Goal: Task Accomplishment & Management: Manage account settings

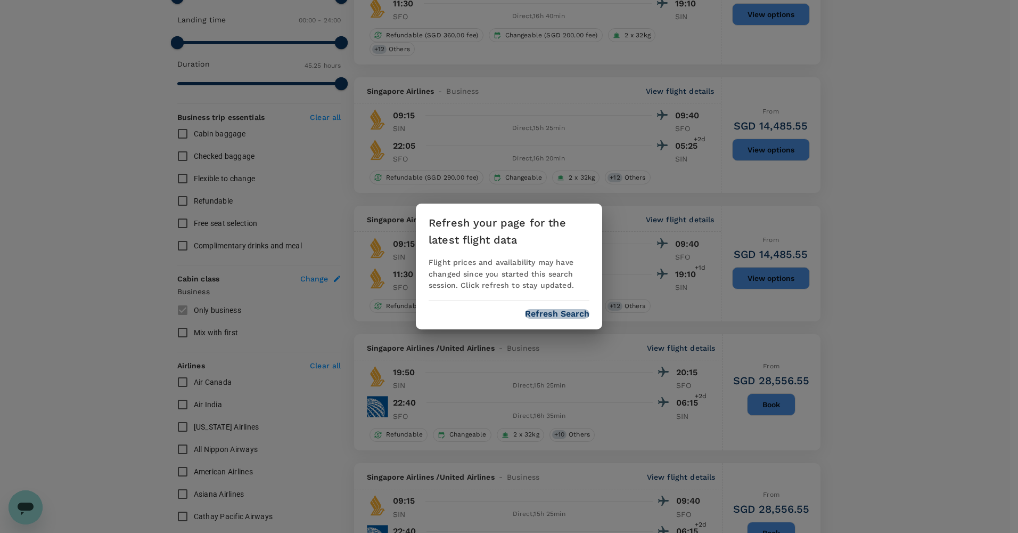
click at [552, 309] on button "Refresh Search" at bounding box center [557, 314] width 64 height 10
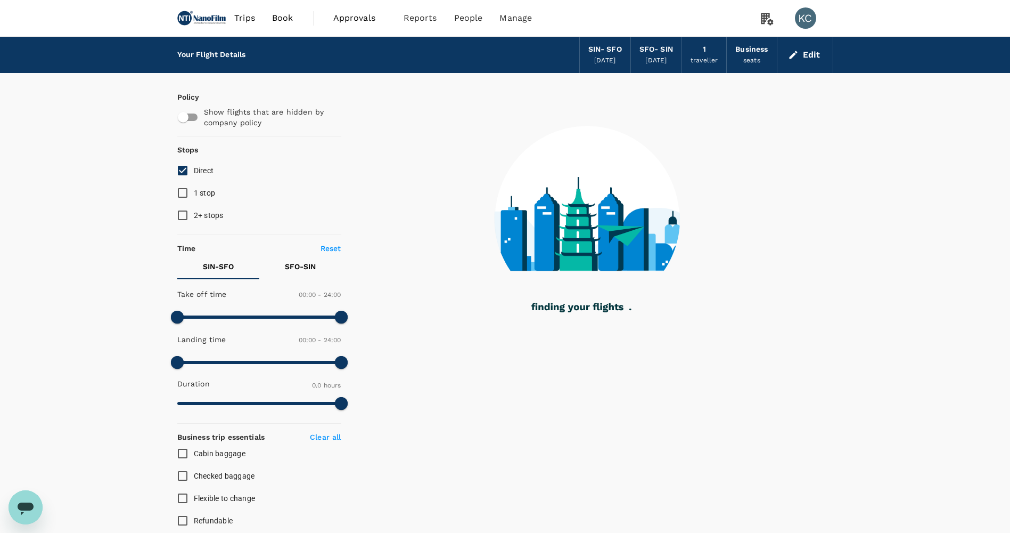
type input "1780"
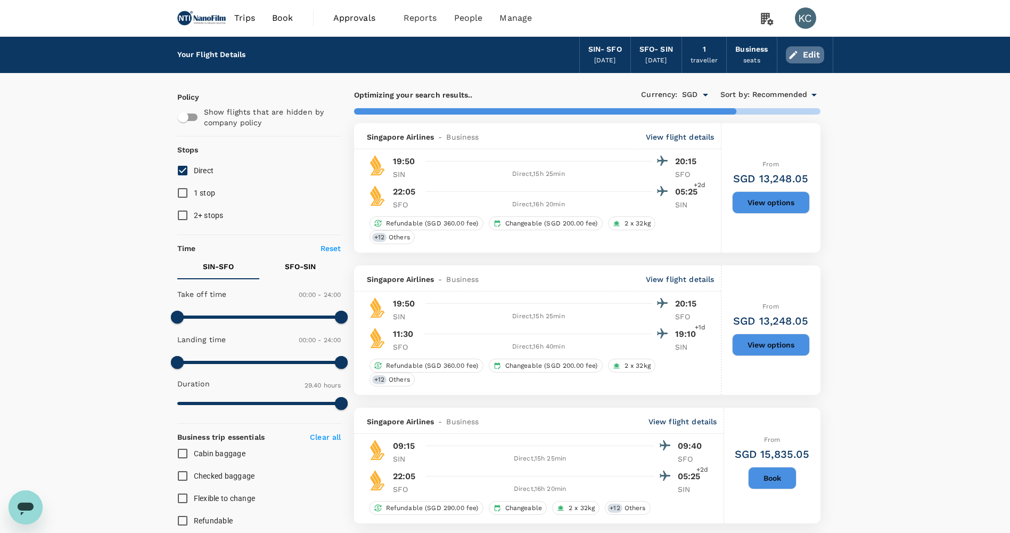
click at [808, 51] on button "Edit" at bounding box center [805, 54] width 38 height 17
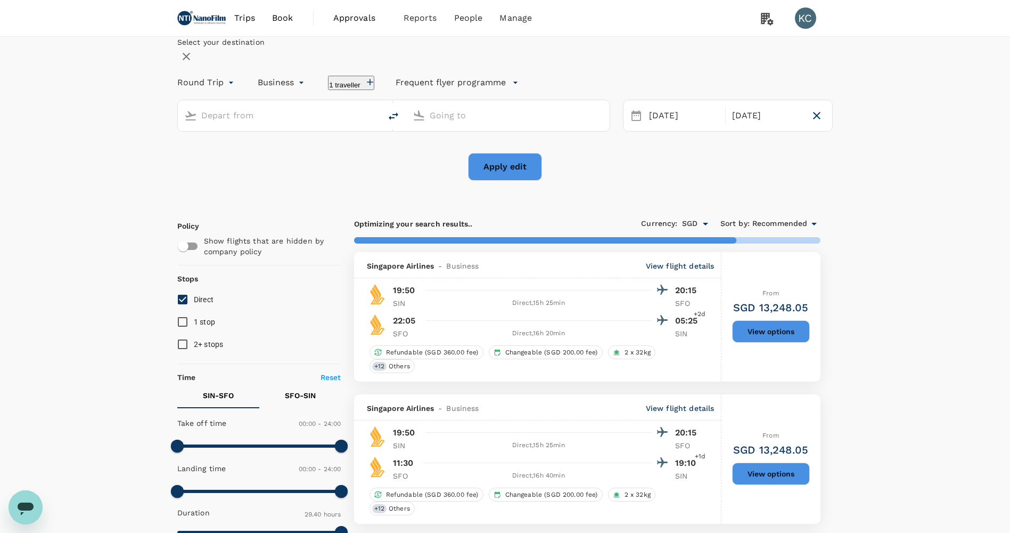
type input "Singapore Changi (SIN)"
type input "San Francisco Intl (SFO)"
type input "2320"
checkbox input "false"
type input "2725"
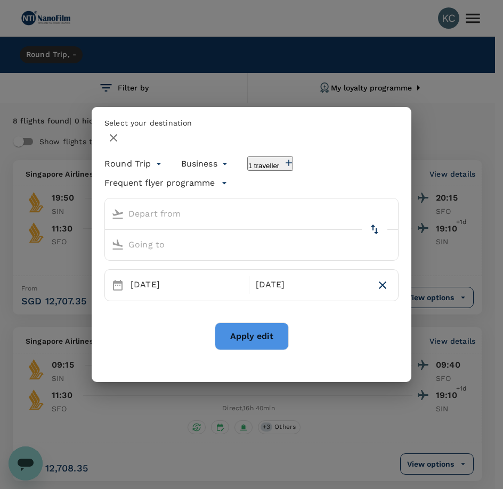
type input "Singapore Changi (SIN)"
click at [282, 230] on div "San Francisco Intl (SFO)" at bounding box center [251, 245] width 293 height 31
click at [288, 236] on input "San Francisco Intl (SFO)" at bounding box center [241, 244] width 268 height 17
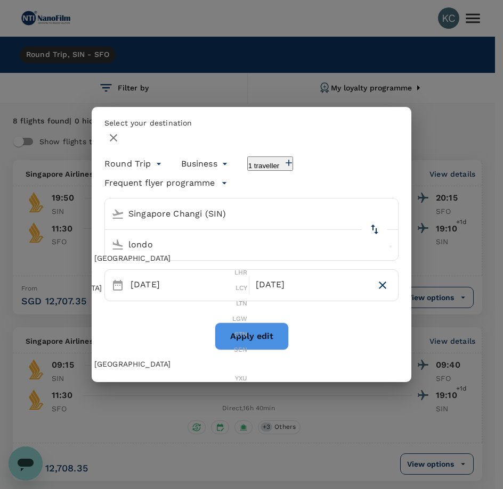
click at [247, 265] on div "London Heathrow LHR" at bounding box center [124, 272] width 245 height 15
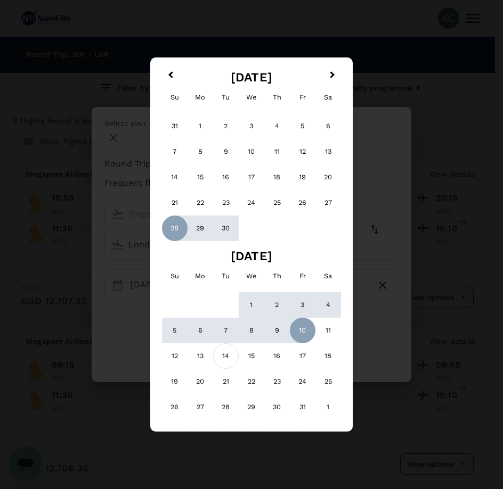
type input "London Heathrow (LHR)"
click at [239, 343] on div "14" at bounding box center [226, 356] width 26 height 26
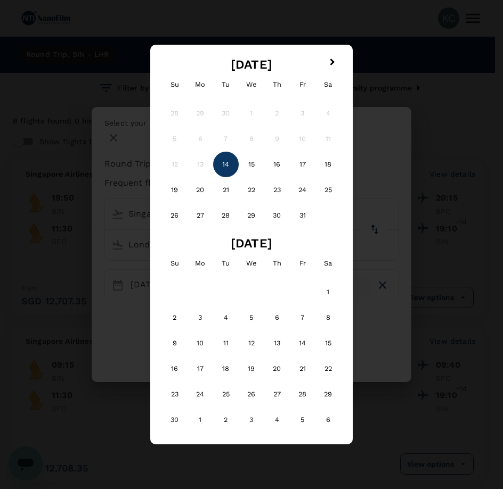
click at [231, 177] on div "14" at bounding box center [226, 165] width 26 height 26
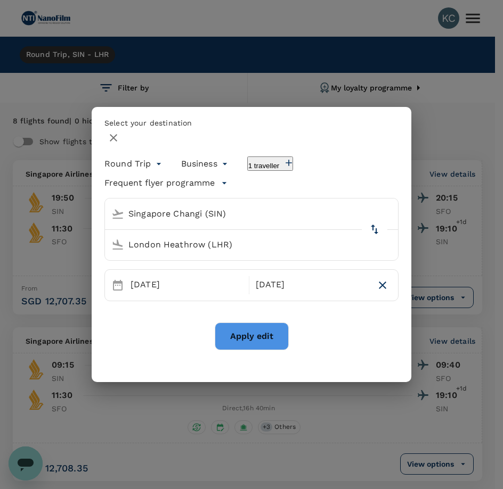
click at [247, 171] on button "1 traveller" at bounding box center [270, 164] width 46 height 14
click at [234, 146] on div "Select your destination" at bounding box center [251, 132] width 294 height 29
click at [170, 173] on div "Business business" at bounding box center [197, 161] width 66 height 21
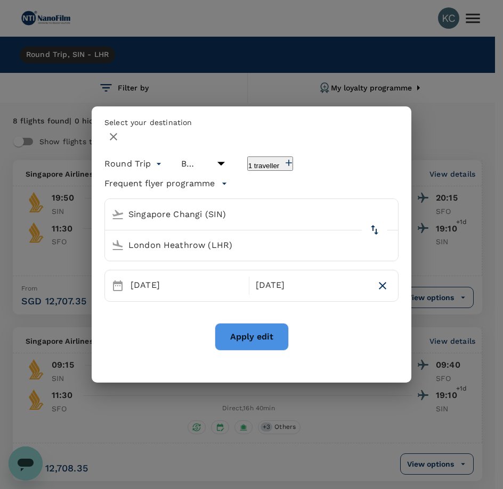
click at [184, 210] on li "Economy" at bounding box center [201, 208] width 96 height 19
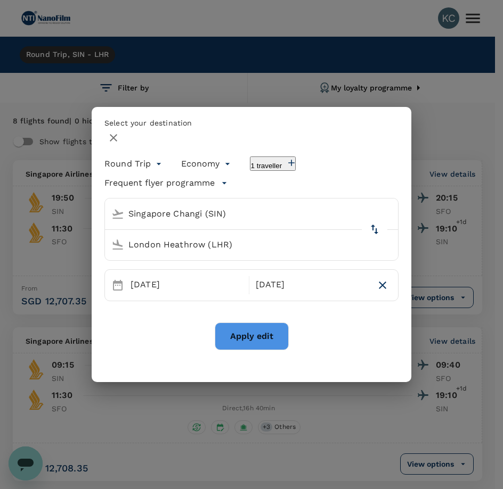
type input "economy"
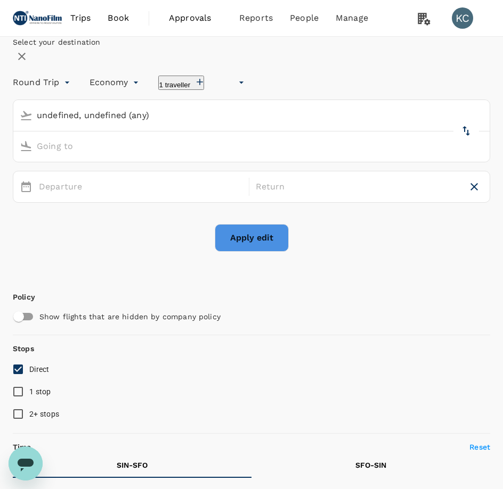
type input "undefined, undefined (any)"
type input "1440"
type input "SGD"
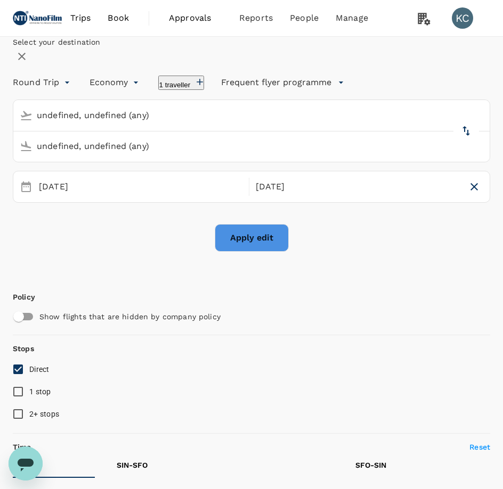
type input "Singapore Changi (SIN)"
type input "San Francisco Intl (SFO)"
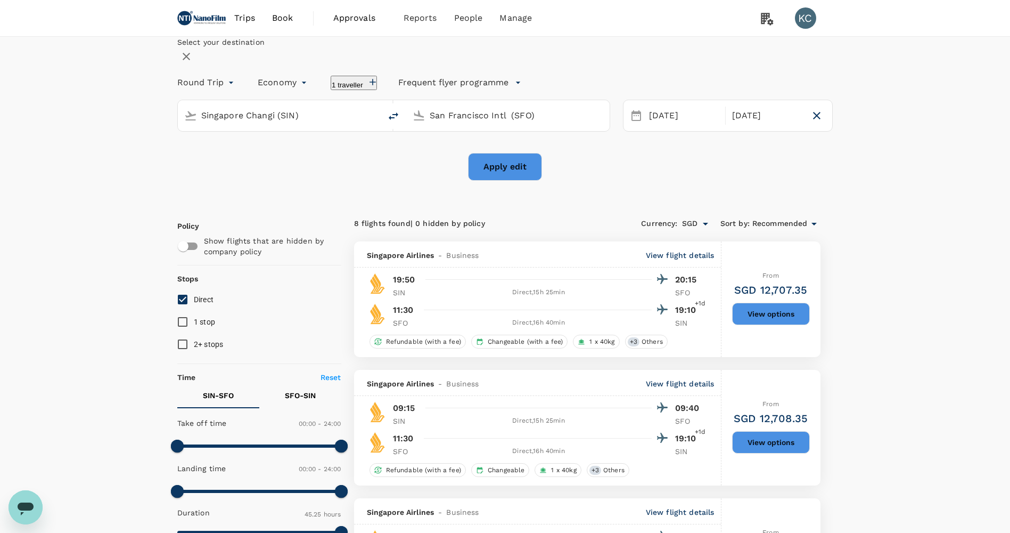
type input "business"
click at [515, 181] on button "Apply edit" at bounding box center [505, 167] width 74 height 28
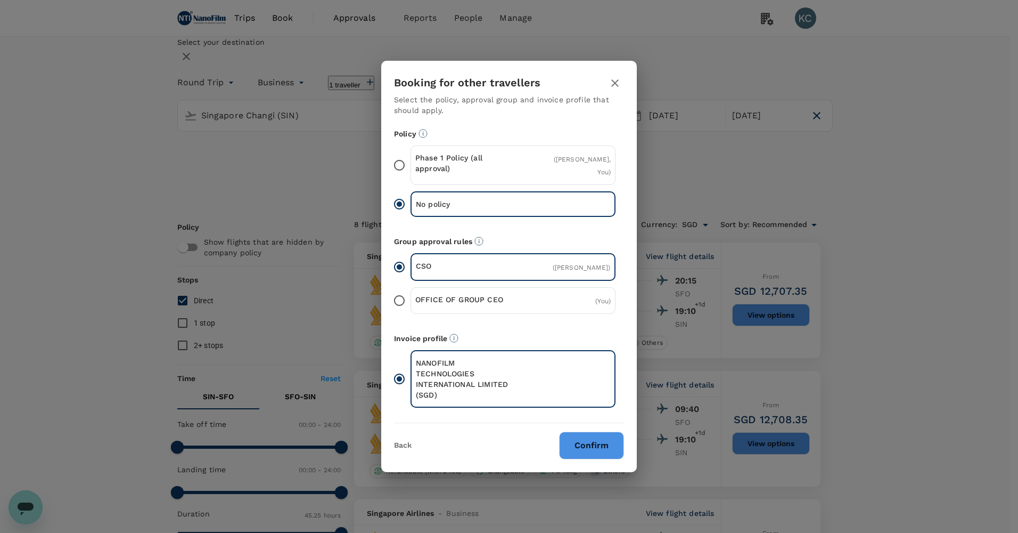
click at [582, 431] on button "Confirm" at bounding box center [591, 445] width 65 height 28
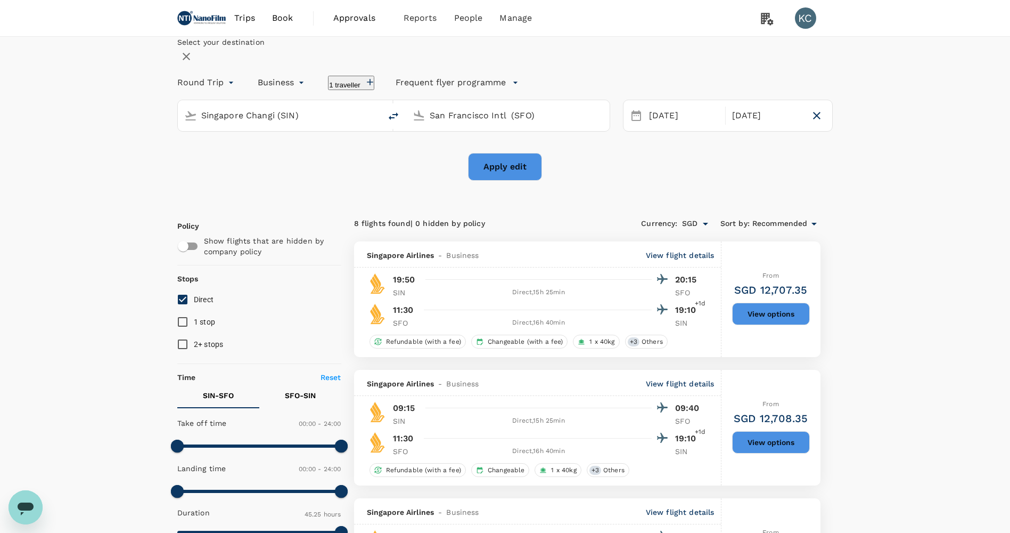
checkbox input "false"
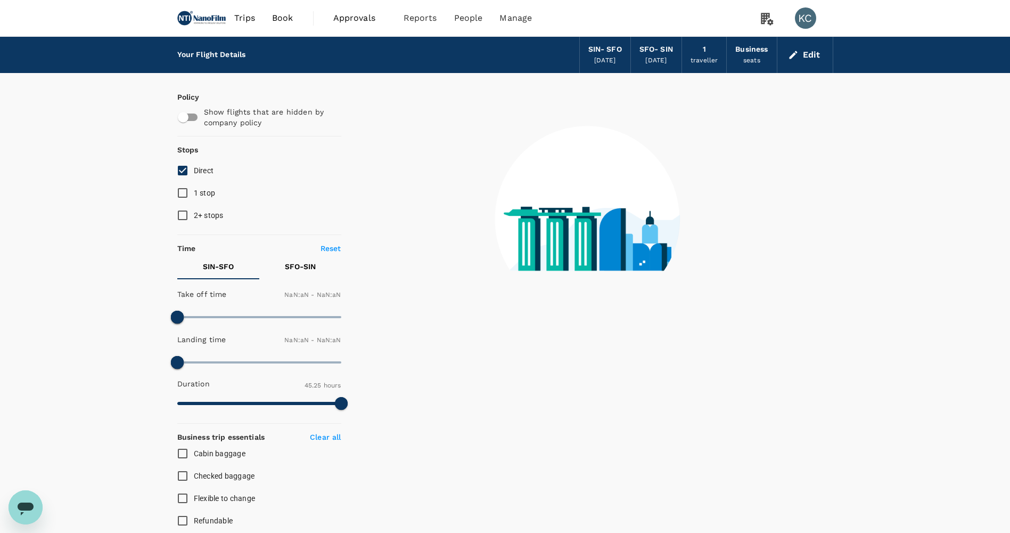
checkbox input "false"
type input "1440"
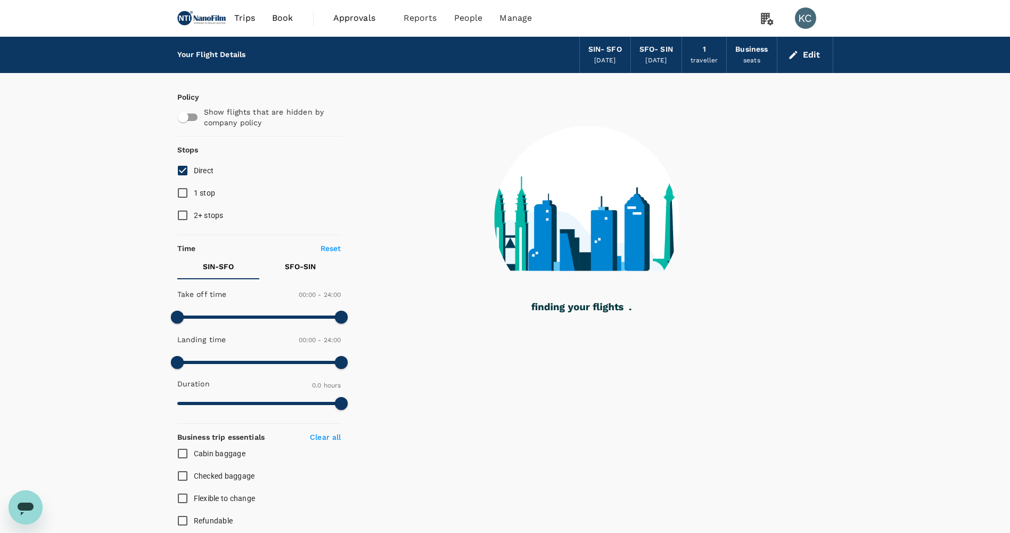
type input "1428"
checkbox input "true"
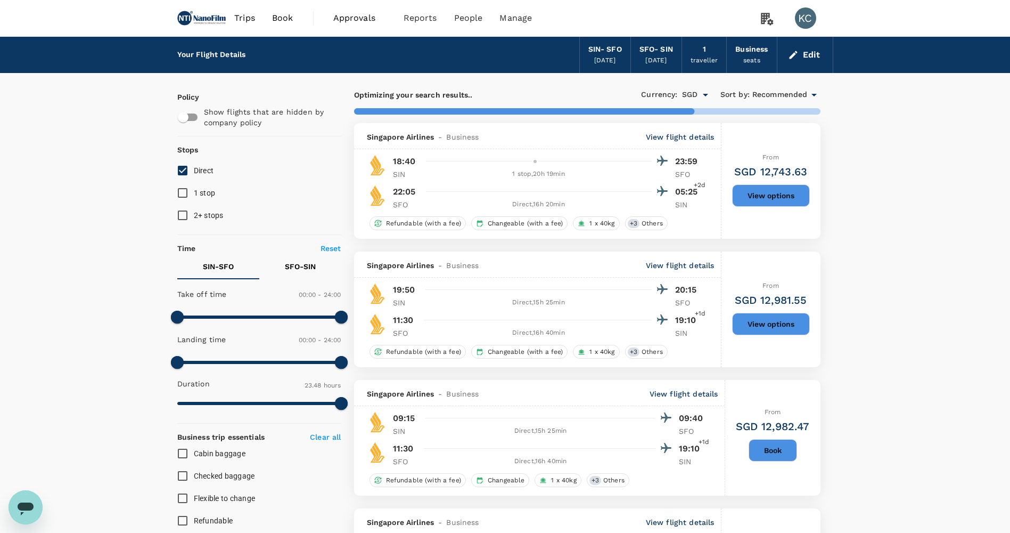
type input "2320"
checkbox input "false"
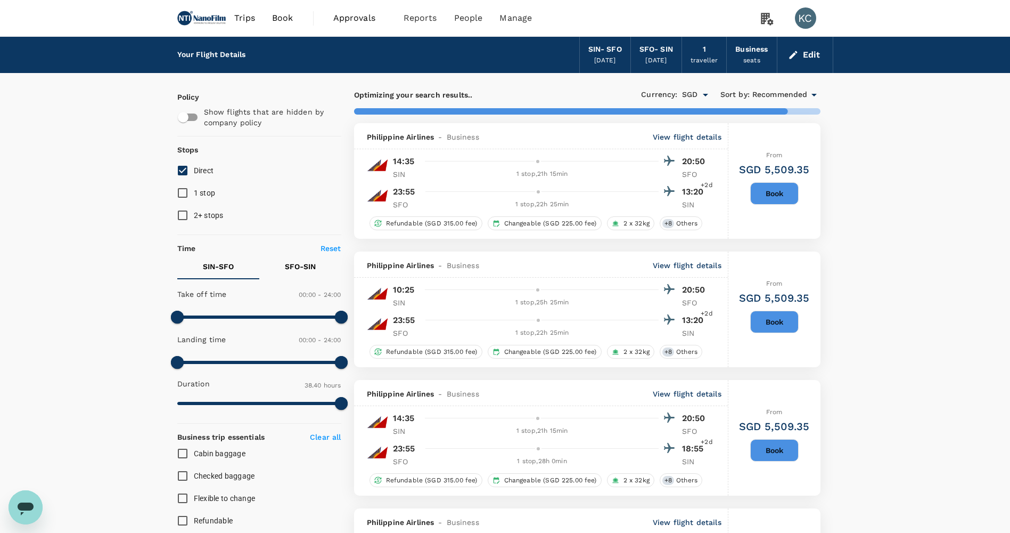
type input "2725"
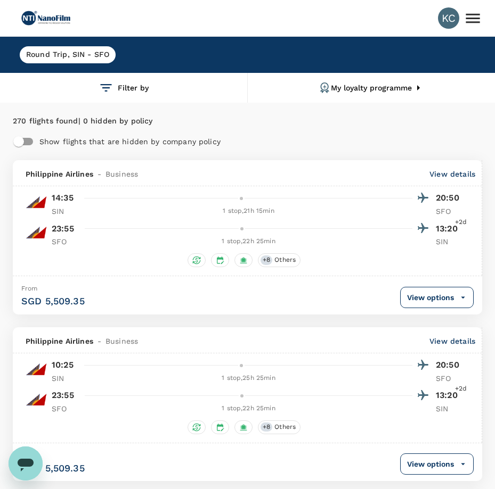
click at [86, 45] on div "Round Trip , SIN - SFO" at bounding box center [68, 55] width 118 height 34
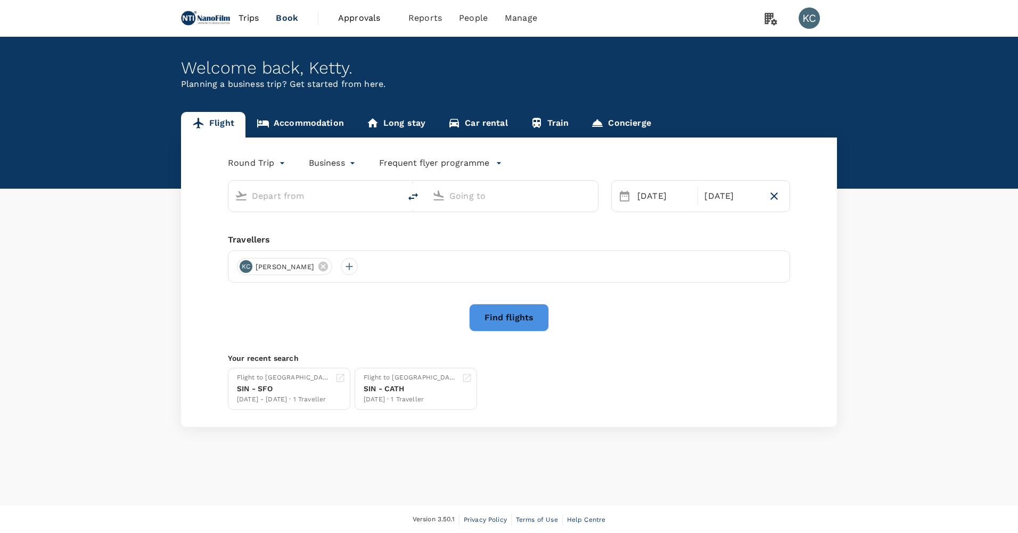
type input "Singapore Changi (SIN)"
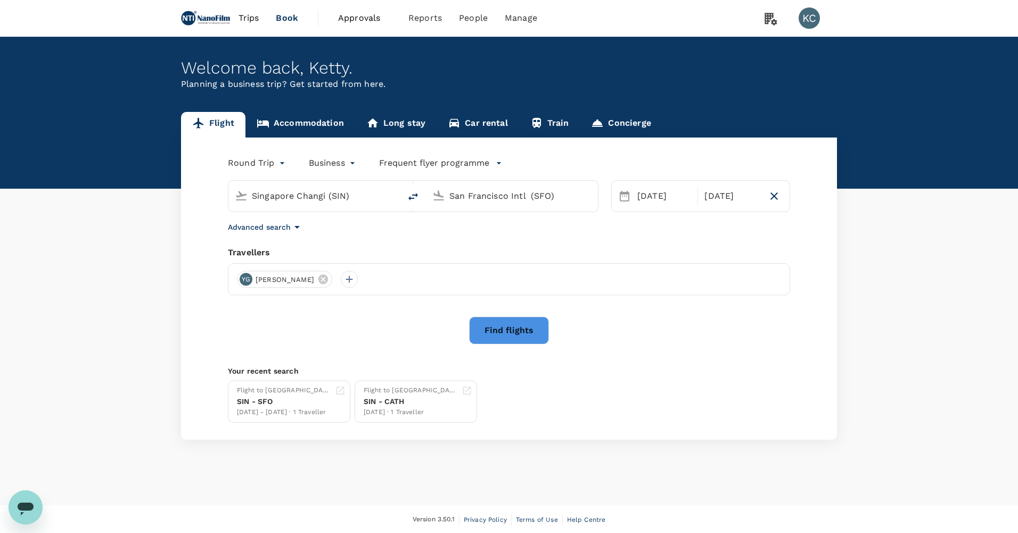
click at [488, 194] on input "San Francisco Intl (SFO)" at bounding box center [512, 195] width 126 height 17
type input "o"
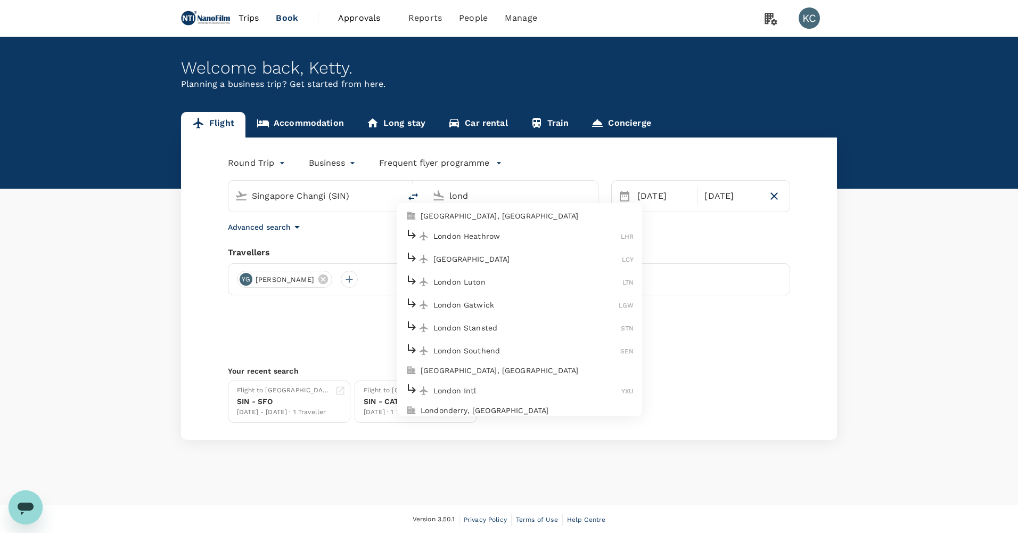
click at [570, 212] on p "[GEOGRAPHIC_DATA], [GEOGRAPHIC_DATA]" at bounding box center [527, 215] width 213 height 11
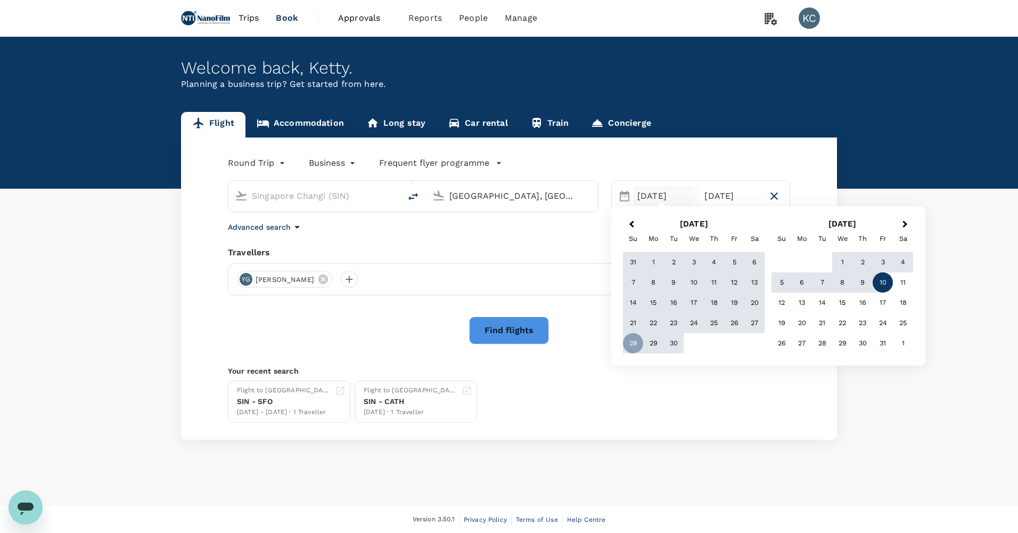
click at [531, 194] on input "[GEOGRAPHIC_DATA], [GEOGRAPHIC_DATA] (any)" at bounding box center [512, 195] width 126 height 17
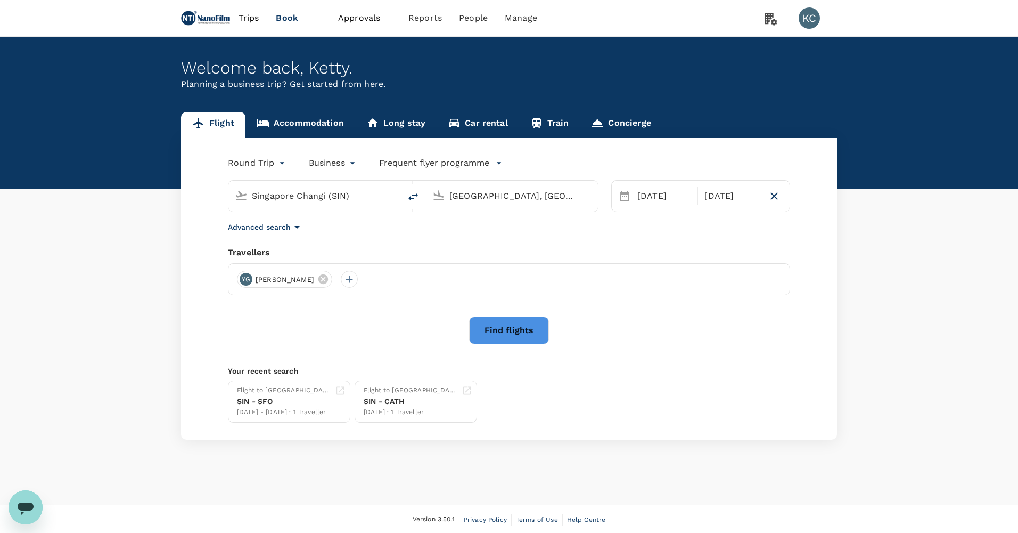
click at [531, 194] on input "[GEOGRAPHIC_DATA], [GEOGRAPHIC_DATA] (any)" at bounding box center [512, 195] width 126 height 17
click at [531, 194] on input "London, United Kingdom (any)" at bounding box center [512, 195] width 126 height 17
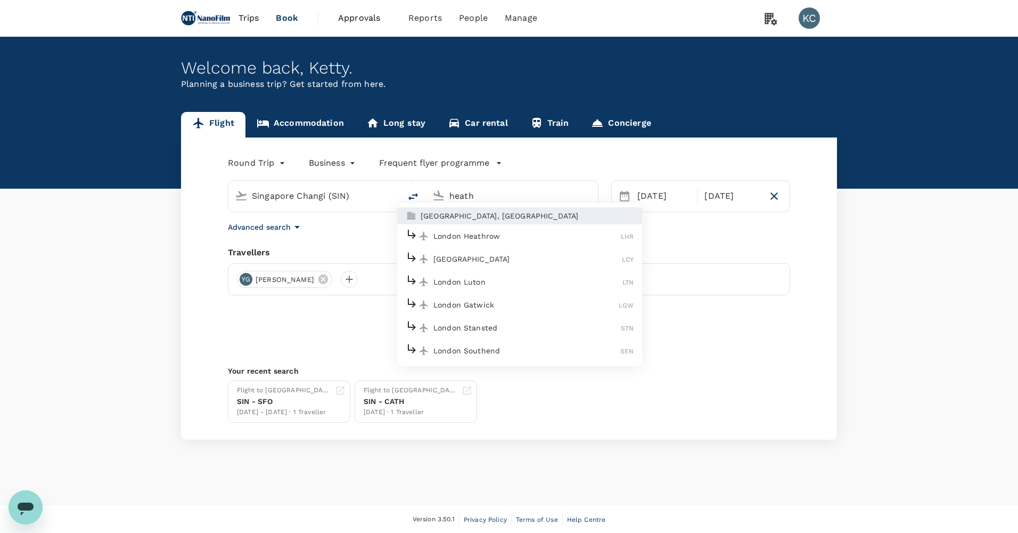
click at [534, 224] on li "London Heathrow LHR" at bounding box center [519, 235] width 245 height 23
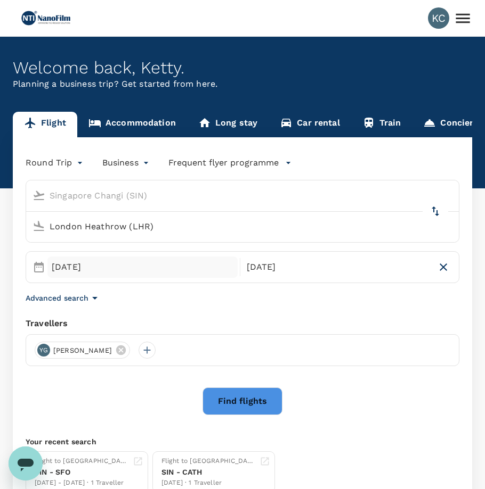
type input "London Heathrow (LHR)"
click at [121, 257] on div "[DATE]" at bounding box center [142, 267] width 190 height 21
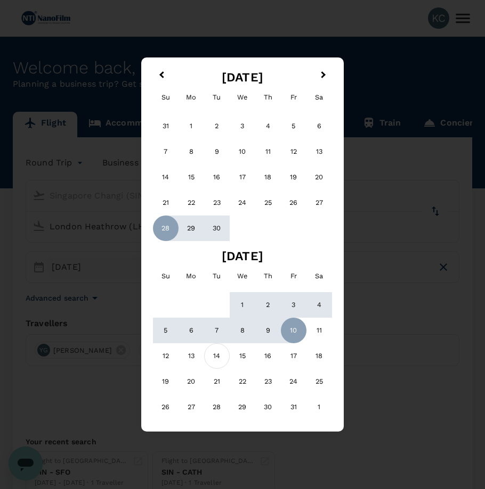
click at [228, 343] on div "14" at bounding box center [217, 356] width 26 height 26
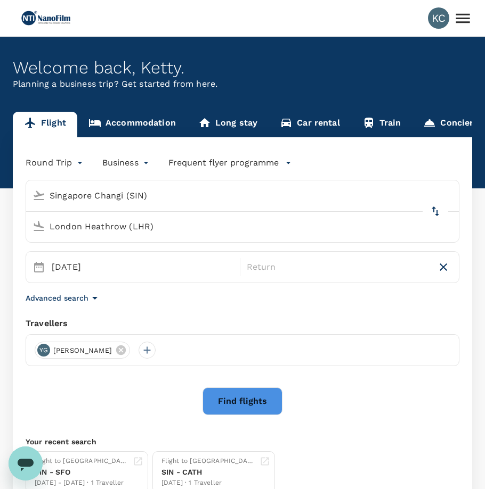
click at [88, 292] on icon "button" at bounding box center [94, 298] width 13 height 13
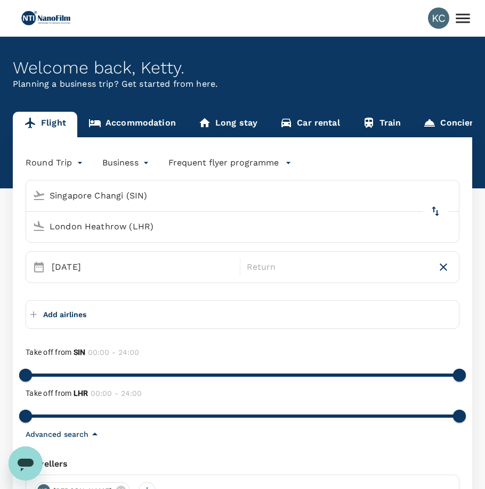
click at [75, 309] on p "Add airlines" at bounding box center [64, 314] width 43 height 11
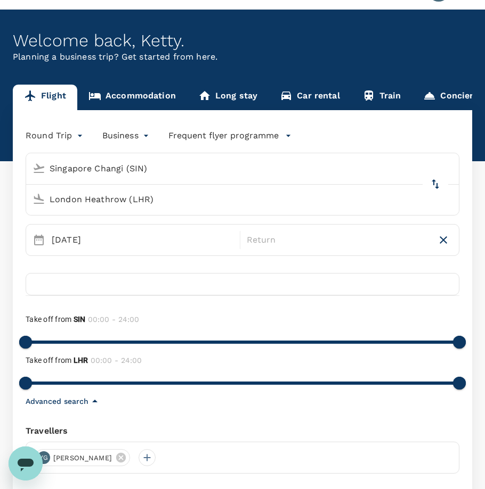
scroll to position [53, 0]
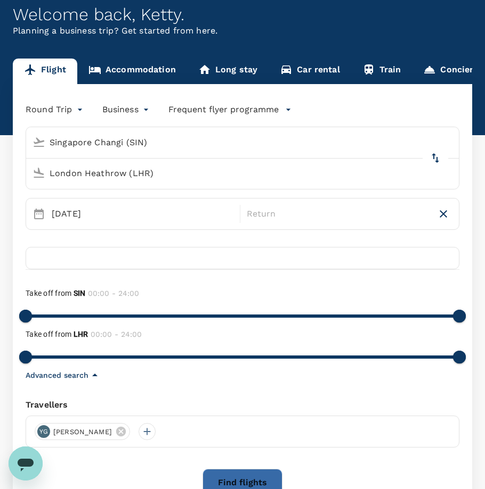
click at [233, 469] on button "Find flights" at bounding box center [242, 483] width 80 height 28
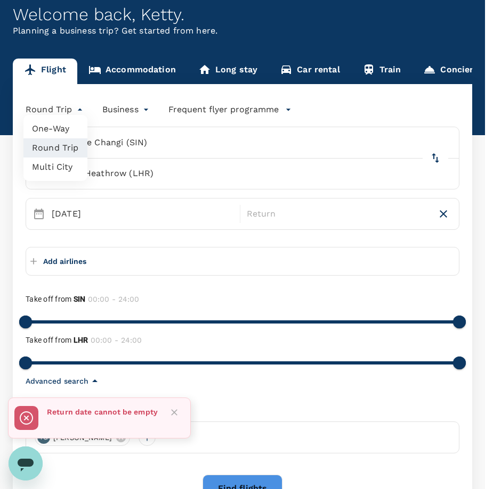
click at [31, 100] on body "KC Welcome back , Ketty . Planning a business trip? Get started from here. Flig…" at bounding box center [246, 306] width 493 height 718
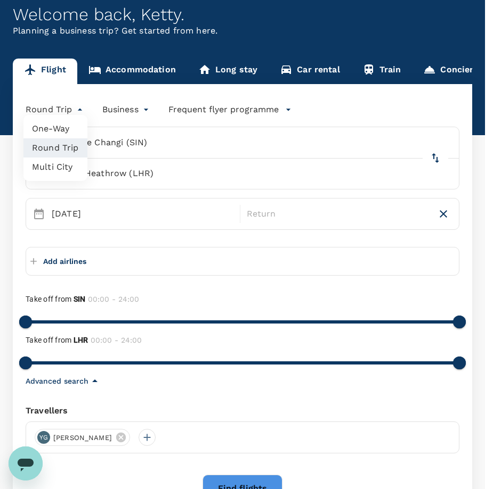
click at [50, 130] on li "One-Way" at bounding box center [55, 128] width 64 height 19
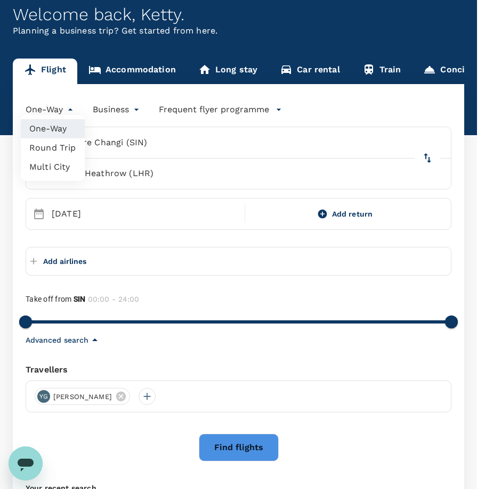
click at [52, 106] on body "KC Welcome back , Ketty . Planning a business trip? Get started from here. Flig…" at bounding box center [242, 285] width 485 height 677
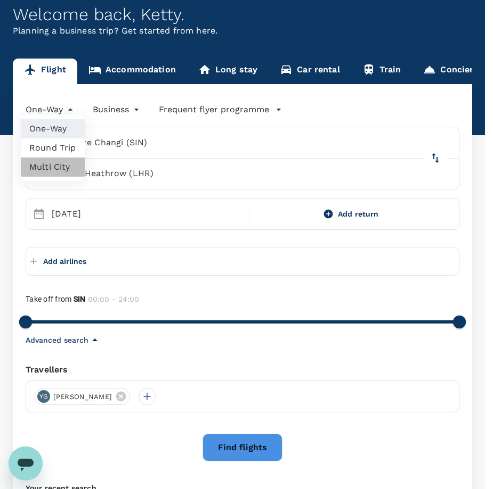
click at [58, 158] on li "Multi City" at bounding box center [53, 167] width 64 height 19
type input "multicity"
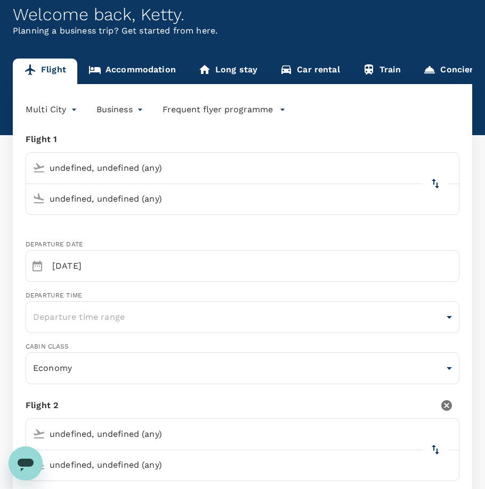
type input "Singapore Changi (SIN)"
type input "London Heathrow (LHR)"
type input "Singapore Changi (SIN)"
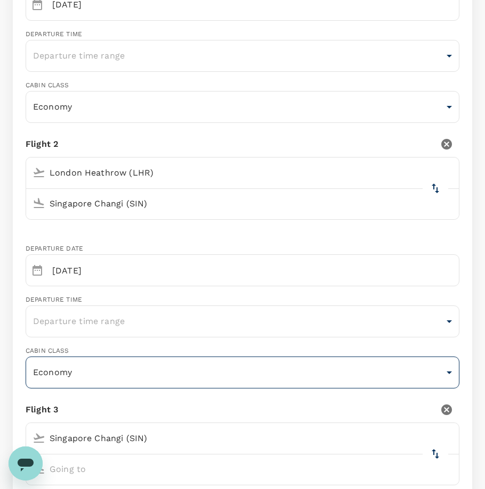
scroll to position [179, 0]
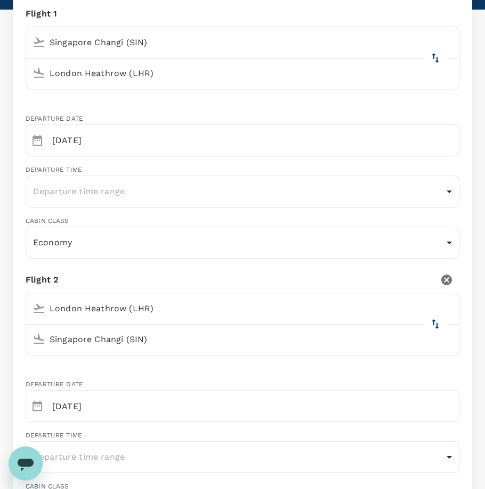
type input "65"
type input "90021202"
type input "ketty.chong@nti-nanofilm.com"
click at [166, 300] on input "London Heathrow (LHR)" at bounding box center [232, 308] width 408 height 17
click at [291, 331] on input "Singapore Changi (SIN)" at bounding box center [232, 339] width 408 height 17
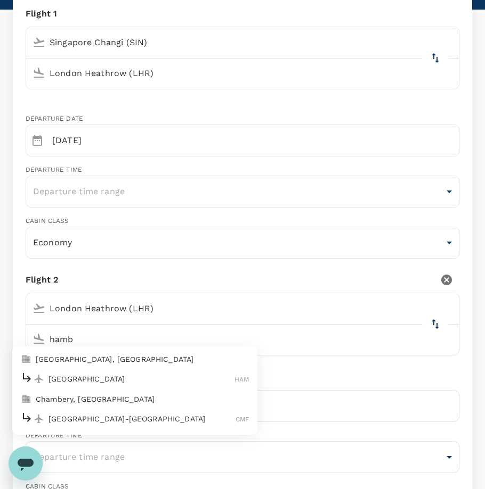
click at [234, 374] on p "Hamburg" at bounding box center [141, 379] width 186 height 11
type input "Hamburg (HAM)"
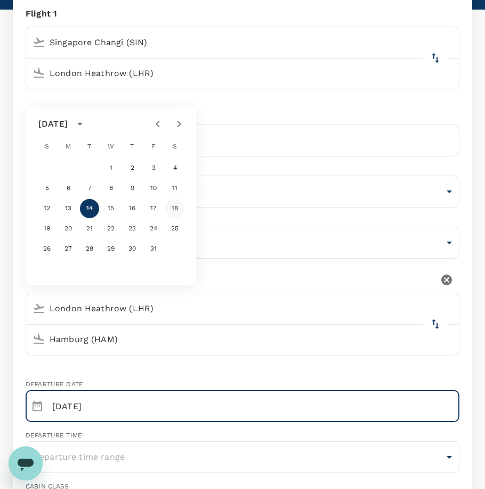
click at [174, 208] on button "18" at bounding box center [174, 208] width 19 height 19
type input "18 Oct"
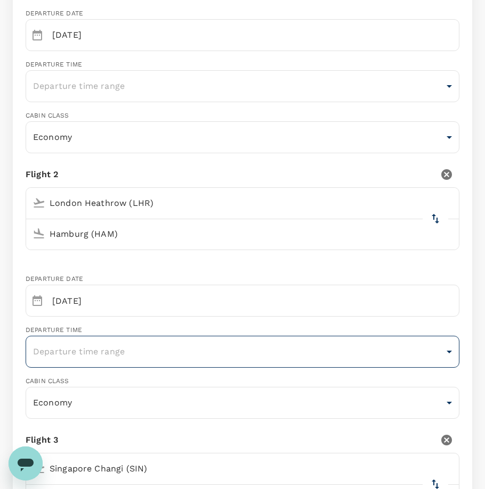
scroll to position [285, 0]
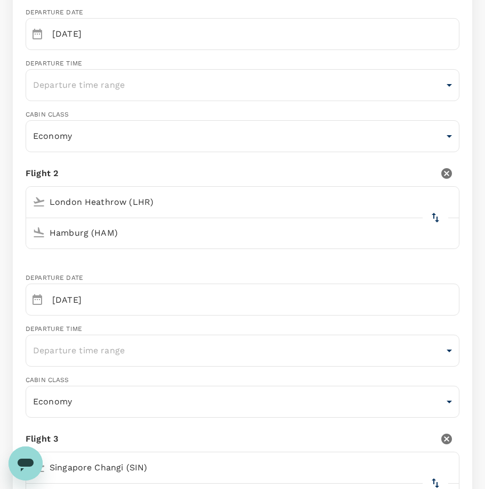
click at [133, 460] on div "Singapore Changi (SIN)" at bounding box center [240, 468] width 424 height 17
type input "Hamburg (HAM)"
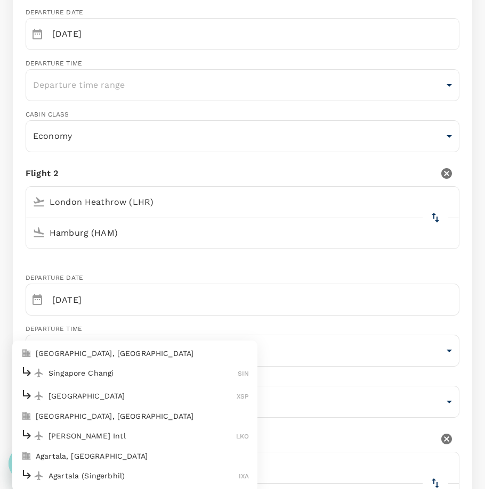
click at [249, 348] on p "Singapore, Singapore" at bounding box center [142, 353] width 213 height 11
type input "Singapore, Singapore (any)"
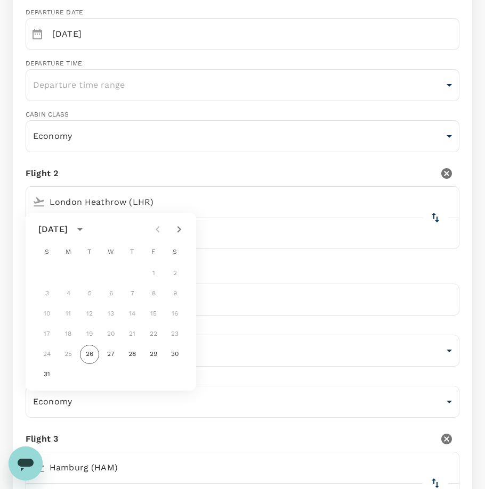
click at [178, 233] on icon "Next month" at bounding box center [179, 229] width 13 height 13
click at [175, 221] on div at bounding box center [168, 229] width 13 height 21
click at [179, 223] on button "Next month" at bounding box center [178, 229] width 21 height 21
click at [169, 333] on button "25" at bounding box center [174, 334] width 19 height 19
type input "25 Oct"
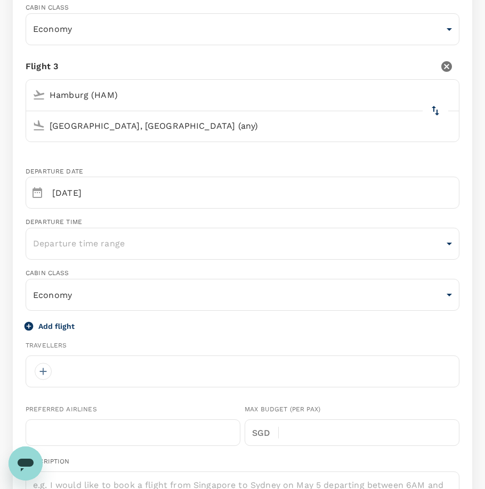
scroll to position [924, 0]
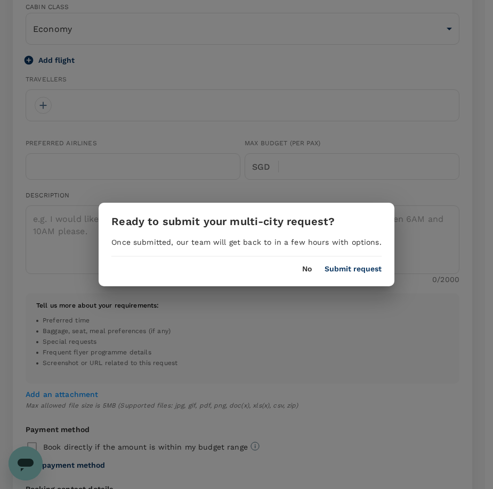
click at [302, 268] on button "No" at bounding box center [307, 269] width 10 height 9
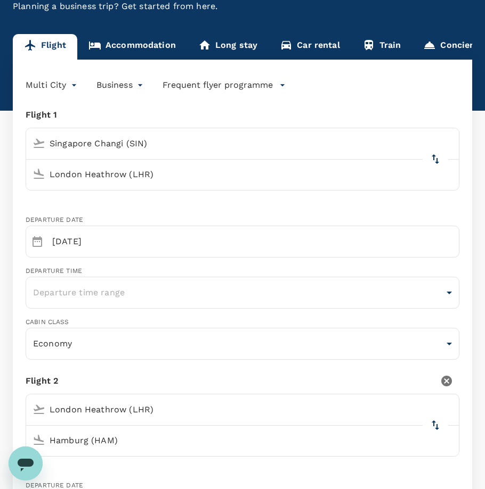
scroll to position [0, 0]
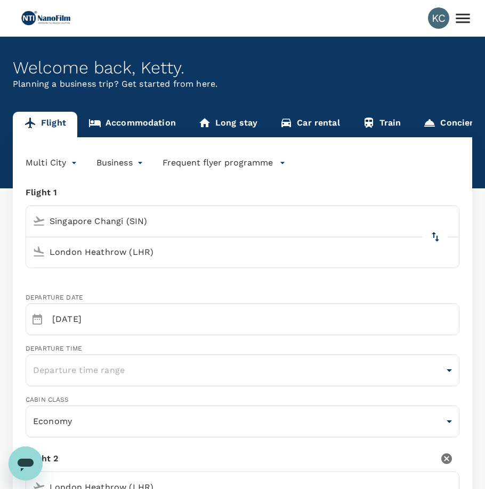
click at [447, 454] on icon "delete" at bounding box center [446, 459] width 11 height 11
type input "25 Oct"
type input "Hamburg (HAM)"
type input "Singapore, Singapore (any)"
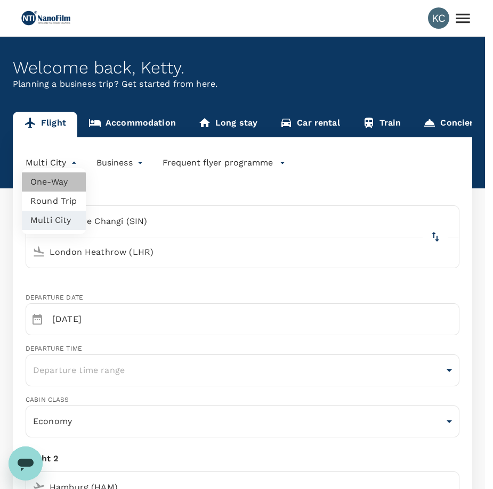
click at [58, 183] on li "One-Way" at bounding box center [54, 182] width 64 height 19
type input "oneway"
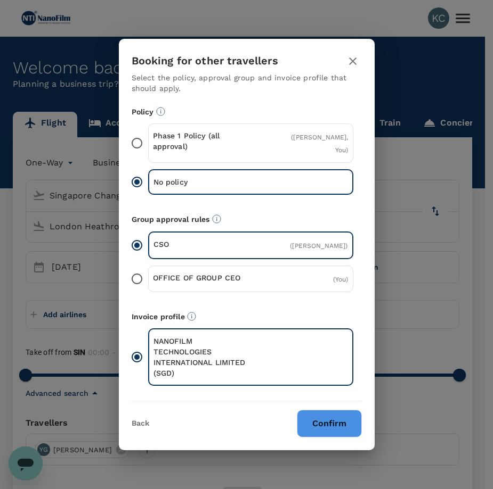
click at [316, 275] on div "( You )" at bounding box center [315, 279] width 65 height 13
click at [148, 275] on input "OFFICE OF GROUP CEO ( You )" at bounding box center [137, 279] width 22 height 22
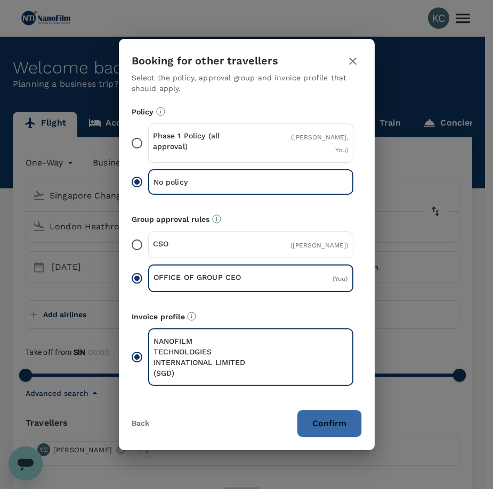
click at [350, 410] on button "Confirm" at bounding box center [329, 424] width 65 height 28
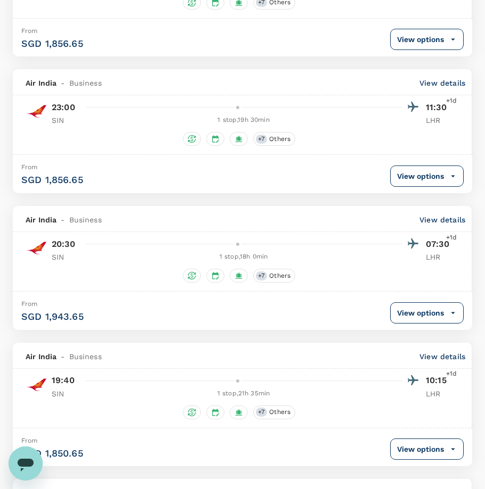
scroll to position [586, 0]
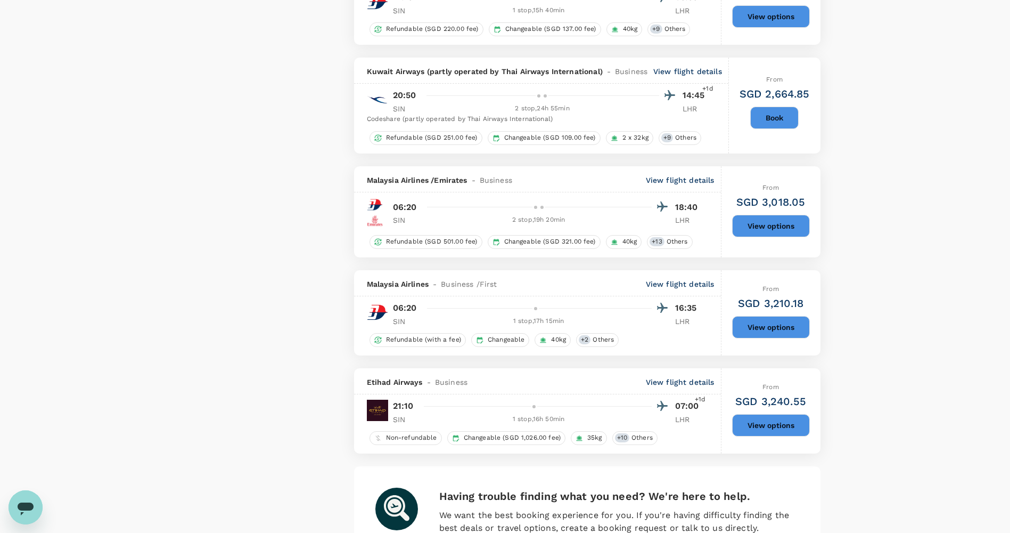
type input "2245"
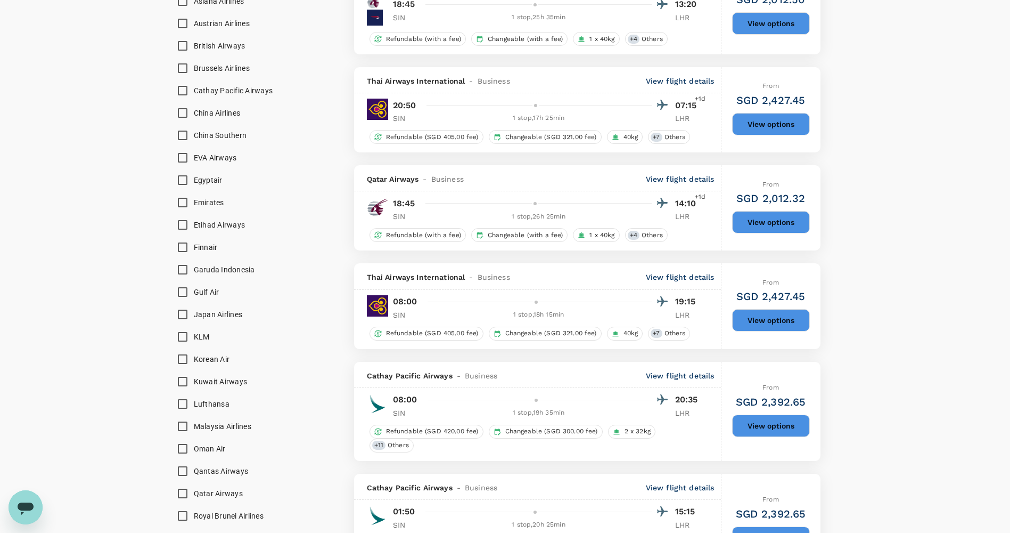
scroll to position [905, 0]
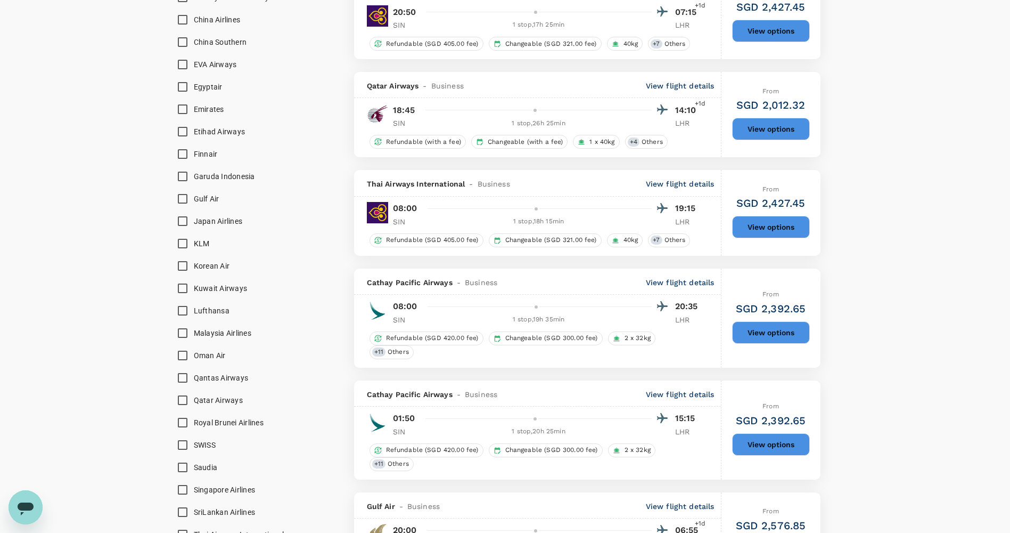
click at [198, 485] on span "Singapore Airlines" at bounding box center [225, 489] width 62 height 9
click at [194, 478] on input "Singapore Airlines" at bounding box center [182, 489] width 22 height 22
checkbox input "true"
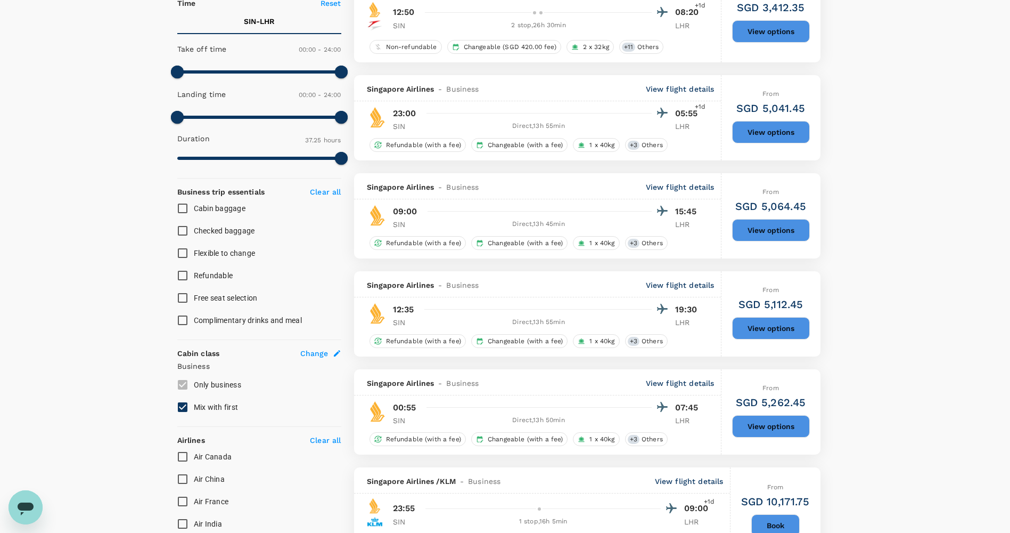
scroll to position [0, 0]
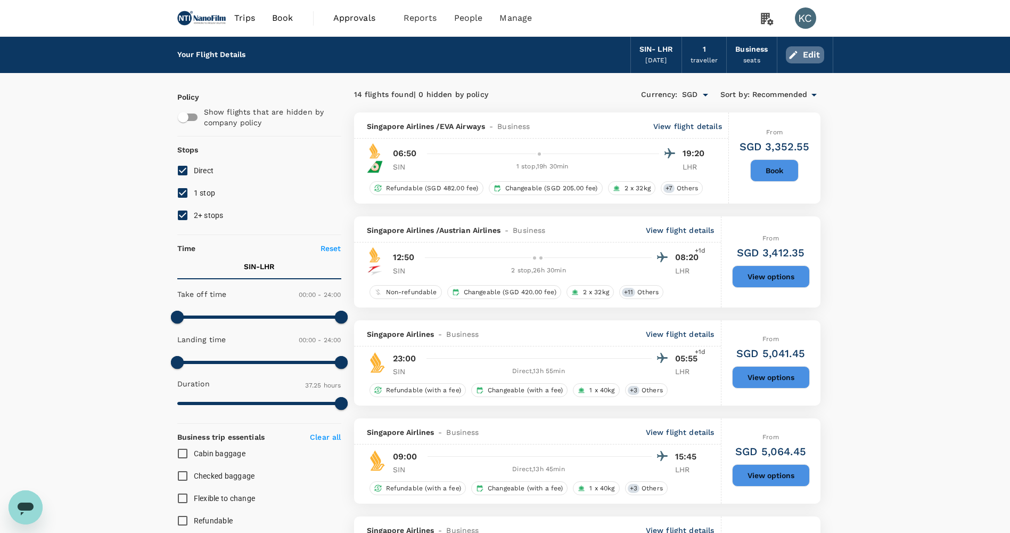
click at [793, 59] on button "Edit" at bounding box center [805, 54] width 38 height 17
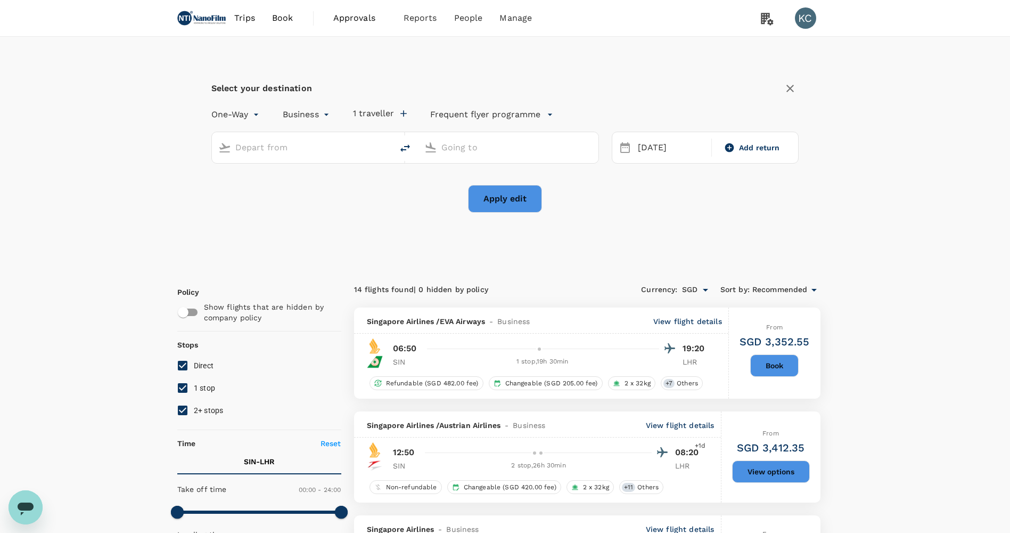
type input "Singapore Changi (SIN)"
type input "London Heathrow (LHR)"
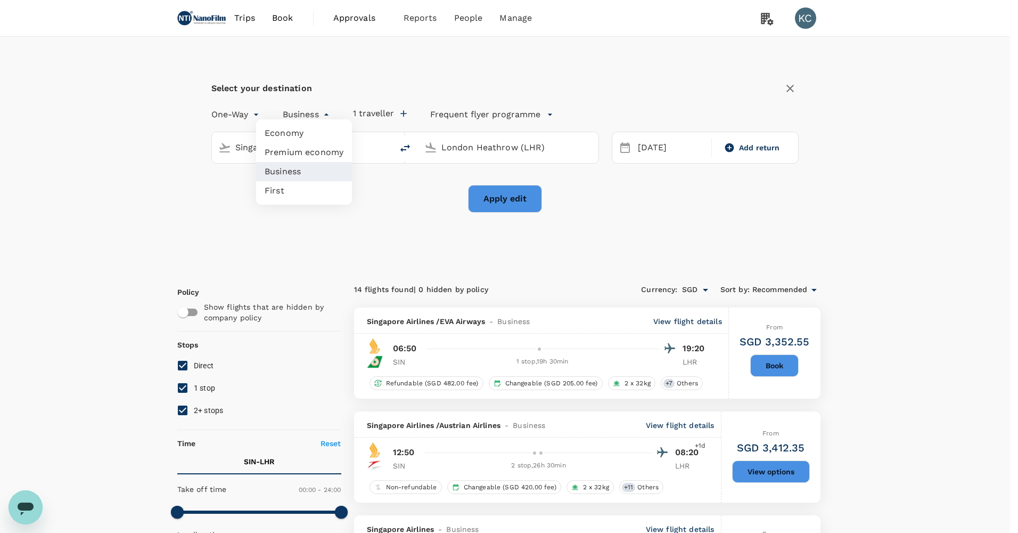
click at [307, 130] on li "Economy" at bounding box center [304, 133] width 96 height 19
type input "economy"
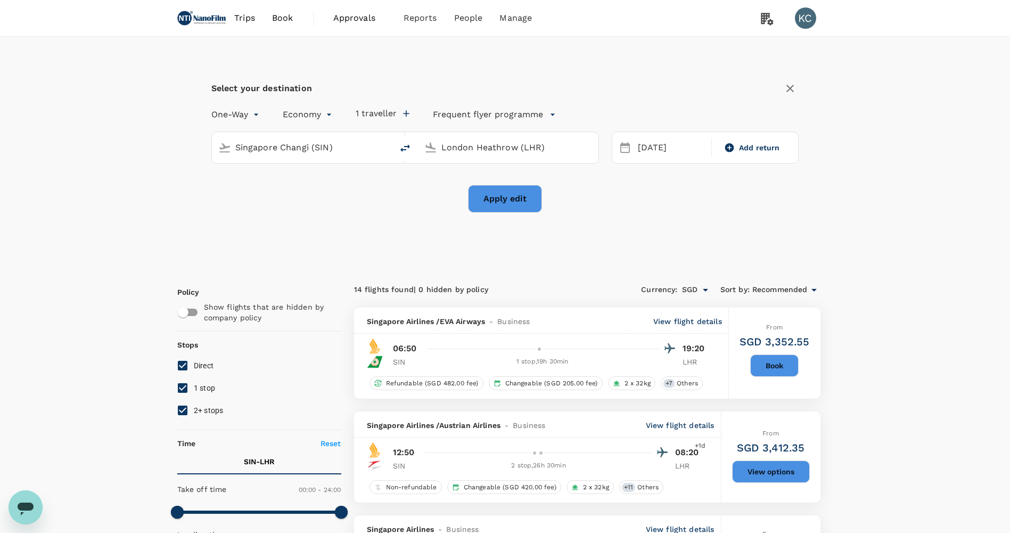
drag, startPoint x: 553, startPoint y: 190, endPoint x: 516, endPoint y: 193, distance: 36.9
click at [550, 190] on div "Apply edit" at bounding box center [505, 199] width 588 height 28
click at [512, 194] on button "Apply edit" at bounding box center [505, 199] width 74 height 28
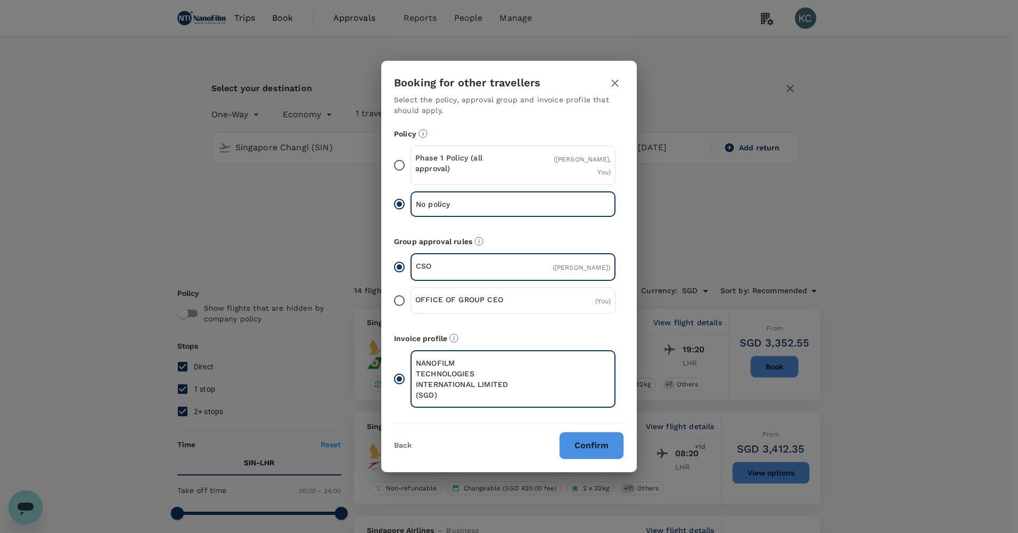
click at [578, 431] on button "Confirm" at bounding box center [591, 445] width 65 height 28
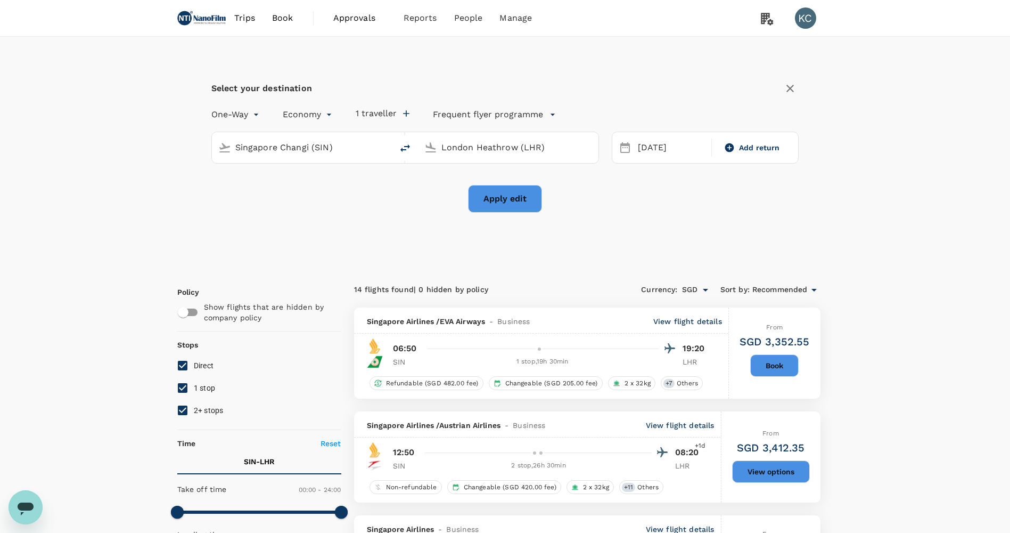
checkbox input "false"
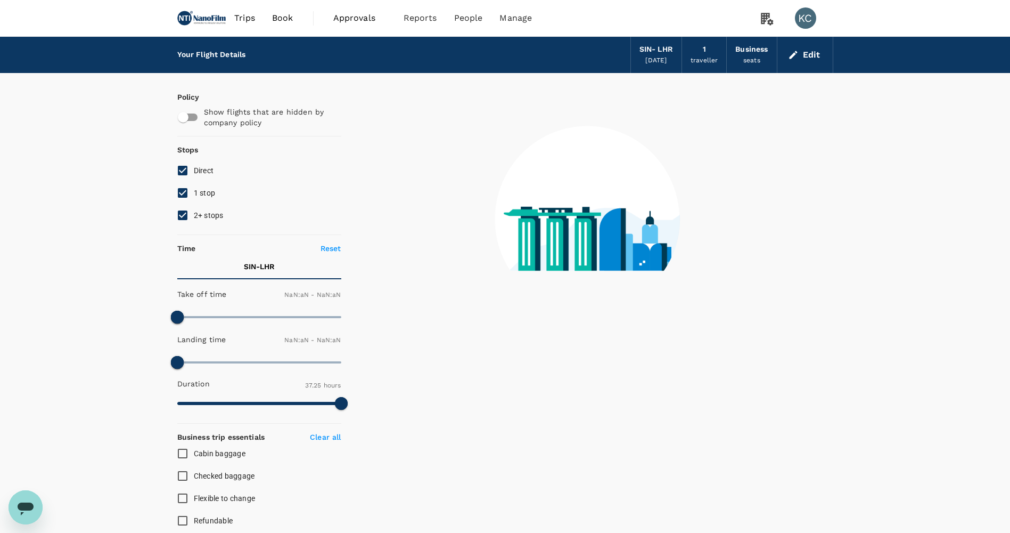
checkbox input "false"
type input "1440"
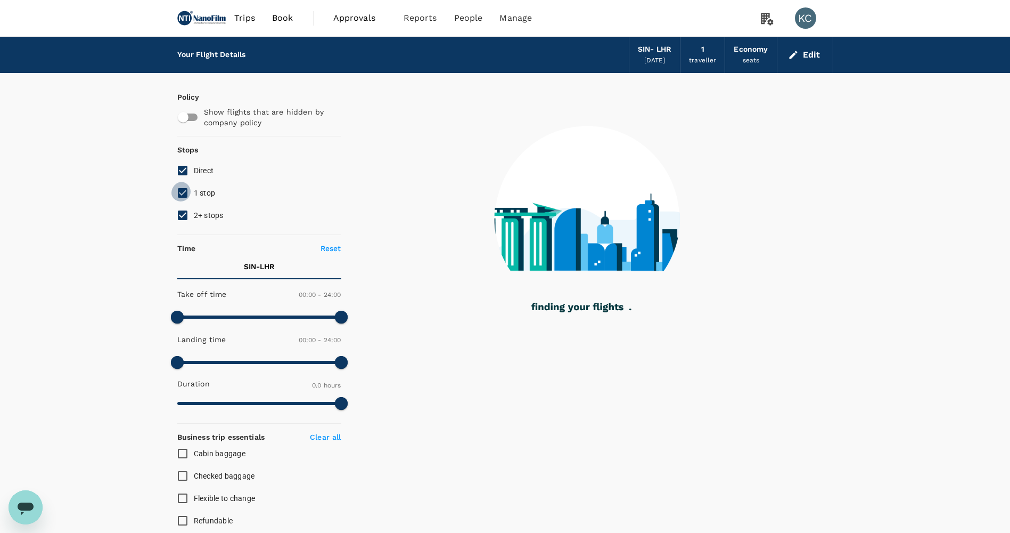
click at [184, 189] on input "1 stop" at bounding box center [182, 193] width 22 height 22
checkbox input "false"
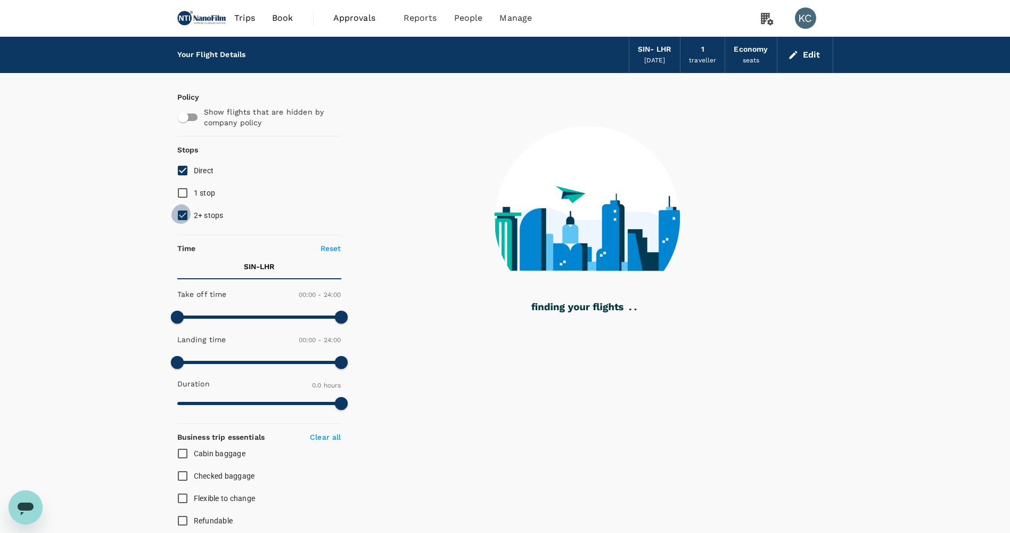
click at [186, 204] on input "2+ stops" at bounding box center [182, 215] width 22 height 22
checkbox input "false"
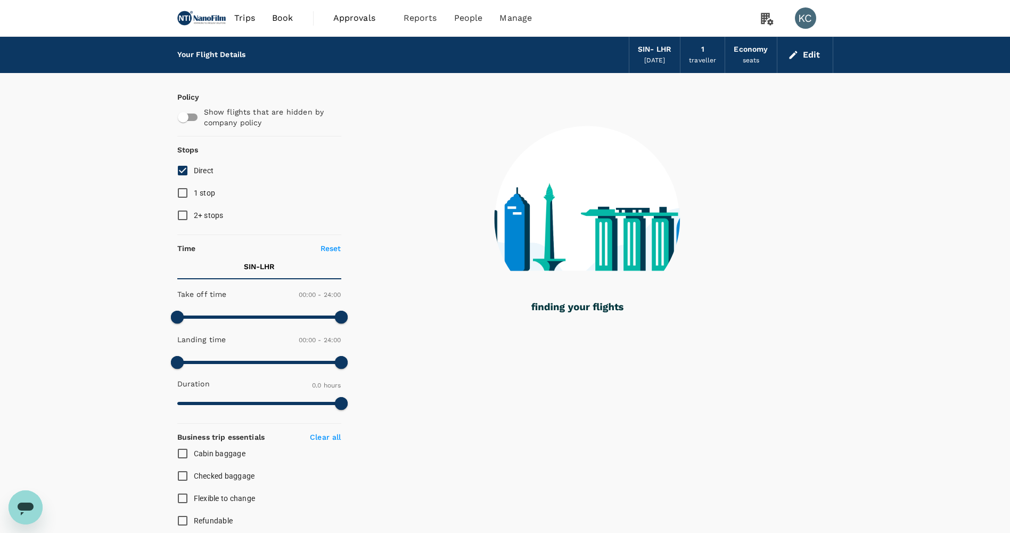
type input "1835"
checkbox input "true"
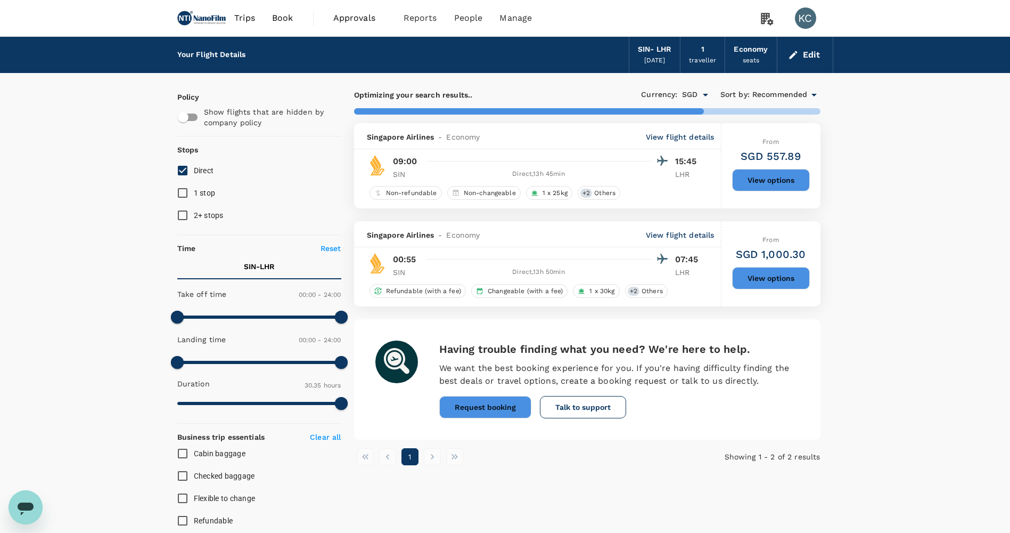
type input "2135"
checkbox input "false"
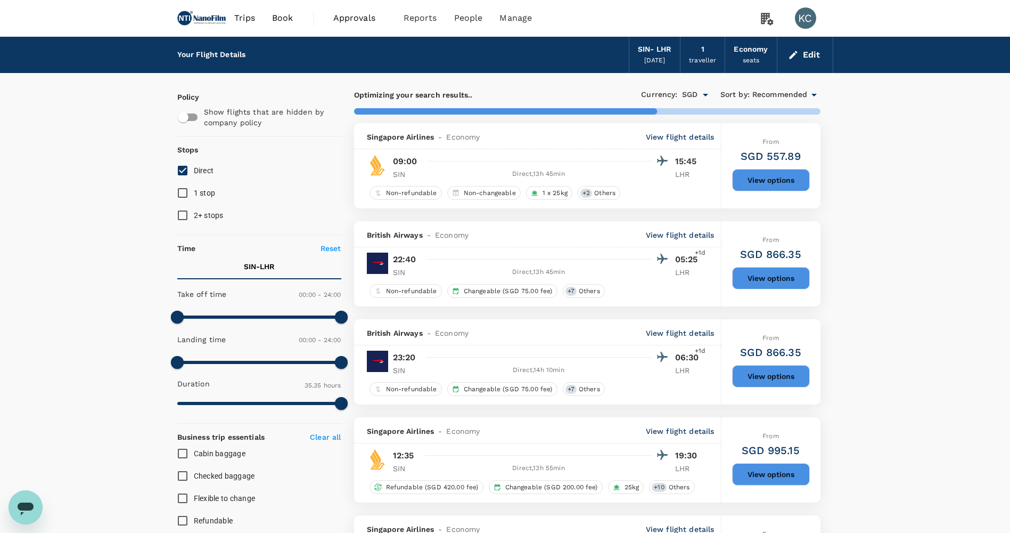
type input "2310"
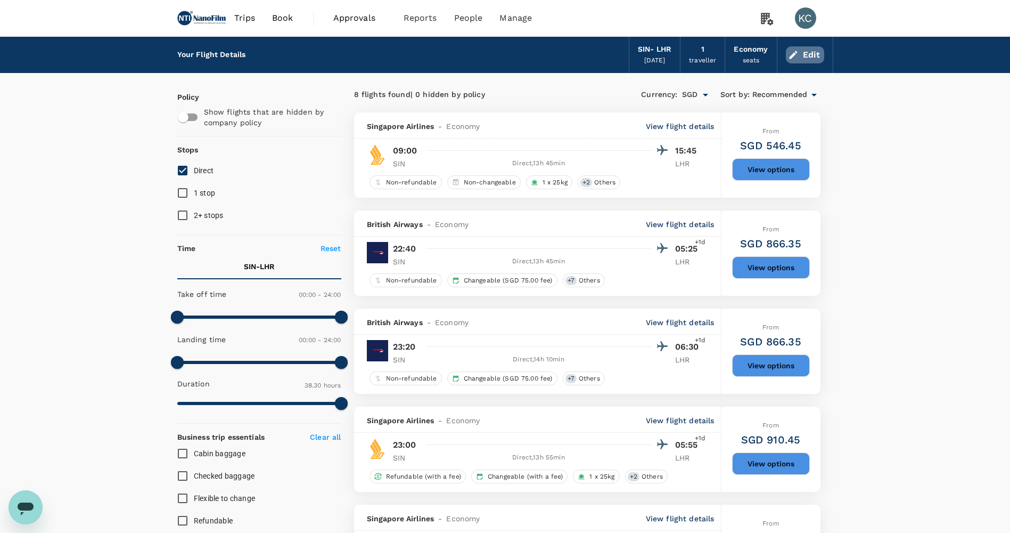
click at [813, 46] on button "Edit" at bounding box center [805, 54] width 38 height 17
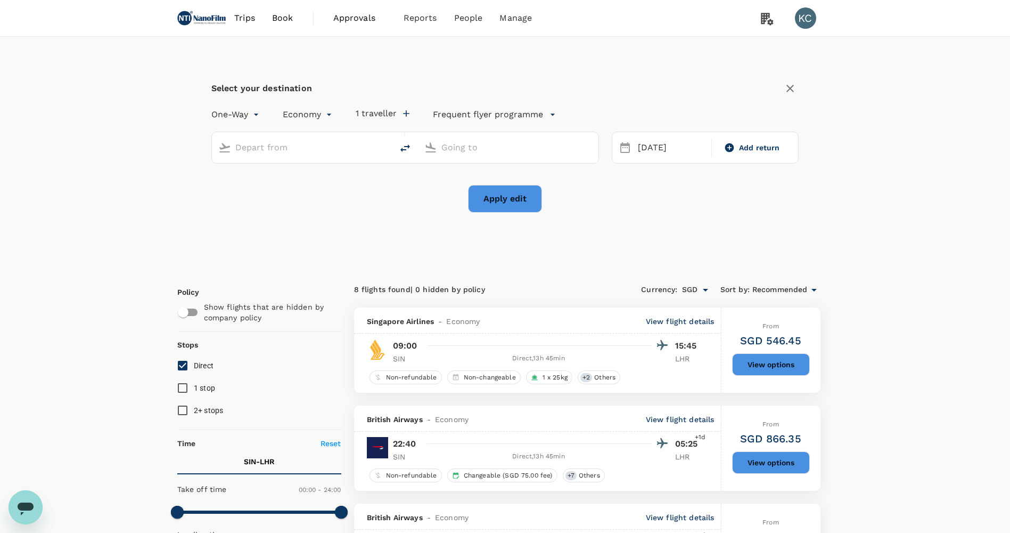
type input "Singapore Changi (SIN)"
type input "London Heathrow (LHR)"
click at [282, 149] on div "Singapore Changi (SIN)" at bounding box center [302, 147] width 181 height 31
click at [284, 144] on input "Singapore Changi (SIN)" at bounding box center [302, 147] width 135 height 17
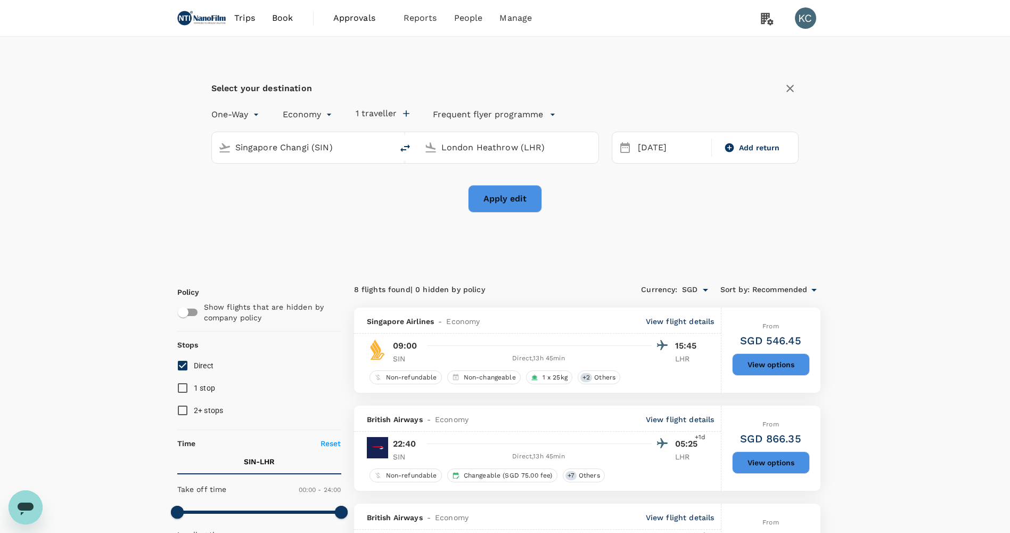
click at [284, 144] on input "Singapore Changi (SIN)" at bounding box center [302, 147] width 135 height 17
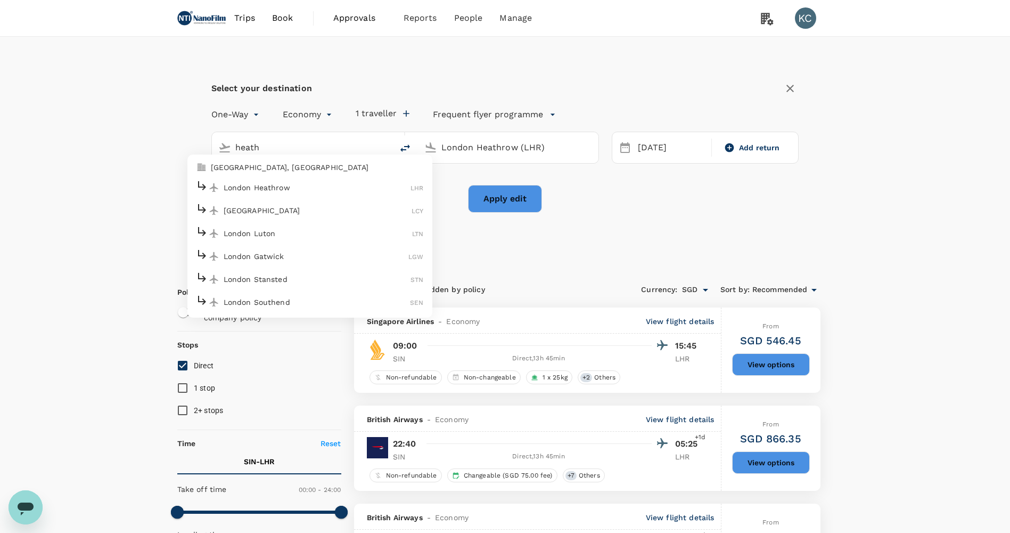
click at [311, 182] on p "London Heathrow" at bounding box center [317, 187] width 187 height 11
type input "London Heathrow (LHR)"
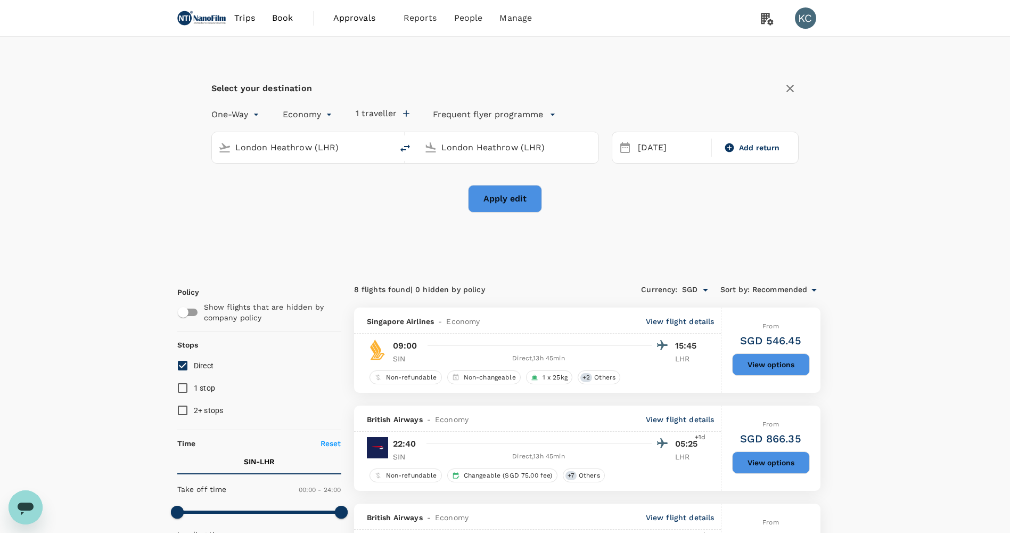
click at [496, 143] on input "London Heathrow (LHR)" at bounding box center [508, 147] width 135 height 17
click at [553, 182] on p "Hamburg" at bounding box center [523, 187] width 186 height 11
type input "Hamburg (HAM)"
click at [753, 252] on div "18" at bounding box center [755, 253] width 20 height 20
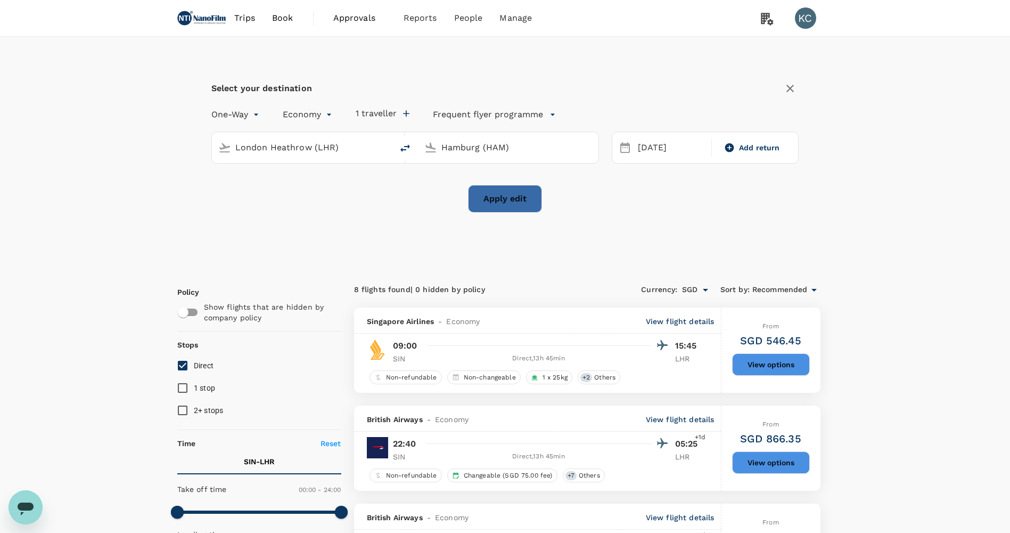
click at [505, 194] on button "Apply edit" at bounding box center [505, 199] width 74 height 28
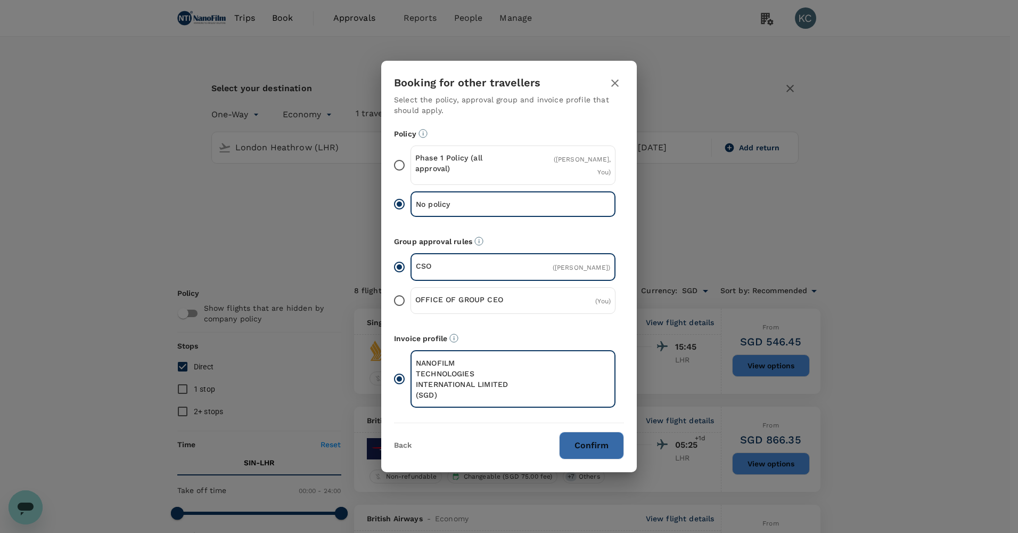
click at [614, 431] on button "Confirm" at bounding box center [591, 445] width 65 height 28
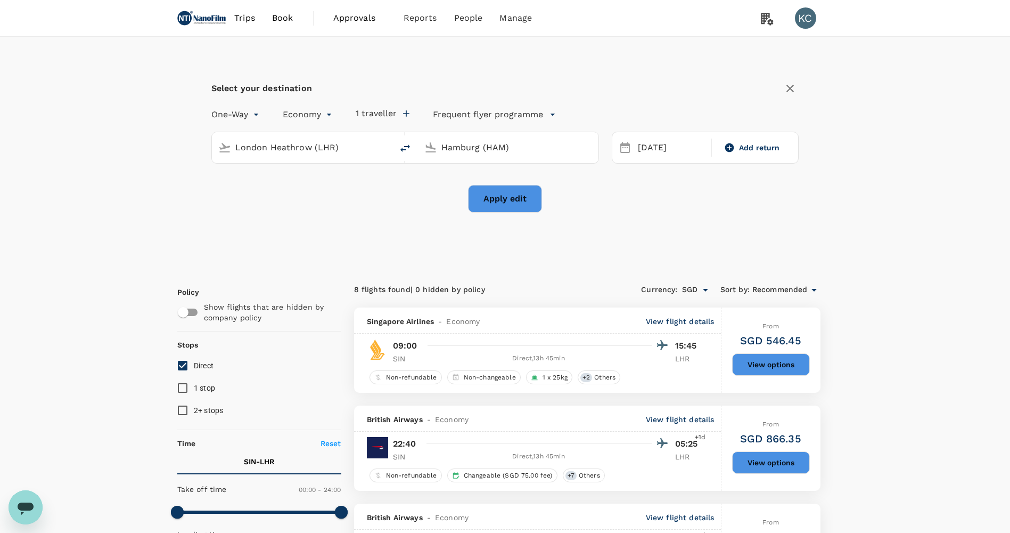
checkbox input "false"
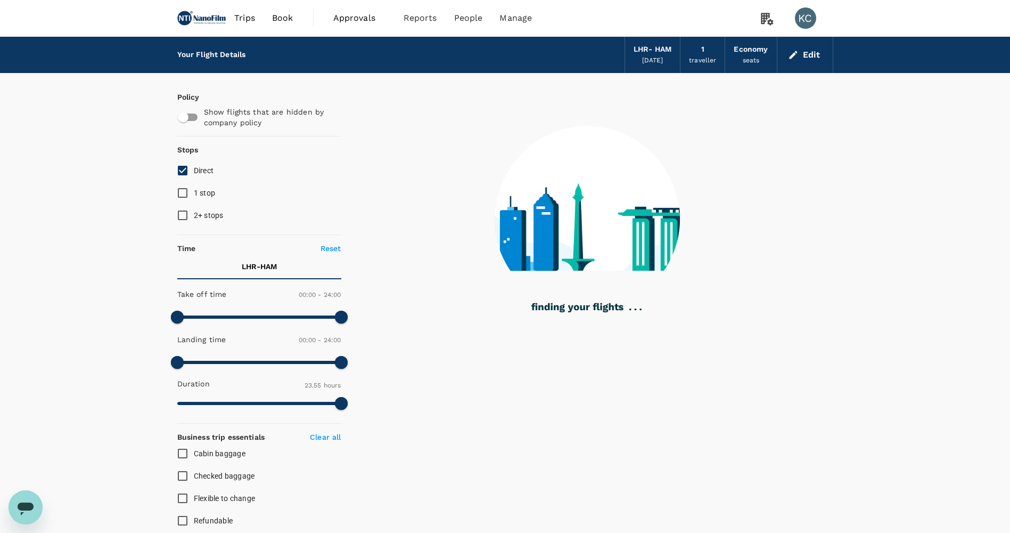
type input "1435"
checkbox input "true"
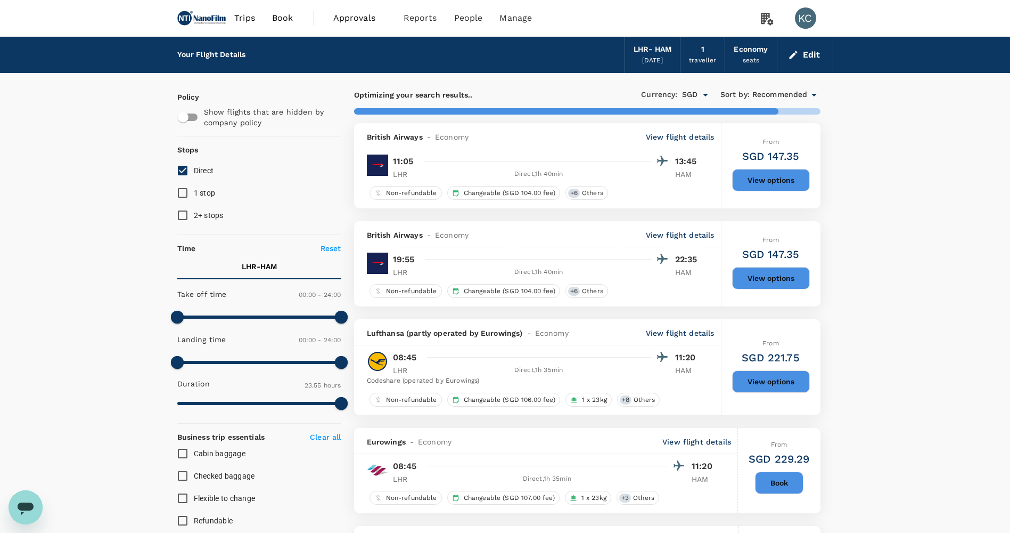
type input "1725"
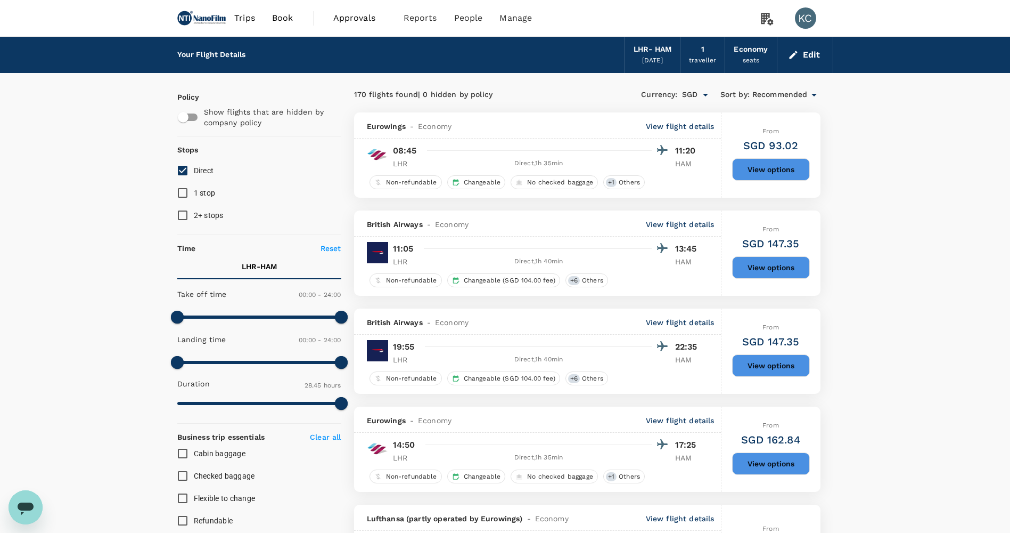
click at [685, 118] on div "Eurowings - Economy View flight details" at bounding box center [537, 125] width 367 height 26
click at [691, 121] on p "View flight details" at bounding box center [680, 126] width 69 height 11
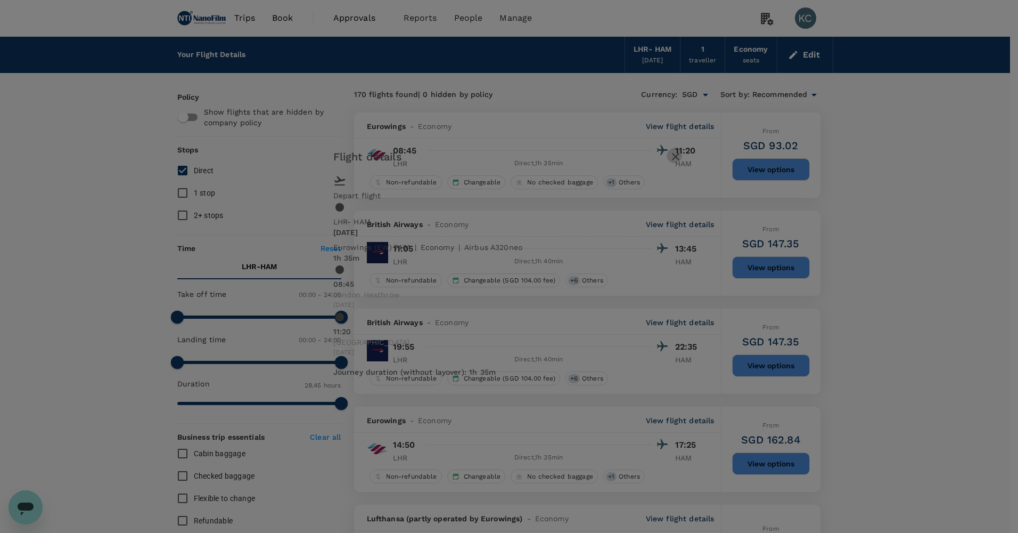
click at [682, 163] on icon "button" at bounding box center [675, 156] width 13 height 13
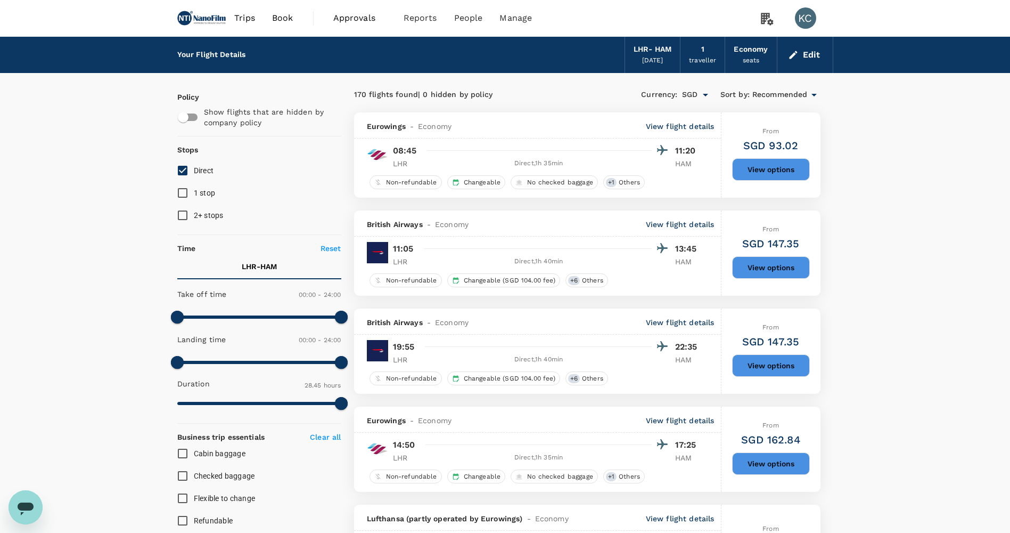
scroll to position [53, 0]
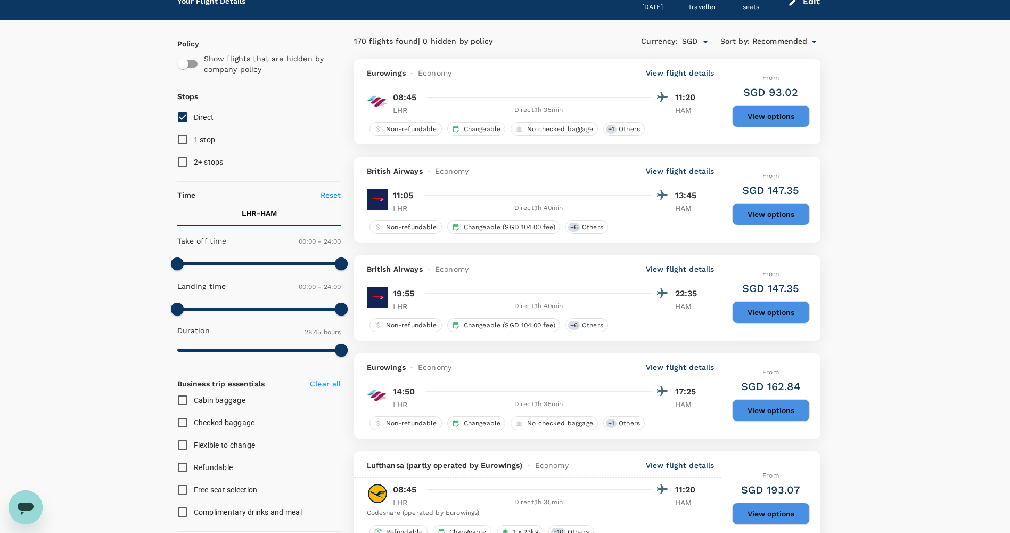
click at [702, 71] on p "View flight details" at bounding box center [680, 73] width 69 height 11
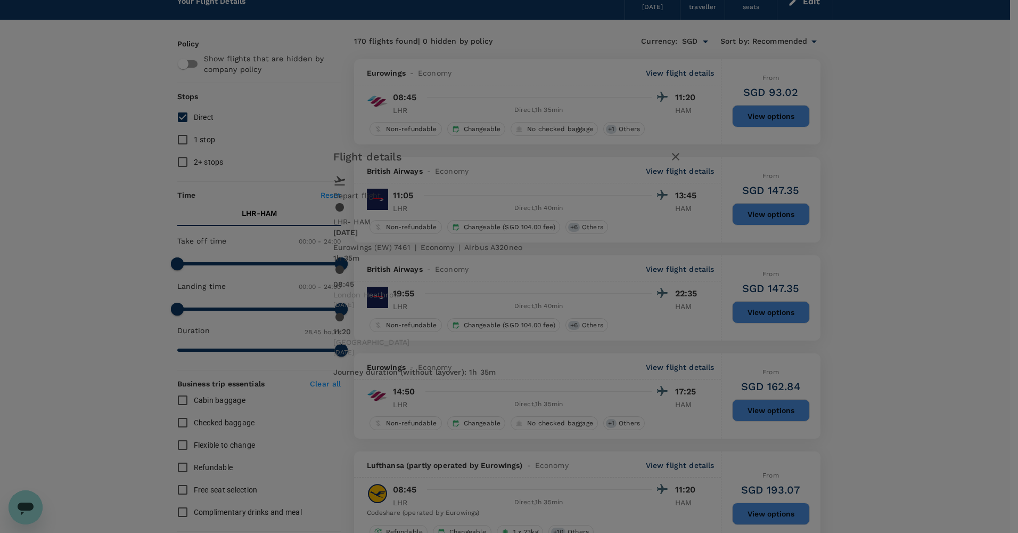
click at [690, 76] on div "Flight details Depart flight LHR - HAM Sat, 18 Oct Eurowings (EW) 7461 | econom…" at bounding box center [509, 266] width 1018 height 533
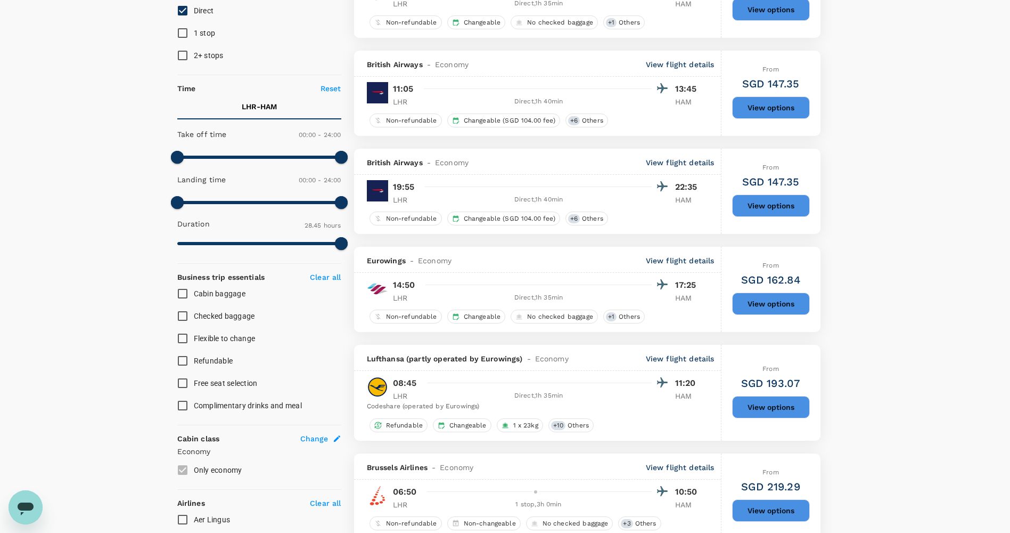
scroll to position [0, 0]
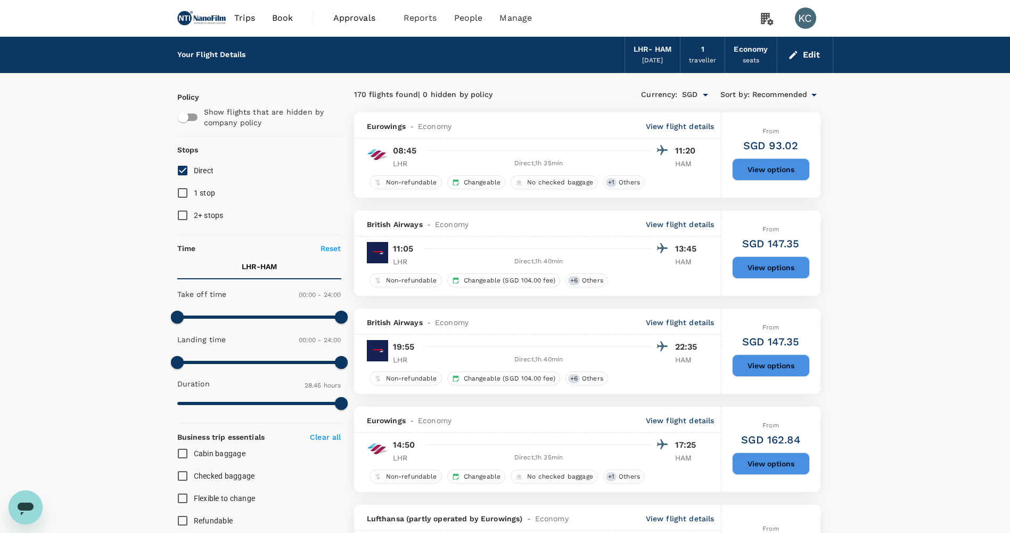
drag, startPoint x: 827, startPoint y: 54, endPoint x: 813, endPoint y: 52, distance: 14.5
click at [813, 52] on div "Edit" at bounding box center [805, 55] width 56 height 36
click at [813, 52] on button "Edit" at bounding box center [805, 54] width 38 height 17
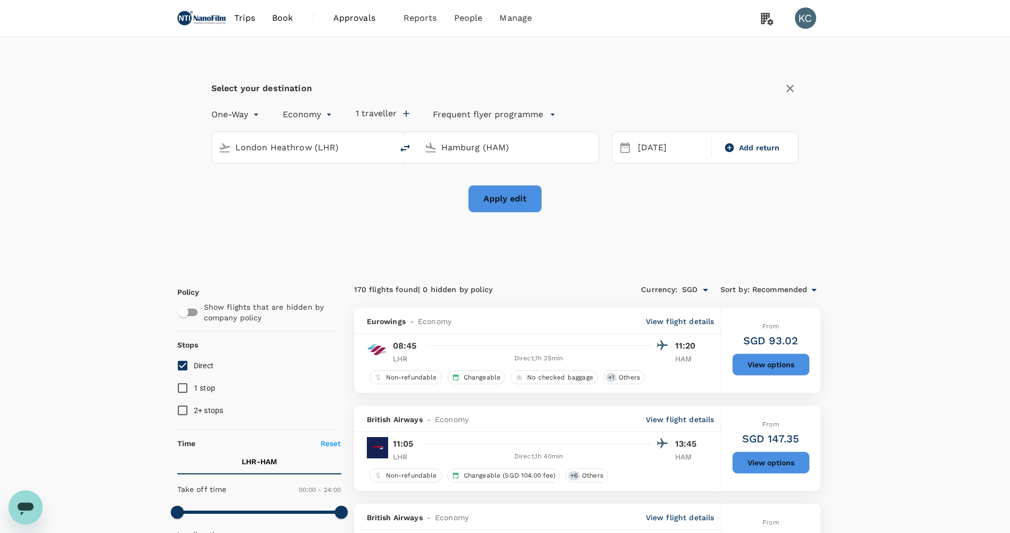
type input "London Heathrow (LHR)"
type input "Hamburg (HAM)"
click at [291, 135] on div "London Heathrow (LHR)" at bounding box center [308, 145] width 155 height 21
click at [342, 182] on p "Hamburg" at bounding box center [317, 187] width 186 height 11
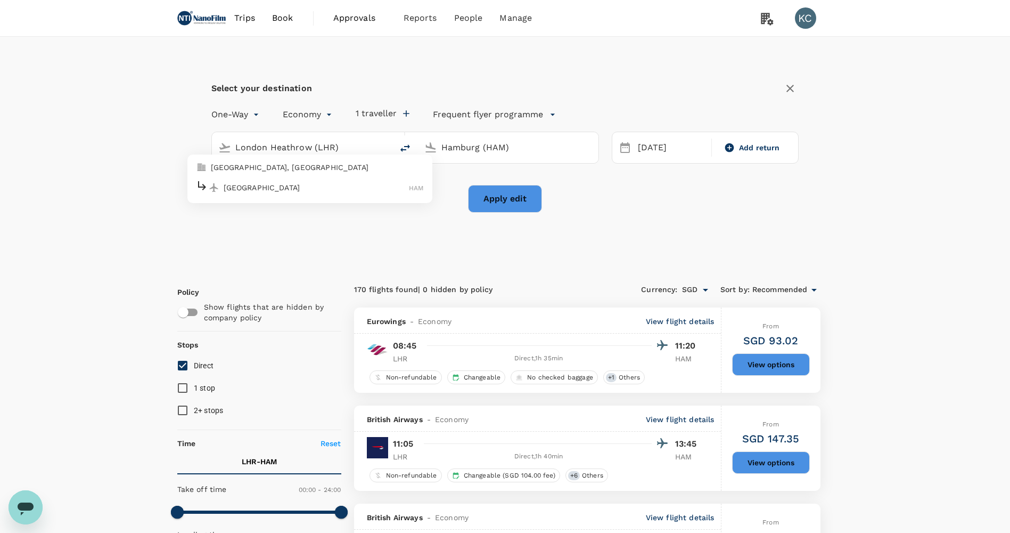
type input "Hamburg (HAM)"
click at [487, 145] on input "Hamburg (HAM)" at bounding box center [508, 147] width 135 height 17
type input "d"
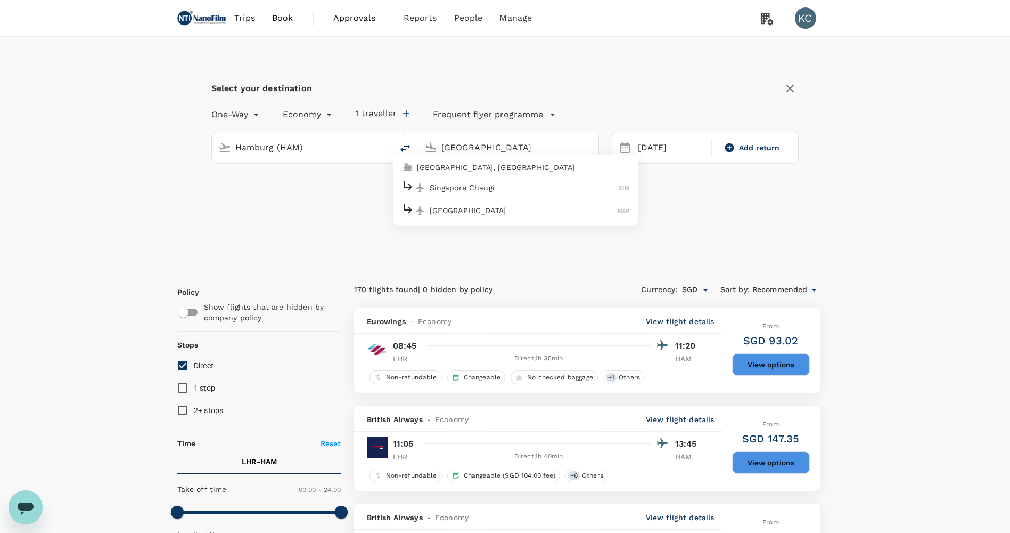
click at [514, 182] on p "Singapore Changi" at bounding box center [524, 187] width 189 height 11
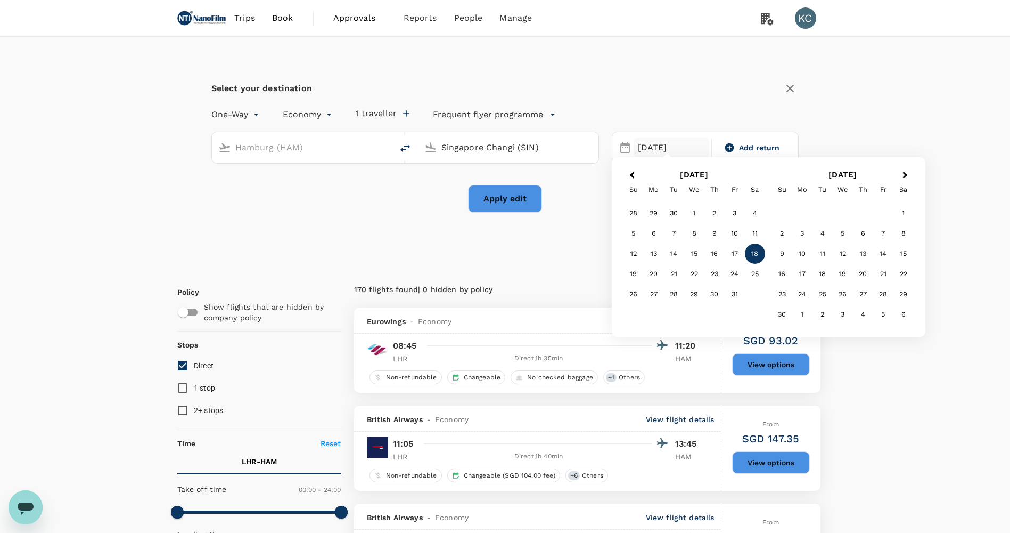
type input "Singapore Changi (SIN)"
click at [754, 272] on div "25" at bounding box center [755, 274] width 20 height 20
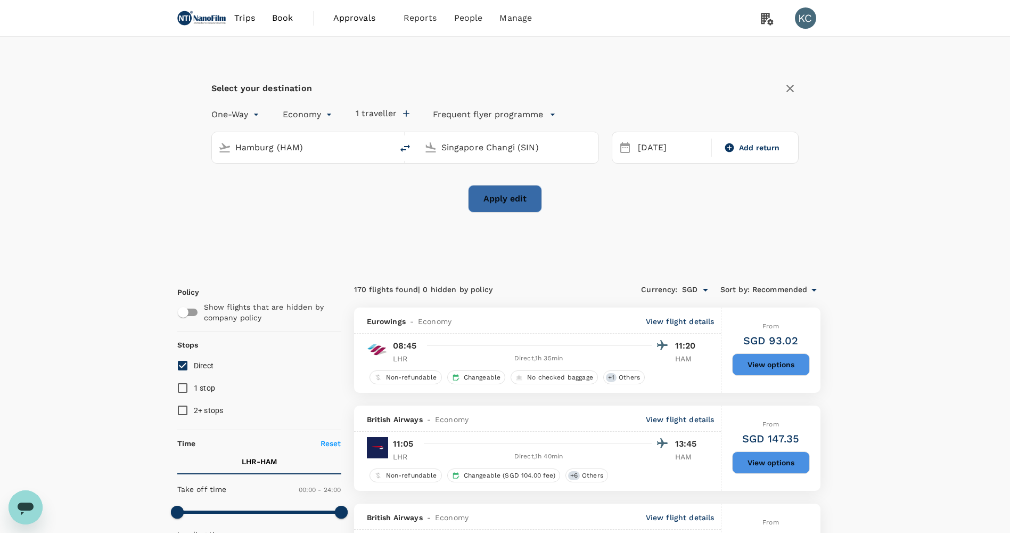
click at [498, 200] on button "Apply edit" at bounding box center [505, 199] width 74 height 28
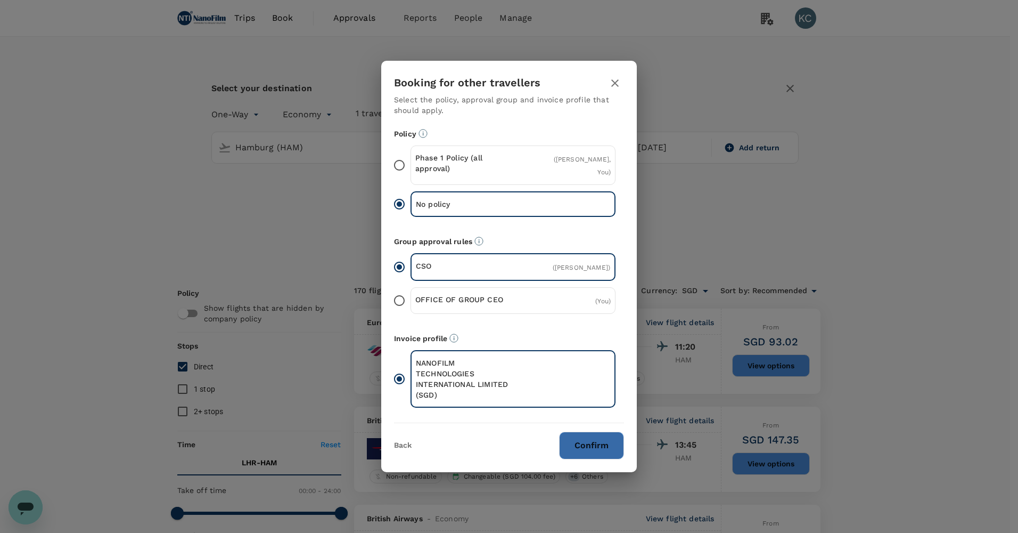
click at [599, 431] on button "Confirm" at bounding box center [591, 445] width 65 height 28
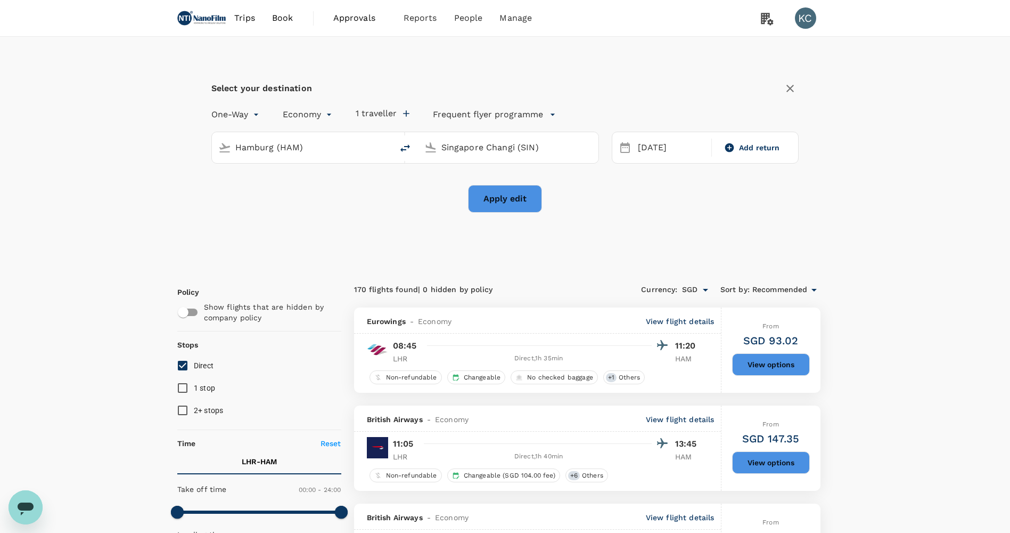
checkbox input "false"
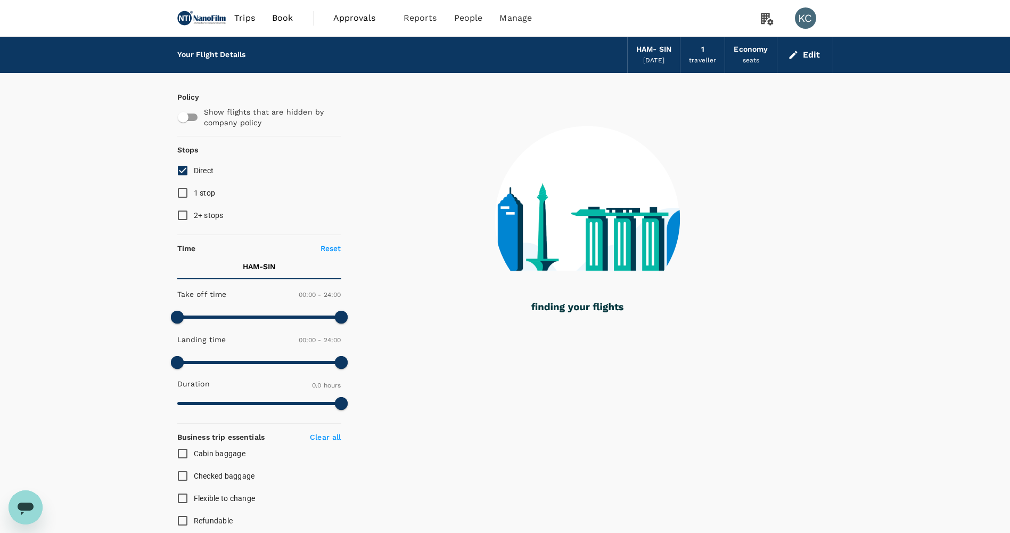
type input "2105"
checkbox input "true"
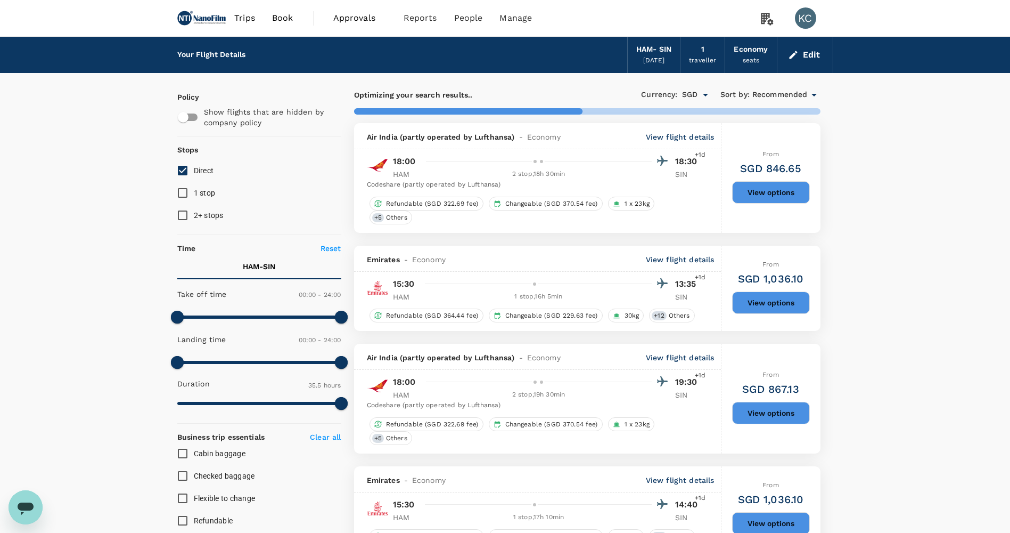
type input "2500"
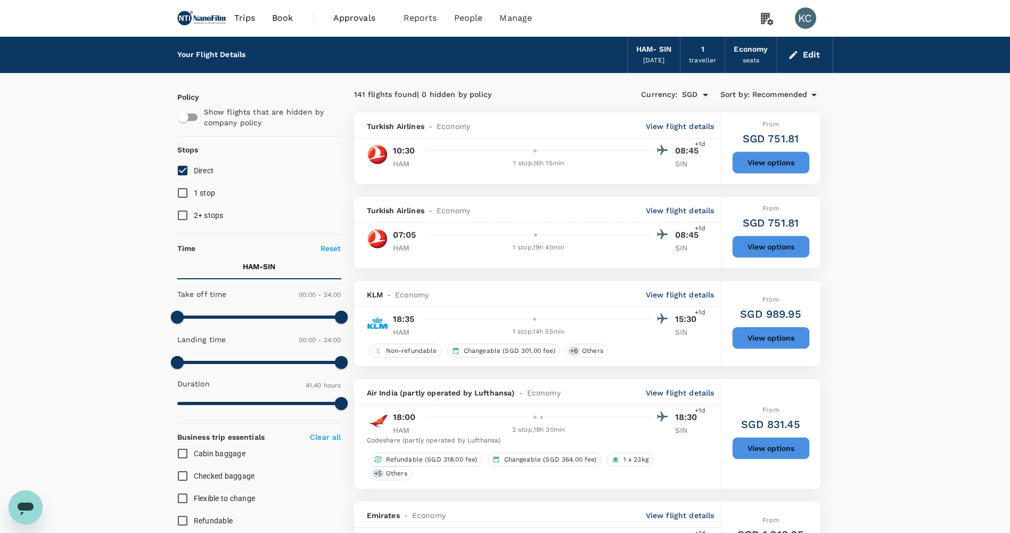
click at [778, 154] on button "View options" at bounding box center [771, 162] width 78 height 22
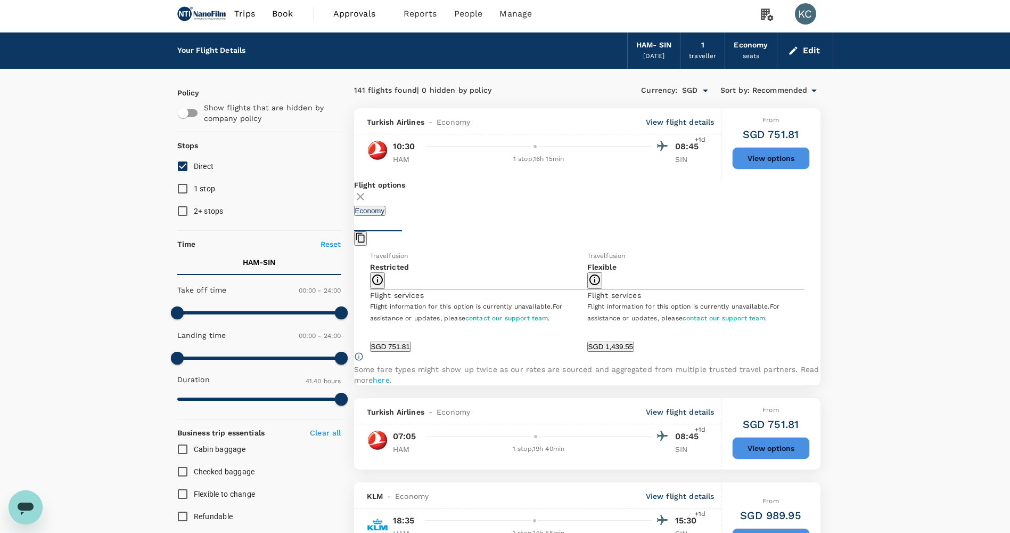
scroll to position [3, 0]
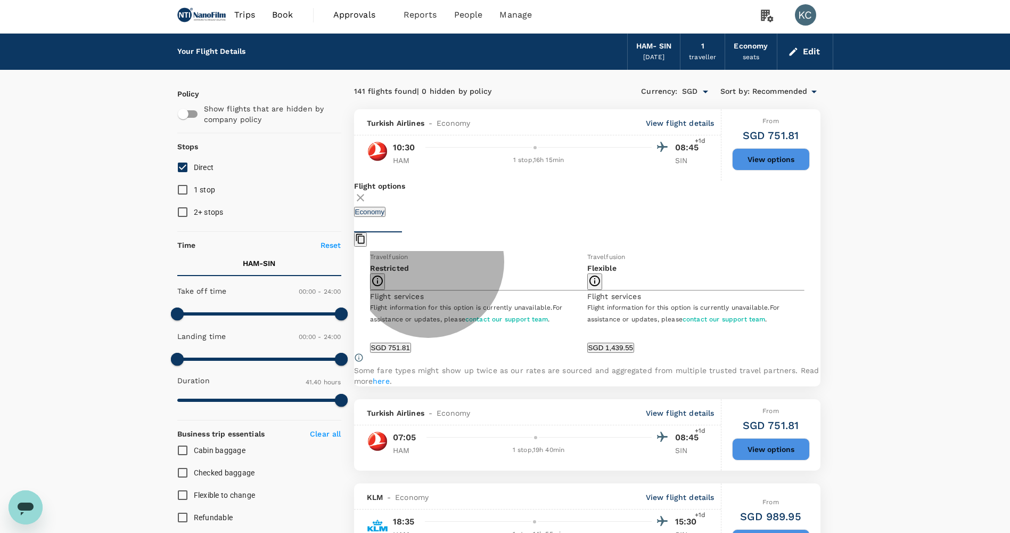
click at [411, 342] on button "SGD 751.81" at bounding box center [390, 347] width 41 height 10
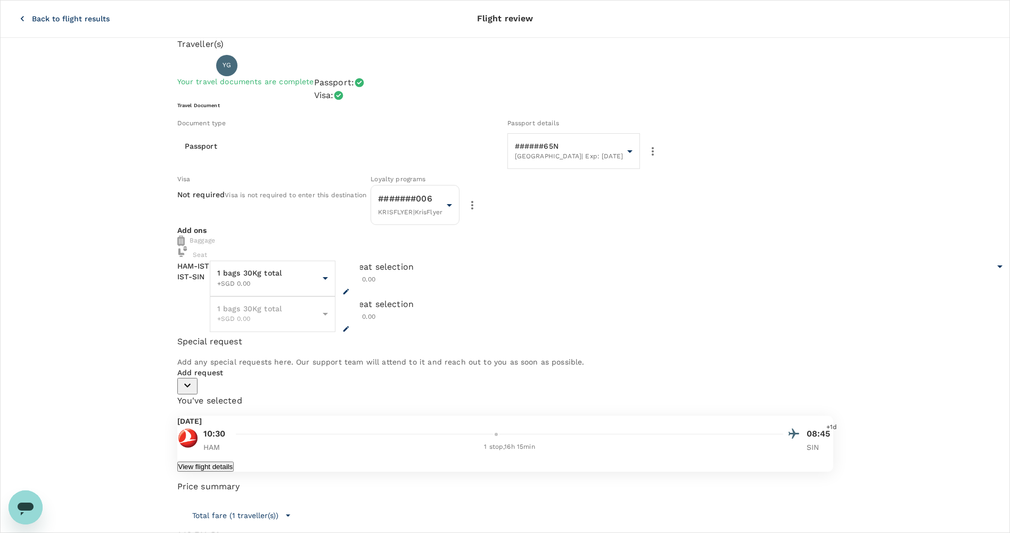
click at [361, 331] on div "1 bags 30Kg total +SGD 0.00" at bounding box center [285, 314] width 151 height 36
drag, startPoint x: 255, startPoint y: 101, endPoint x: 144, endPoint y: 119, distance: 111.7
click at [144, 119] on div "Traveller(s) Traveller 1 : YG Yi Hsen Gian Your travel documents are complete P…" at bounding box center [505, 360] width 1010 height 644
click at [234, 461] on button "View flight details" at bounding box center [205, 466] width 57 height 10
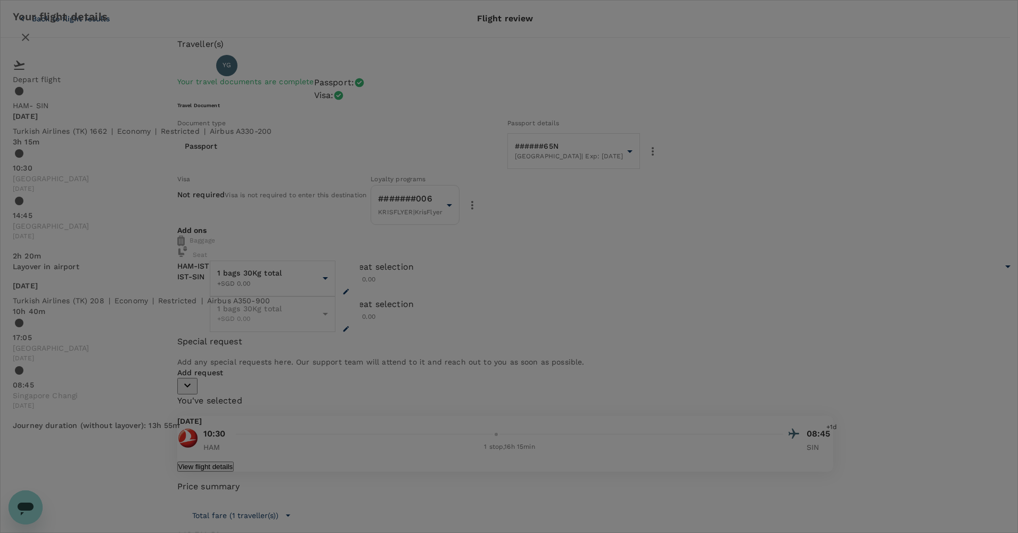
click at [32, 44] on icon "close" at bounding box center [25, 37] width 13 height 13
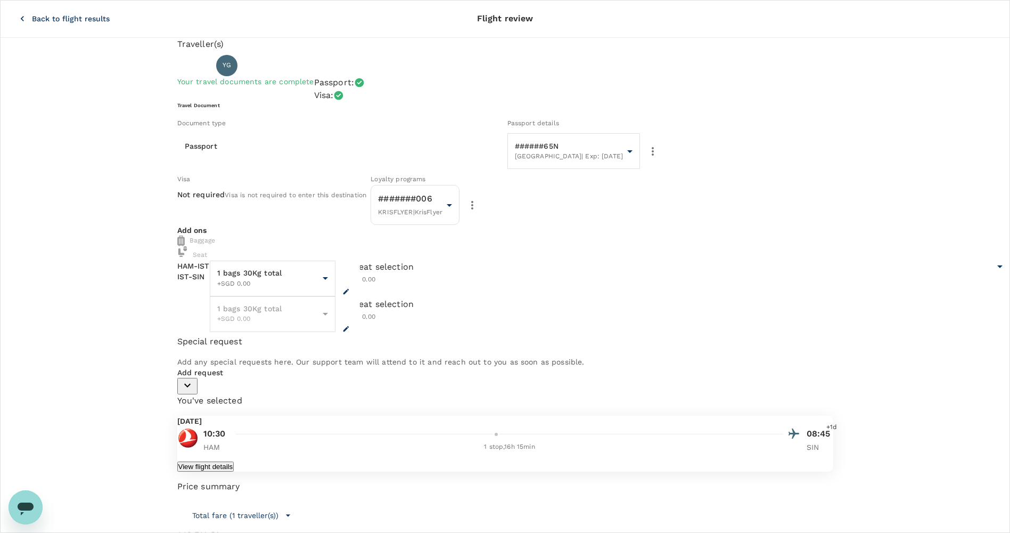
click at [17, 13] on icon "button" at bounding box center [22, 18] width 11 height 11
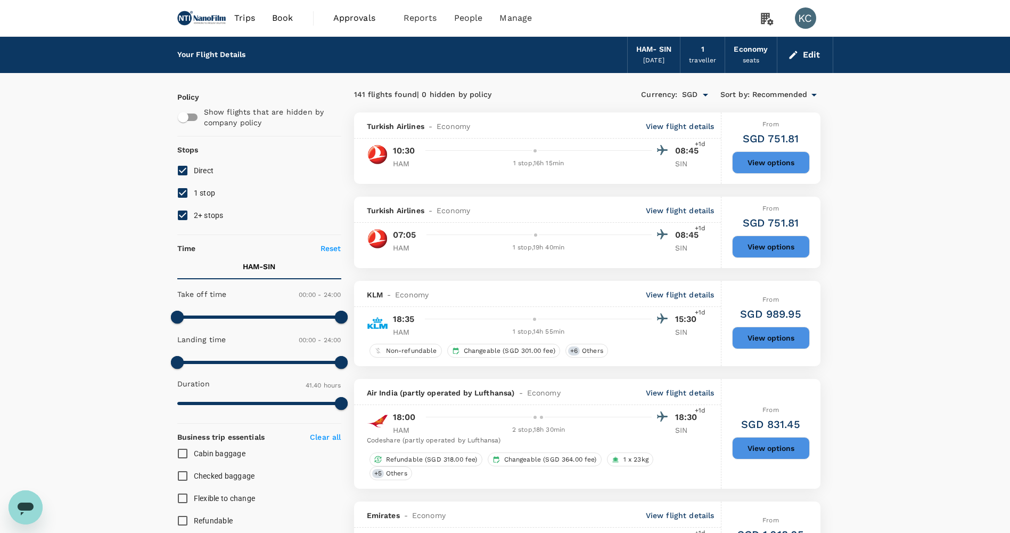
click at [800, 57] on button "Edit" at bounding box center [805, 54] width 38 height 17
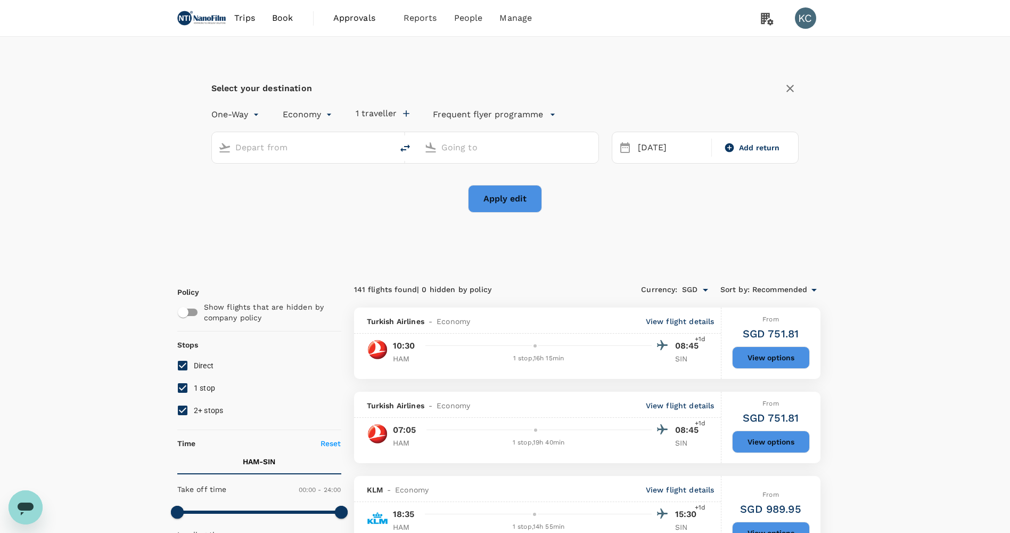
type input "Hamburg (HAM)"
type input "Singapore Changi (SIN)"
click at [489, 196] on button "Apply edit" at bounding box center [505, 199] width 74 height 28
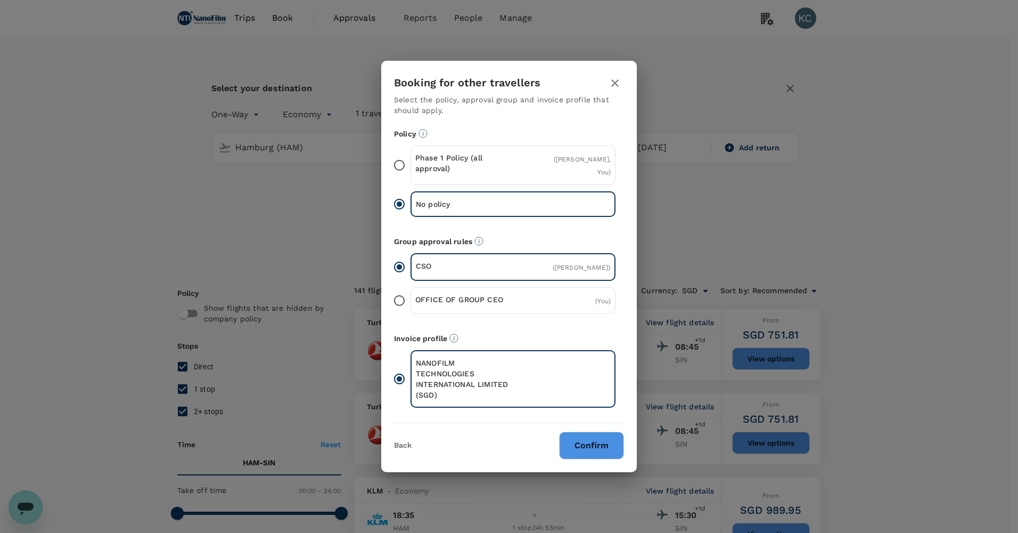
click at [619, 92] on button "button" at bounding box center [615, 83] width 18 height 18
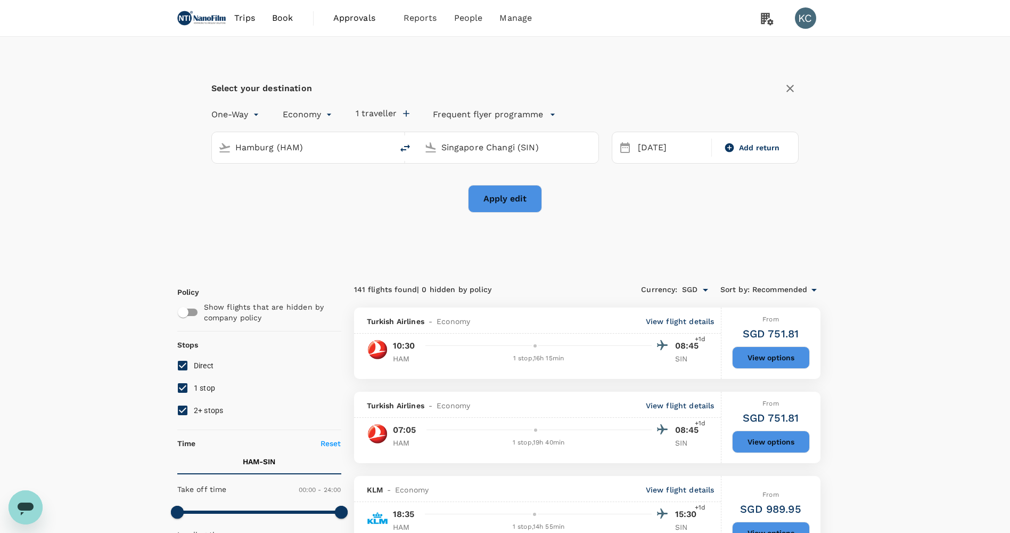
click at [522, 193] on button "Apply edit" at bounding box center [505, 199] width 74 height 28
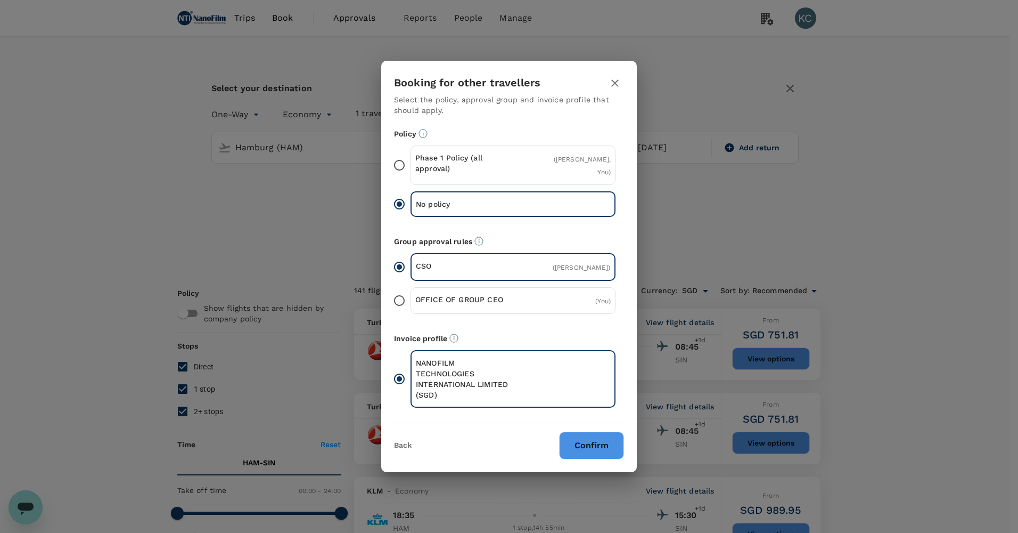
click at [600, 431] on button "Confirm" at bounding box center [591, 445] width 65 height 28
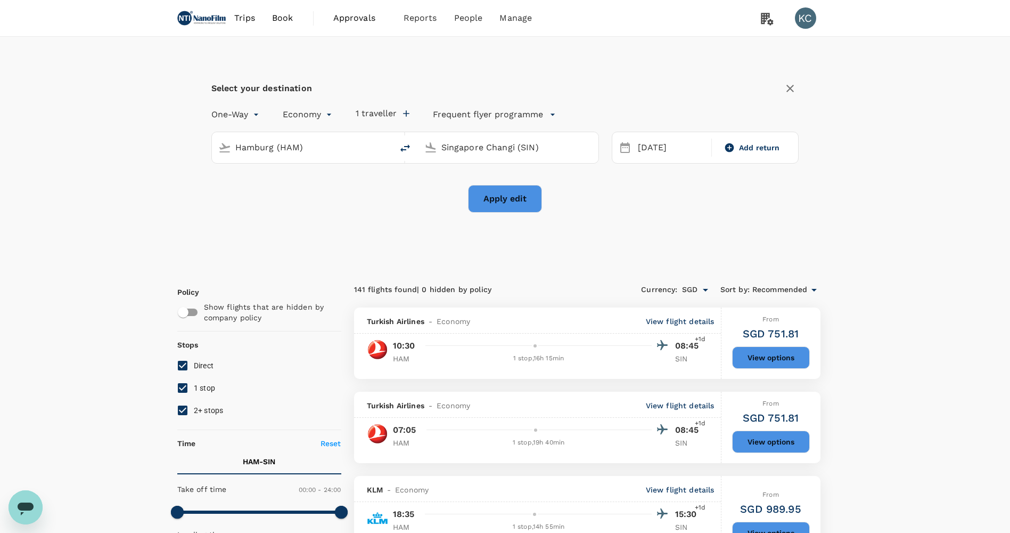
checkbox input "false"
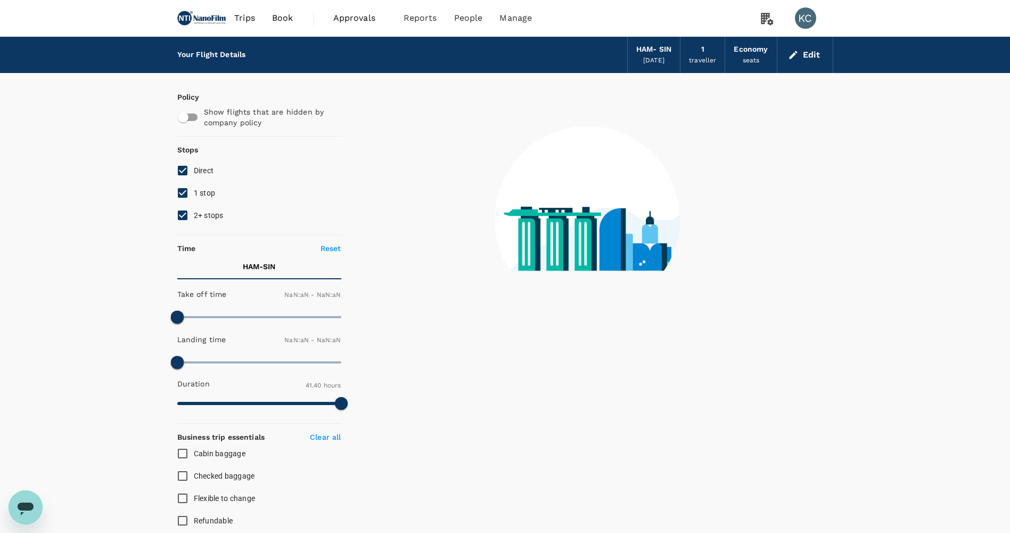
type input "1440"
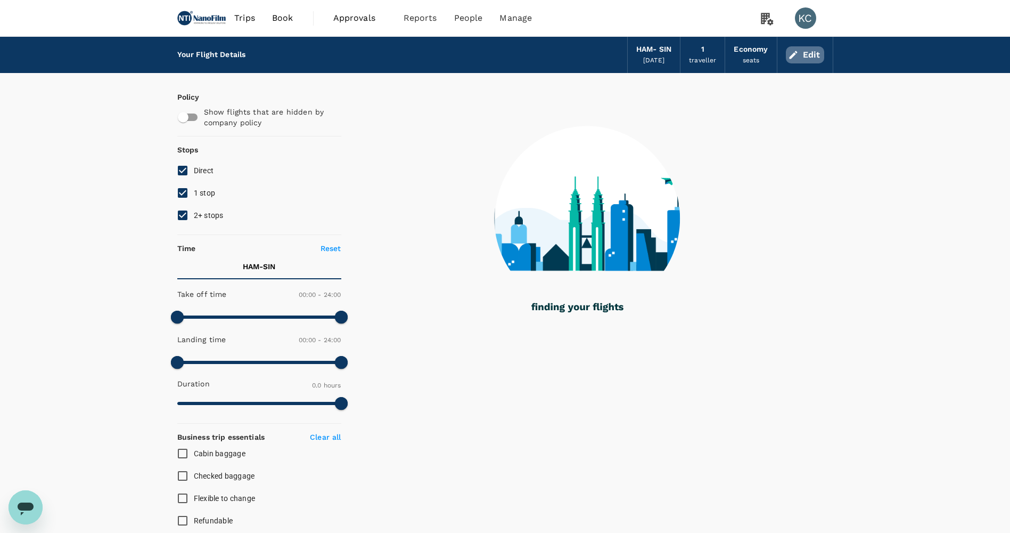
click at [802, 52] on button "Edit" at bounding box center [805, 54] width 38 height 17
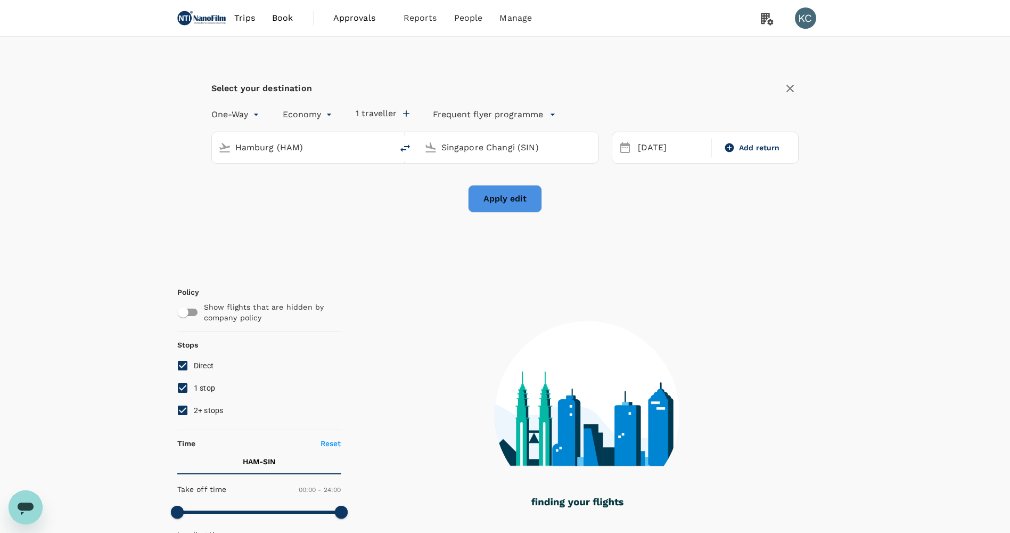
type input "Hamburg (HAM)"
type input "Singapore Changi (SIN)"
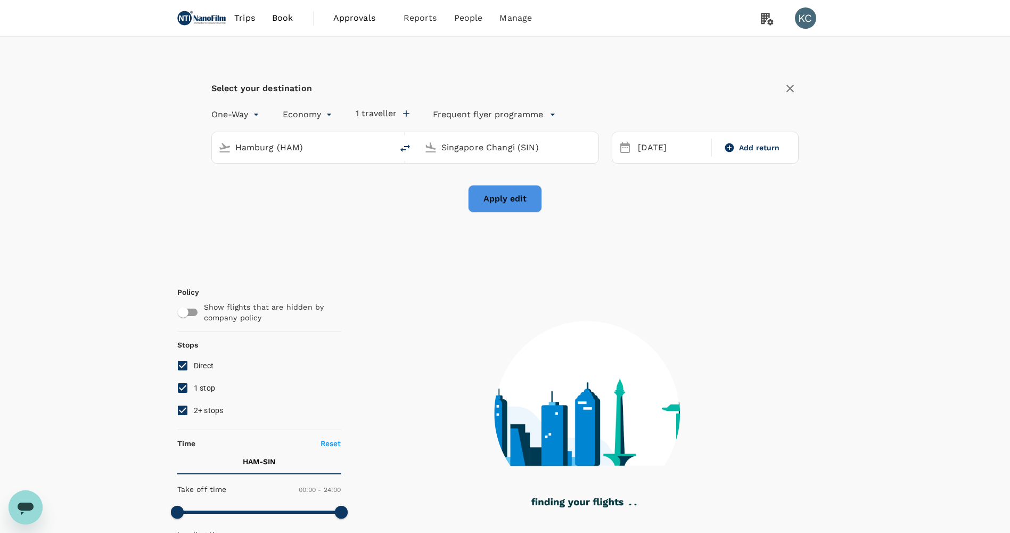
click at [305, 121] on div "Hamburg (HAM) Singapore Changi (SIN)" at bounding box center [399, 141] width 400 height 45
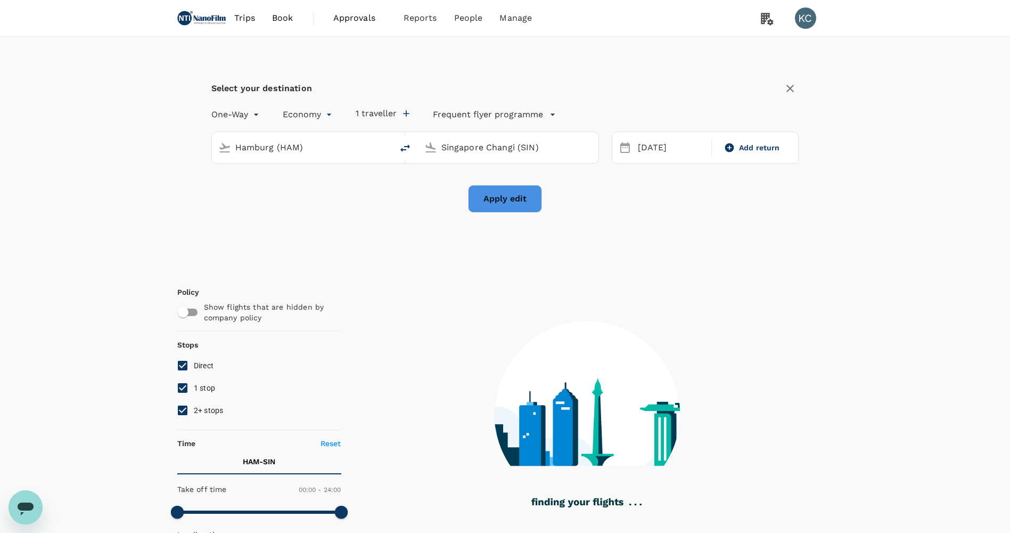
click at [298, 102] on div "Economy economy" at bounding box center [297, 112] width 73 height 21
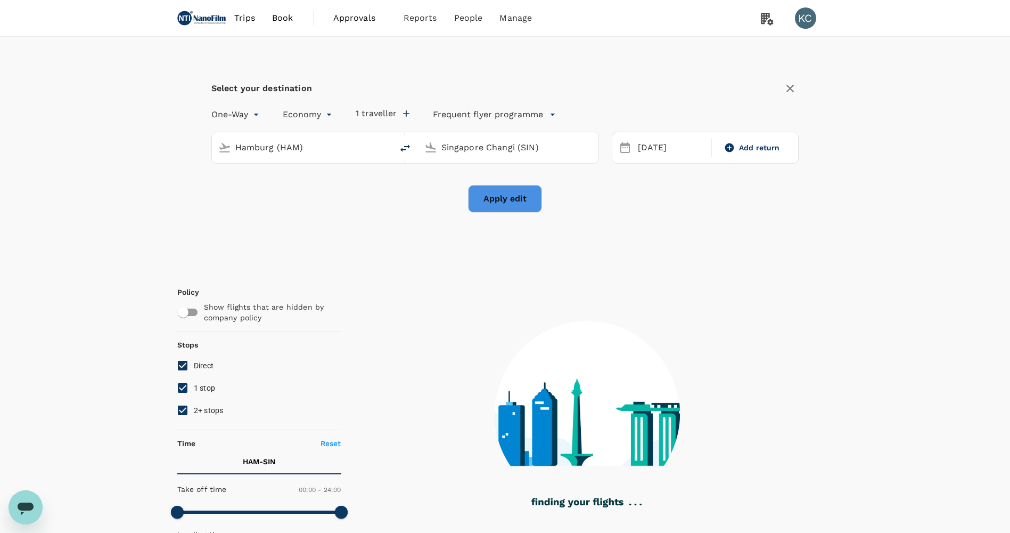
type input "1955"
click at [301, 108] on body "Trips Book Approvals 0 Reports People Manage KC Select your destination One-Way…" at bounding box center [505, 481] width 1010 height 962
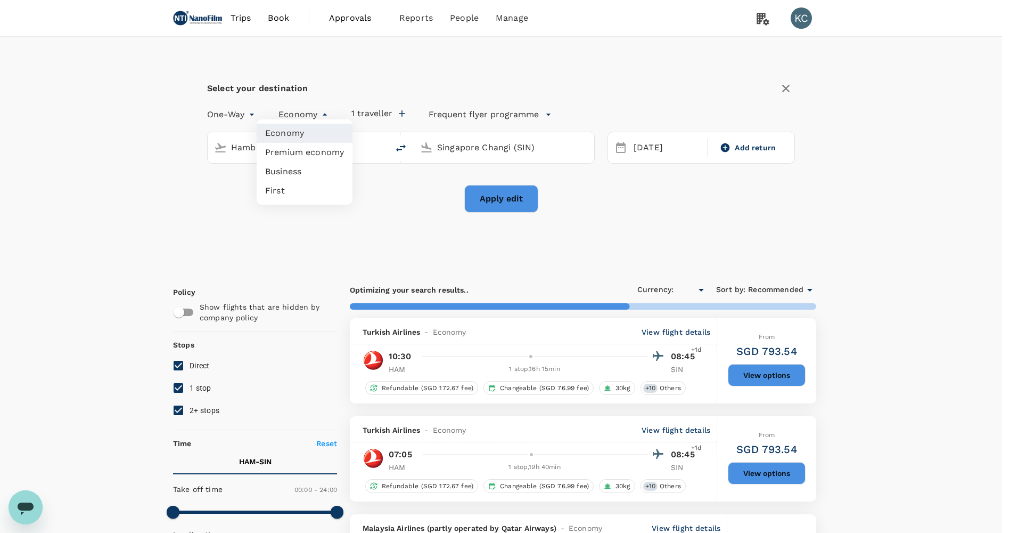
checkbox input "true"
type input "SGD"
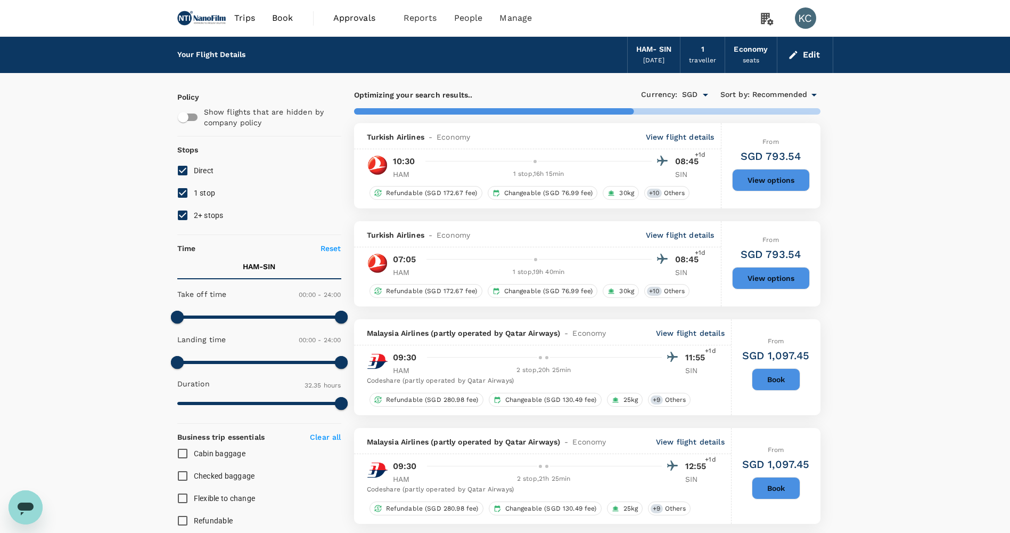
click at [301, 108] on p "Show flights that are hidden by company policy" at bounding box center [269, 117] width 130 height 21
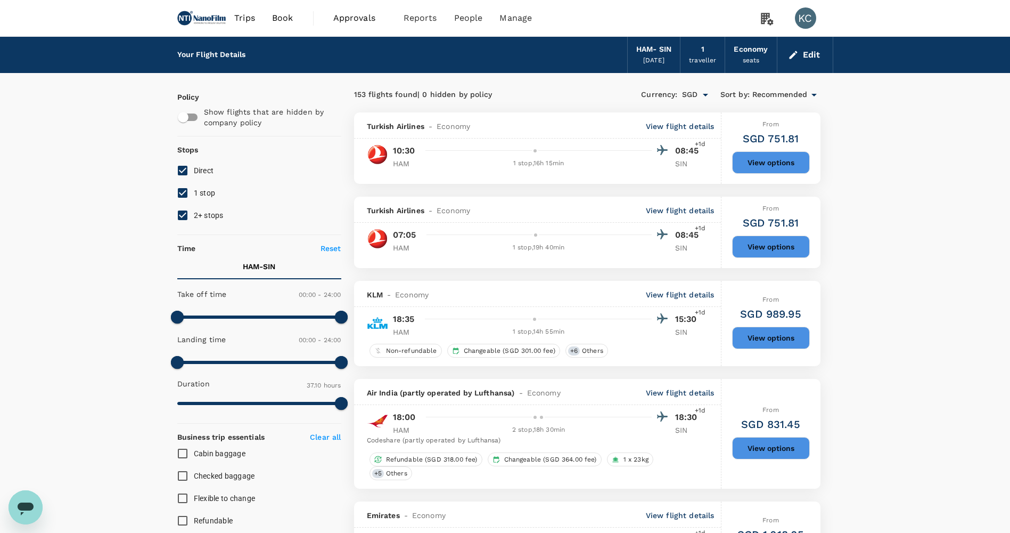
type input "2230"
click at [816, 48] on button "Edit" at bounding box center [805, 54] width 38 height 17
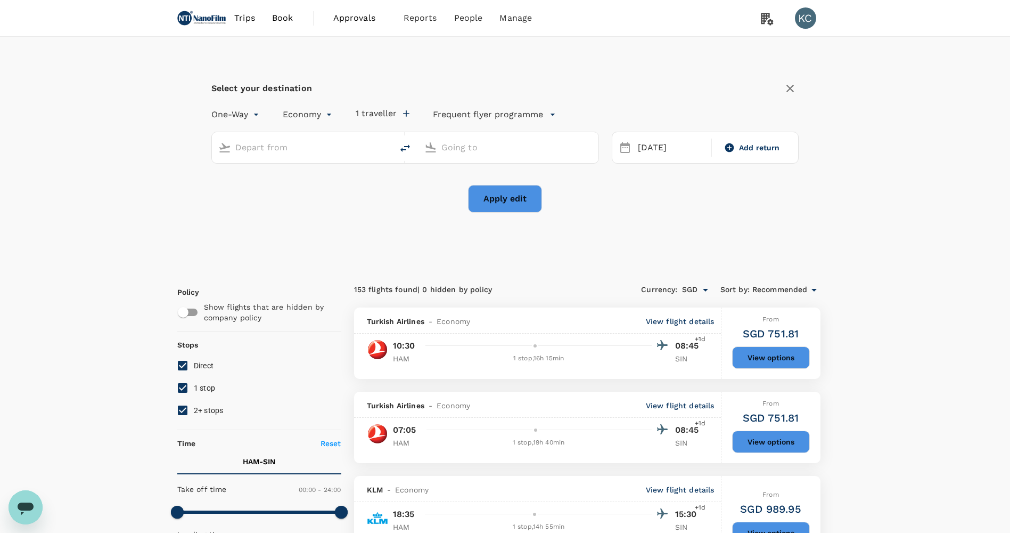
type input "Hamburg (HAM)"
type input "Singapore Changi (SIN)"
click at [367, 110] on button "1 traveller" at bounding box center [383, 113] width 54 height 11
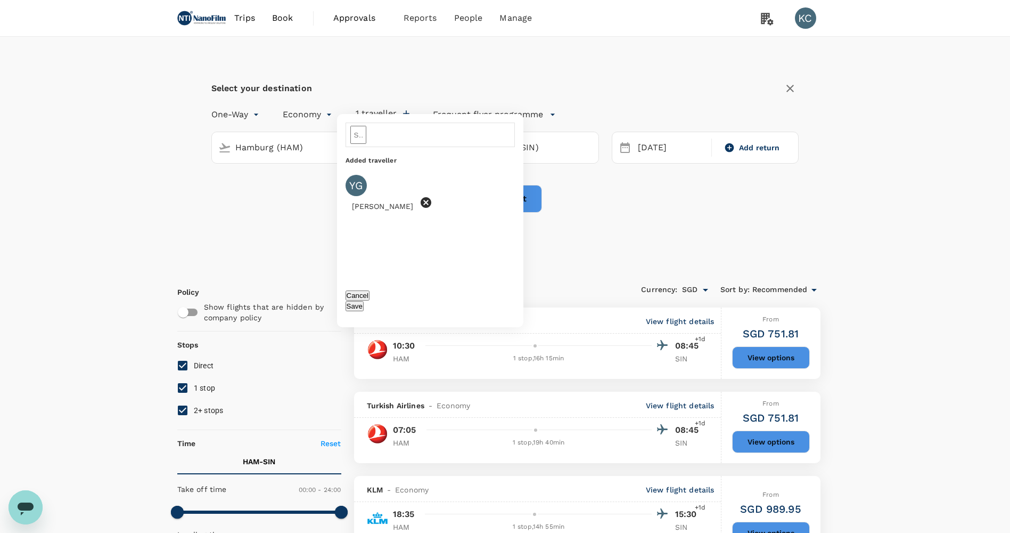
click at [421, 197] on icon at bounding box center [426, 202] width 11 height 11
click at [366, 137] on input "text" at bounding box center [358, 135] width 16 height 18
click at [415, 175] on div "Waijun Mak" at bounding box center [390, 181] width 72 height 13
type input "Waijun Mak"
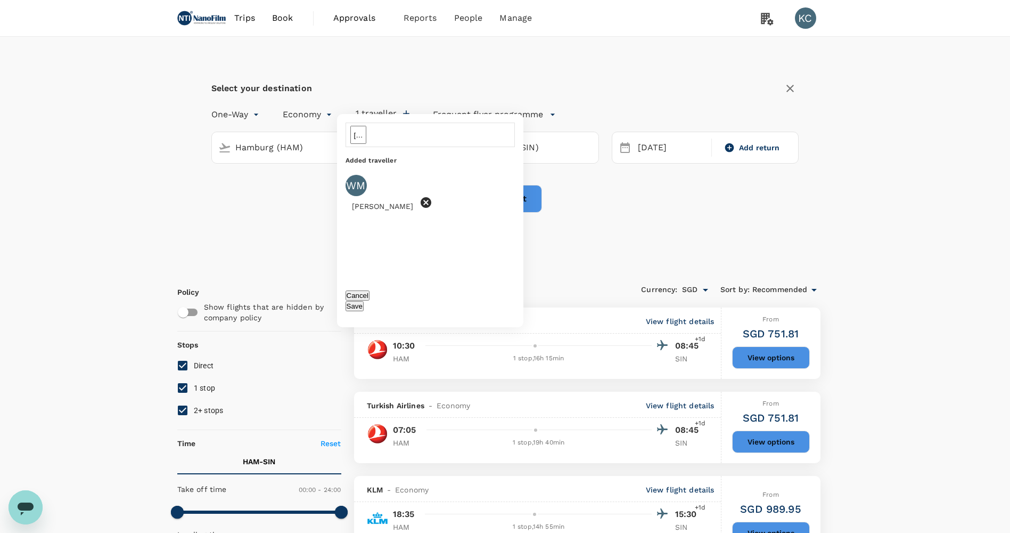
click at [364, 301] on button "Save" at bounding box center [355, 306] width 18 height 10
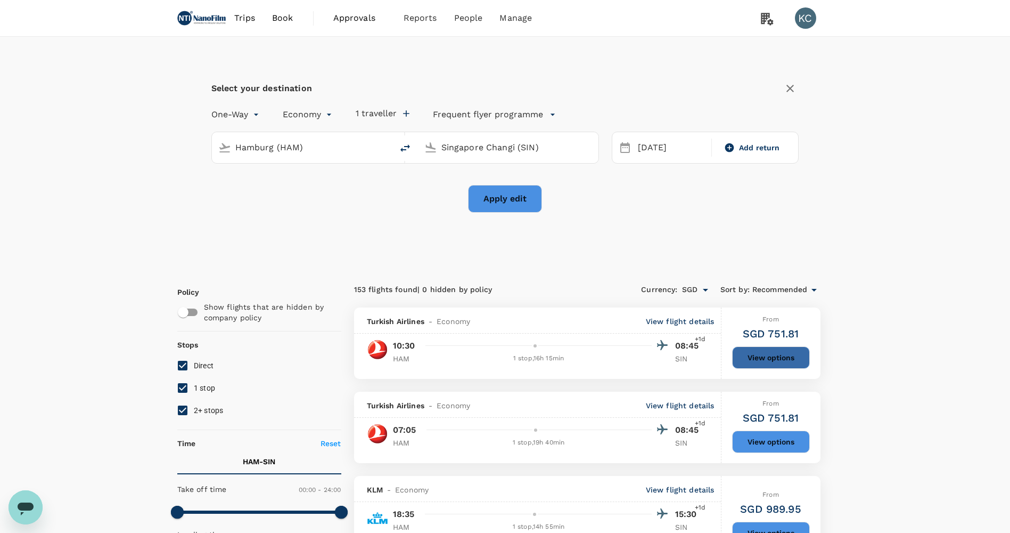
click at [767, 346] on button "View options" at bounding box center [771, 357] width 78 height 22
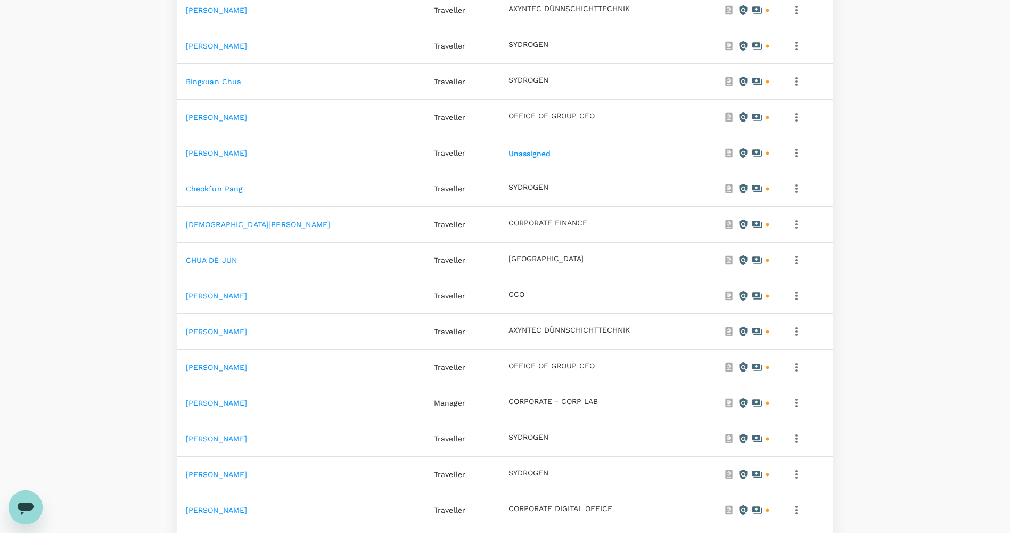
scroll to position [426, 0]
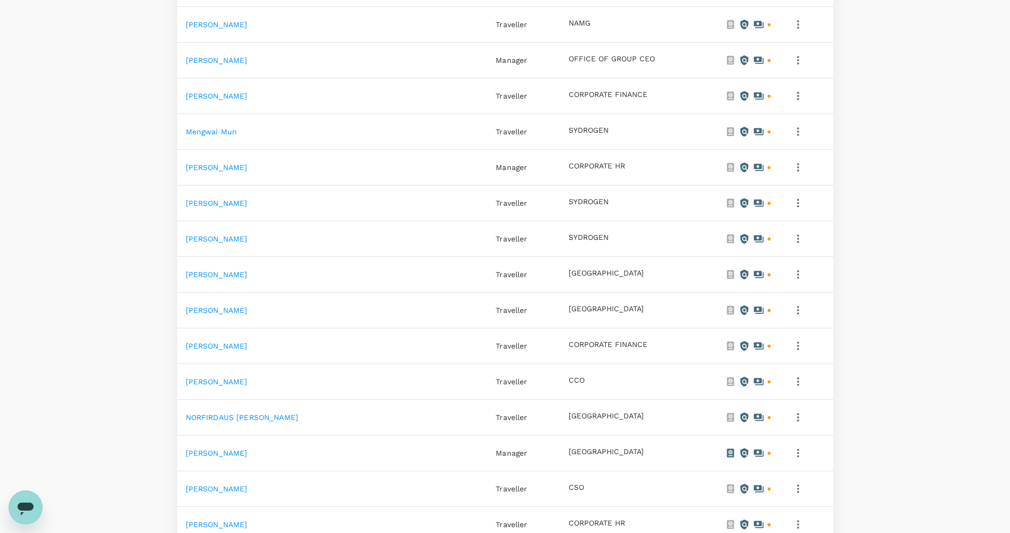
scroll to position [492, 0]
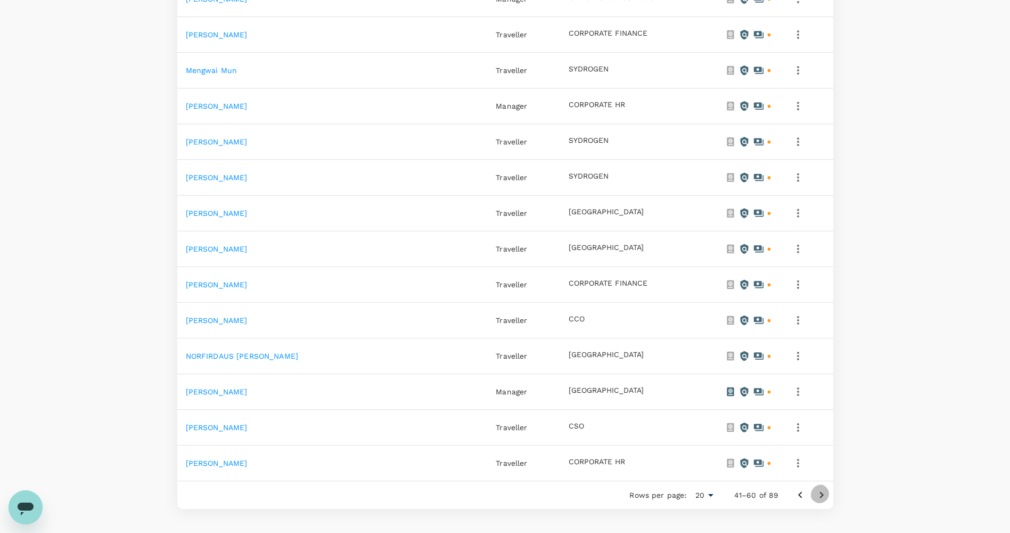
click at [828, 488] on icon "Go to next page" at bounding box center [821, 494] width 13 height 13
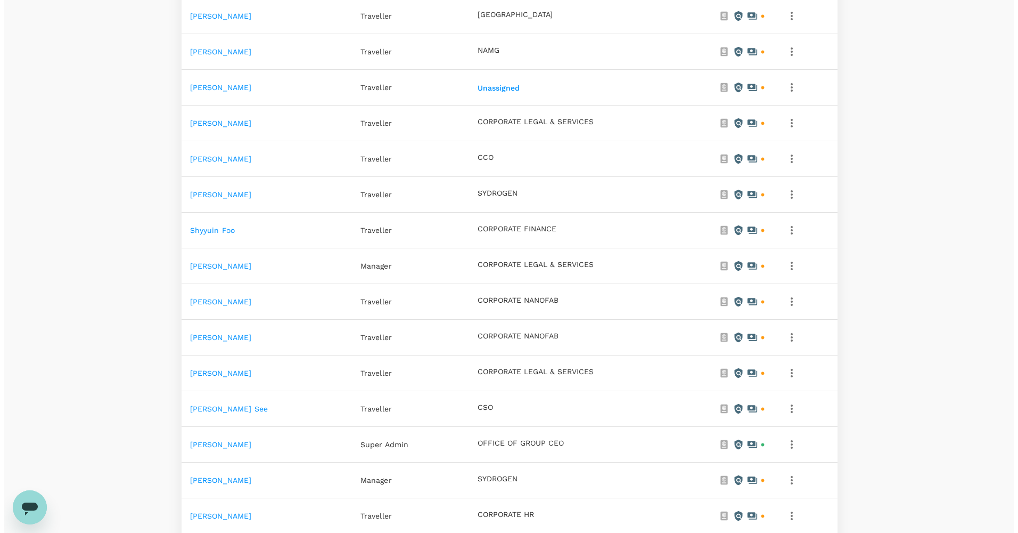
scroll to position [266, 0]
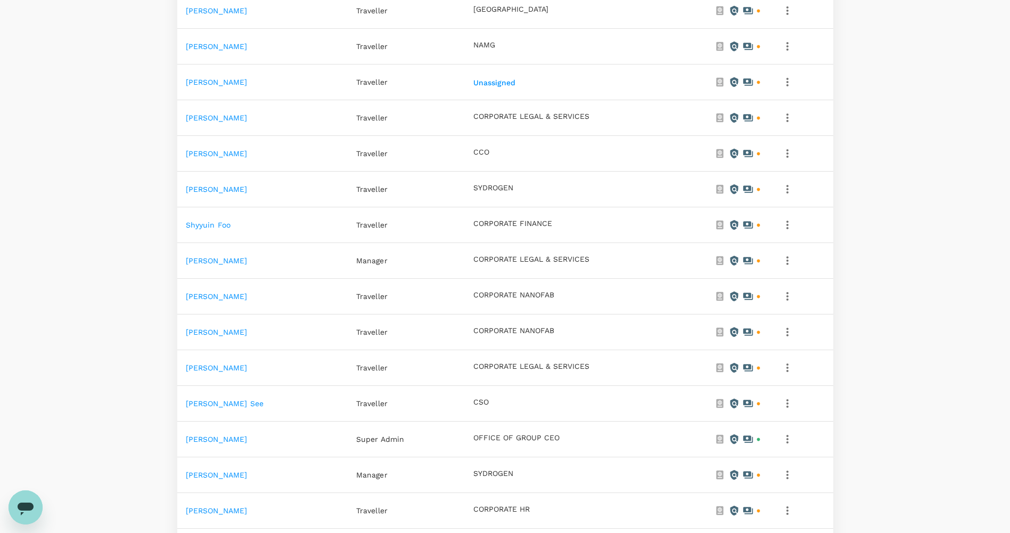
click at [791, 468] on icon "button" at bounding box center [787, 474] width 13 height 13
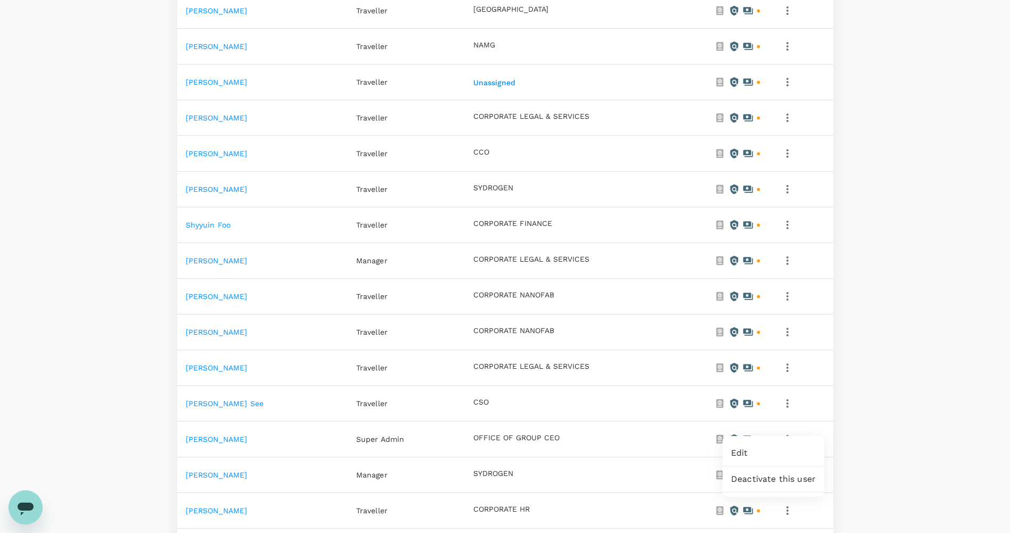
click at [772, 452] on span "Edit" at bounding box center [773, 452] width 85 height 13
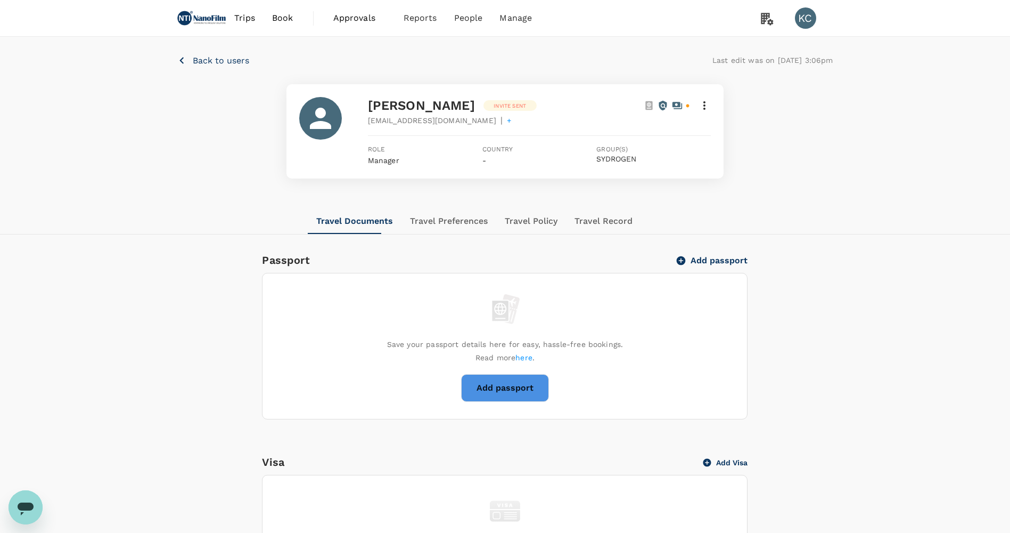
click at [704, 104] on icon at bounding box center [704, 105] width 13 height 13
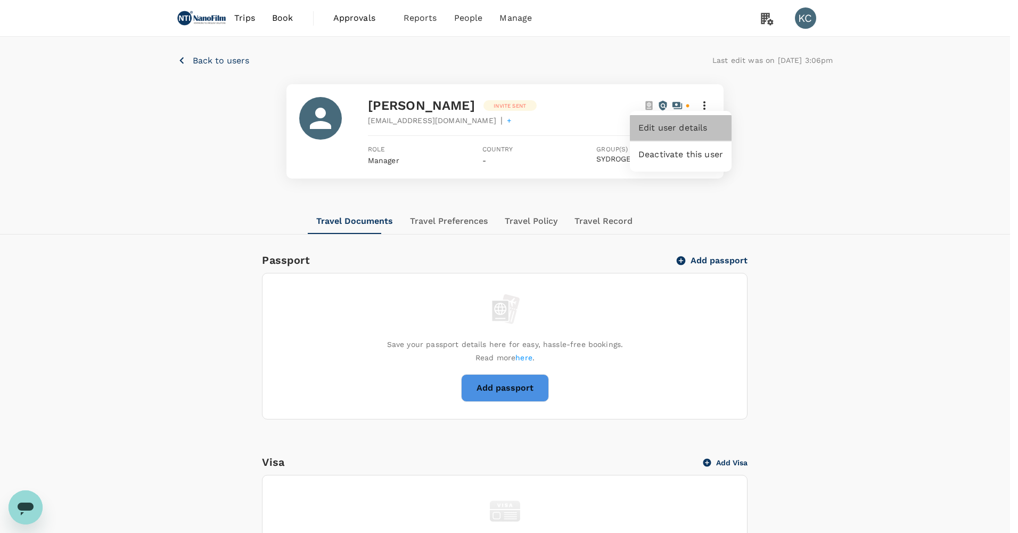
click at [696, 132] on div "Edit user details" at bounding box center [681, 128] width 102 height 26
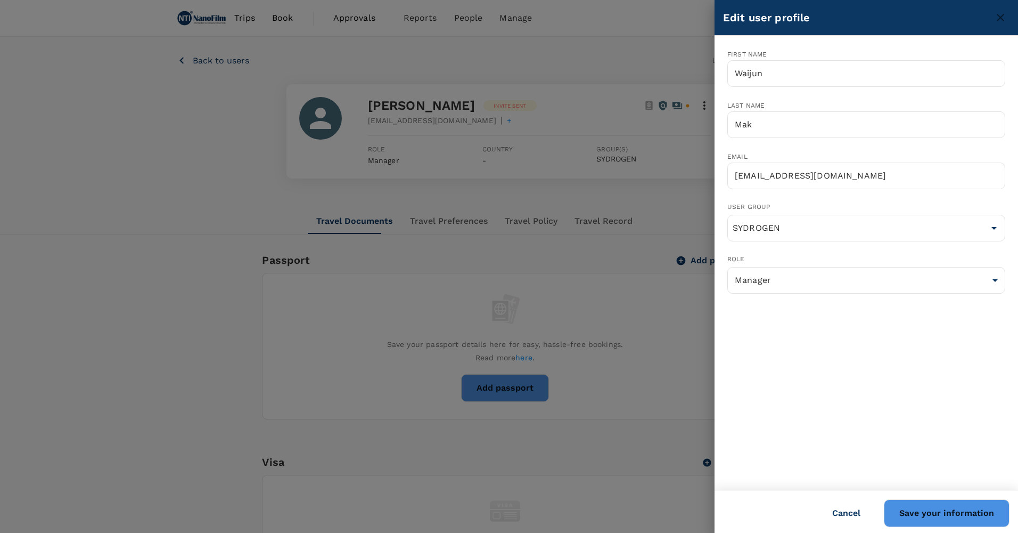
click at [927, 509] on button "Save your information" at bounding box center [947, 513] width 126 height 28
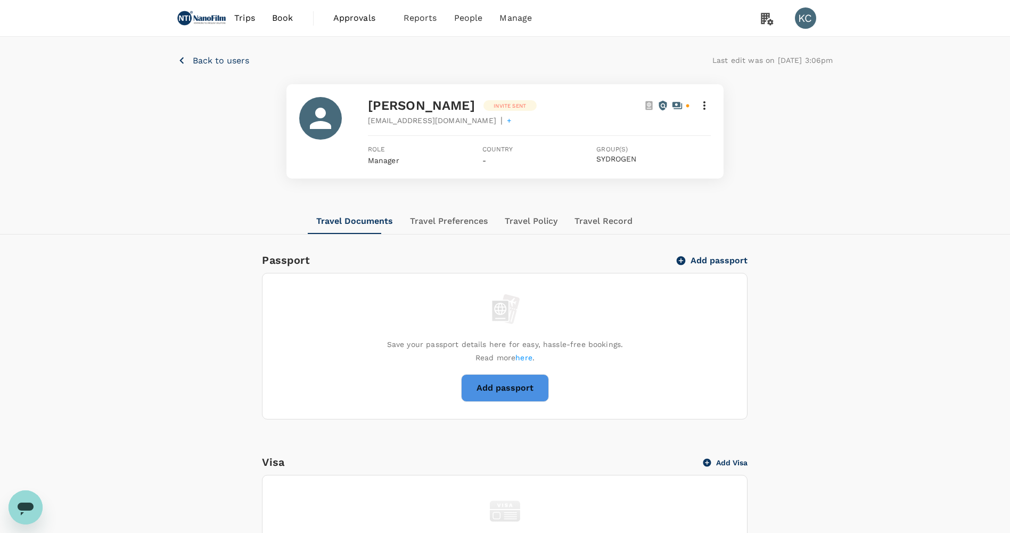
click at [707, 104] on icon at bounding box center [704, 105] width 13 height 13
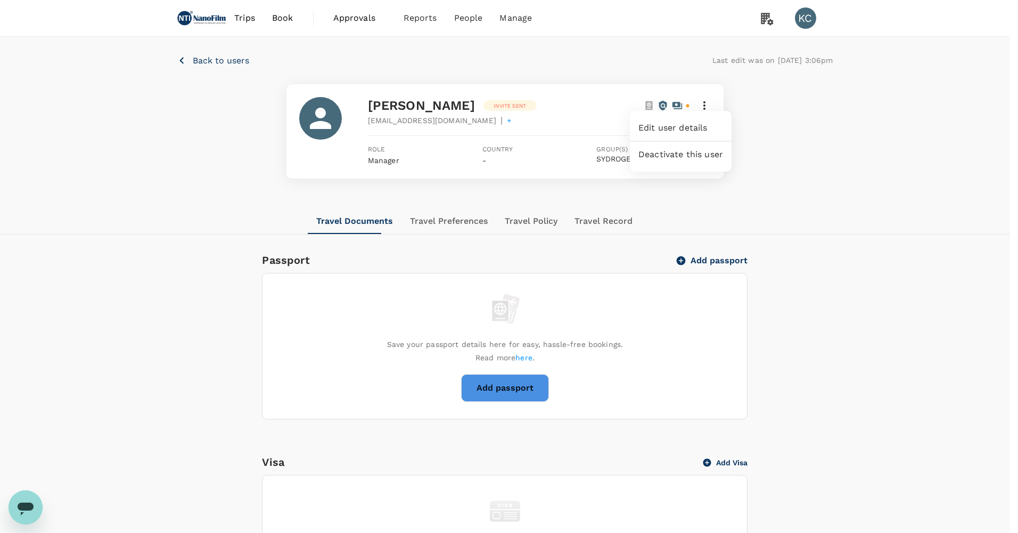
click at [695, 130] on span "Edit user details" at bounding box center [680, 127] width 85 height 13
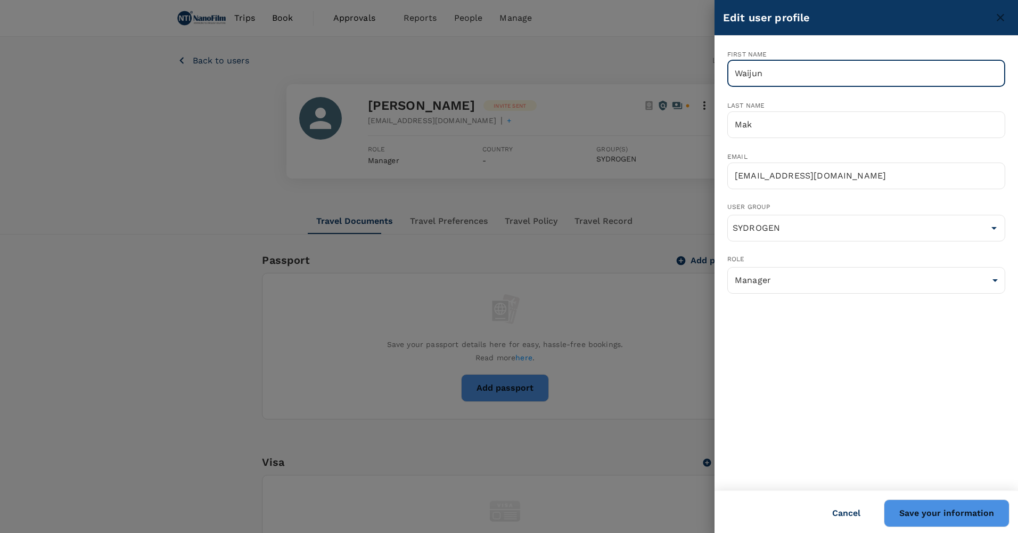
click at [782, 64] on input "Waijun" at bounding box center [866, 73] width 278 height 27
type input "Wai Jun"
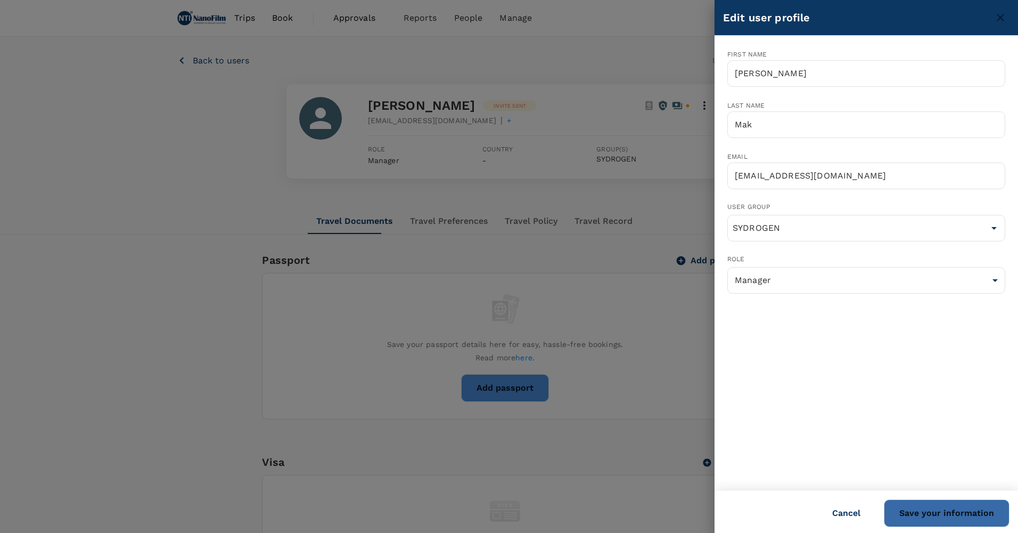
click at [997, 504] on button "Save your information" at bounding box center [947, 513] width 126 height 28
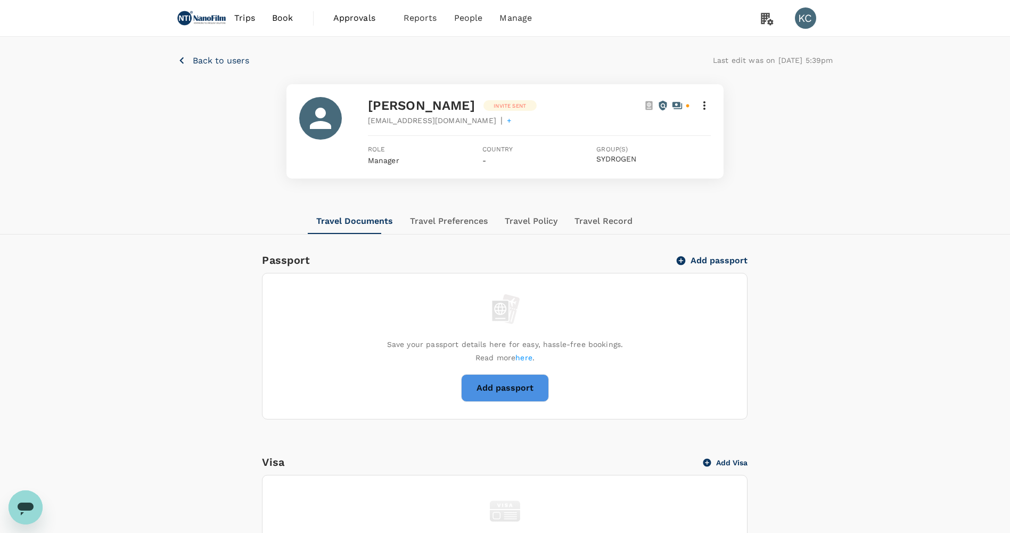
click at [706, 109] on div "Wai Jun Mak Invite sent" at bounding box center [539, 105] width 343 height 17
click at [706, 105] on icon at bounding box center [704, 105] width 2 height 9
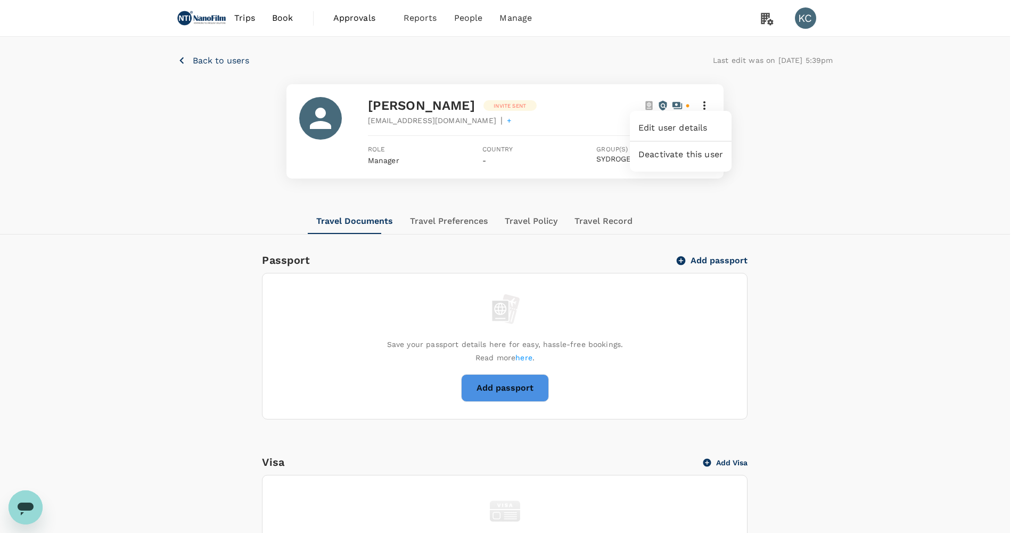
click at [685, 100] on div at bounding box center [509, 266] width 1018 height 533
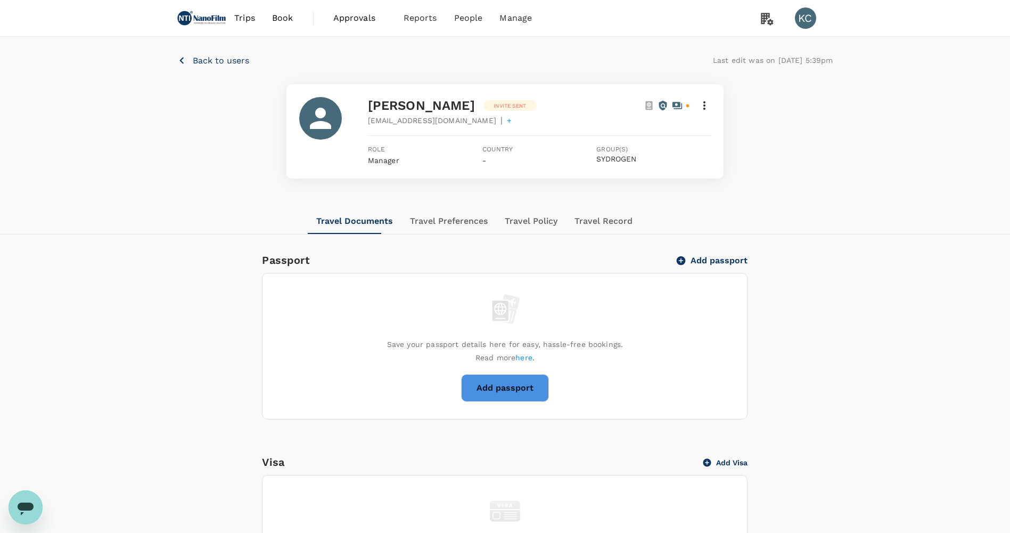
click at [673, 96] on div "Wai Jun Mak Invite sent waijun.mak@sydrogen.com | + Role Manager Country - Grou…" at bounding box center [504, 131] width 437 height 94
click at [683, 103] on icon at bounding box center [677, 105] width 11 height 11
click at [665, 103] on icon at bounding box center [663, 105] width 11 height 11
click at [680, 104] on icon at bounding box center [678, 105] width 10 height 7
click at [414, 209] on button "Travel Preferences" at bounding box center [449, 221] width 95 height 26
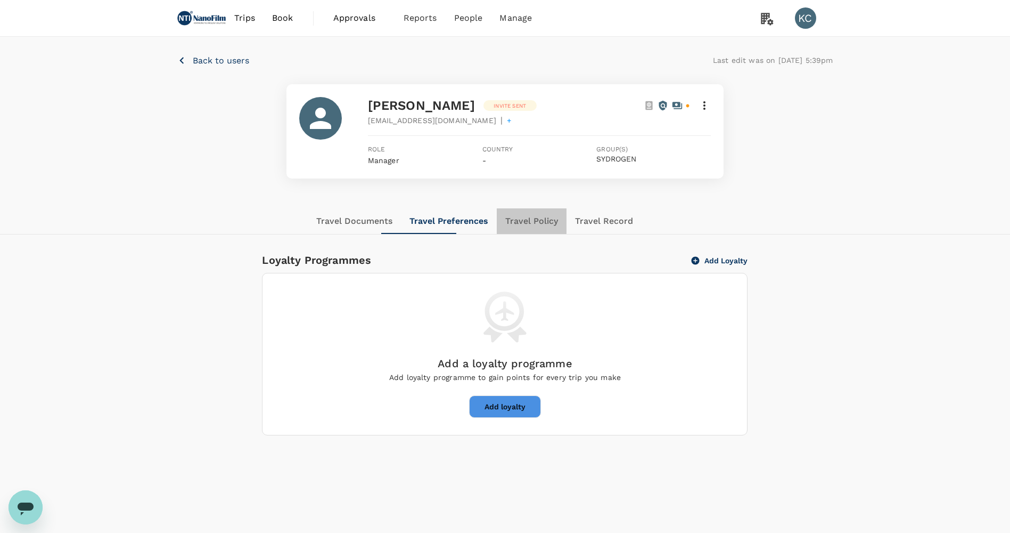
click at [499, 208] on button "Travel Policy" at bounding box center [532, 221] width 70 height 26
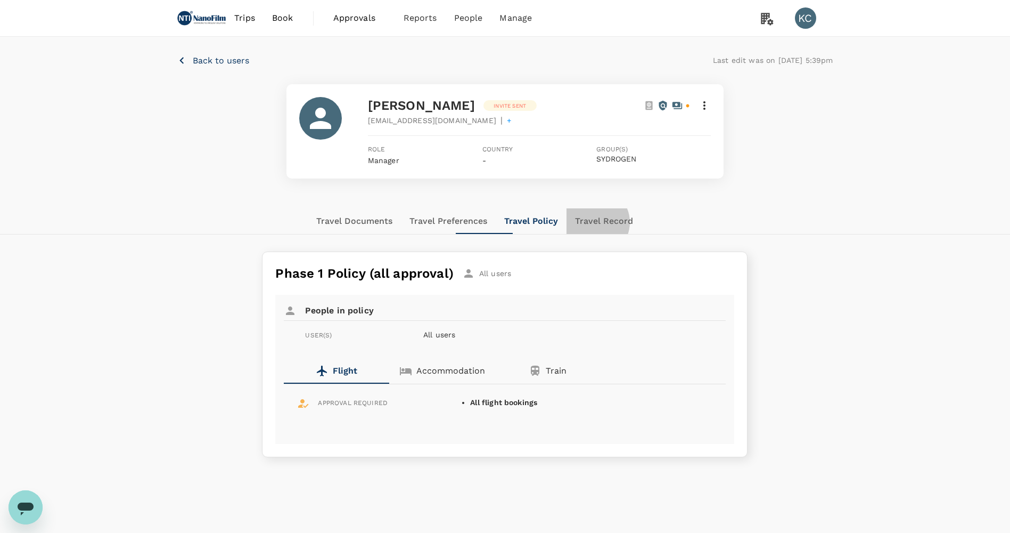
click at [567, 212] on button "Travel Record" at bounding box center [604, 221] width 75 height 26
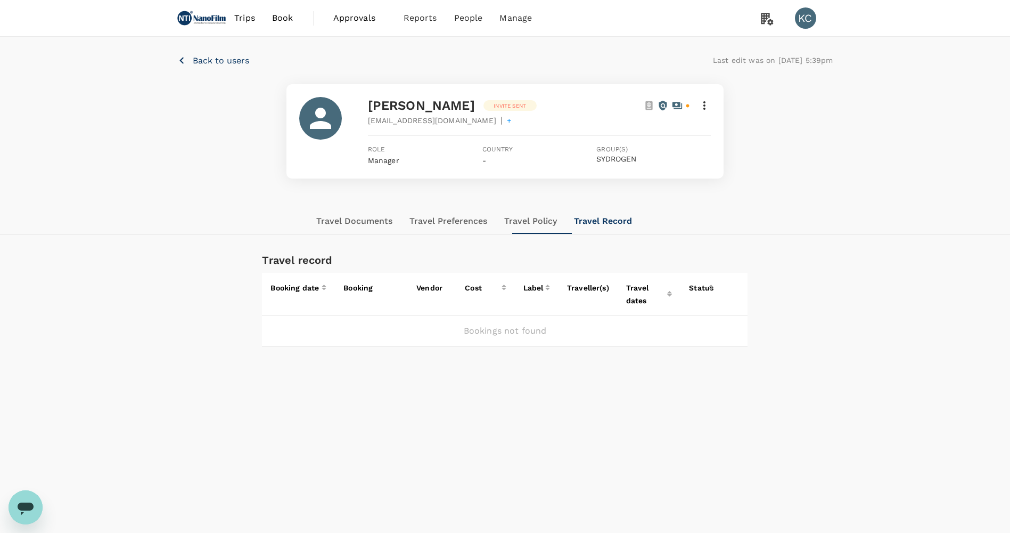
click at [350, 208] on button "Travel Documents" at bounding box center [354, 221] width 93 height 26
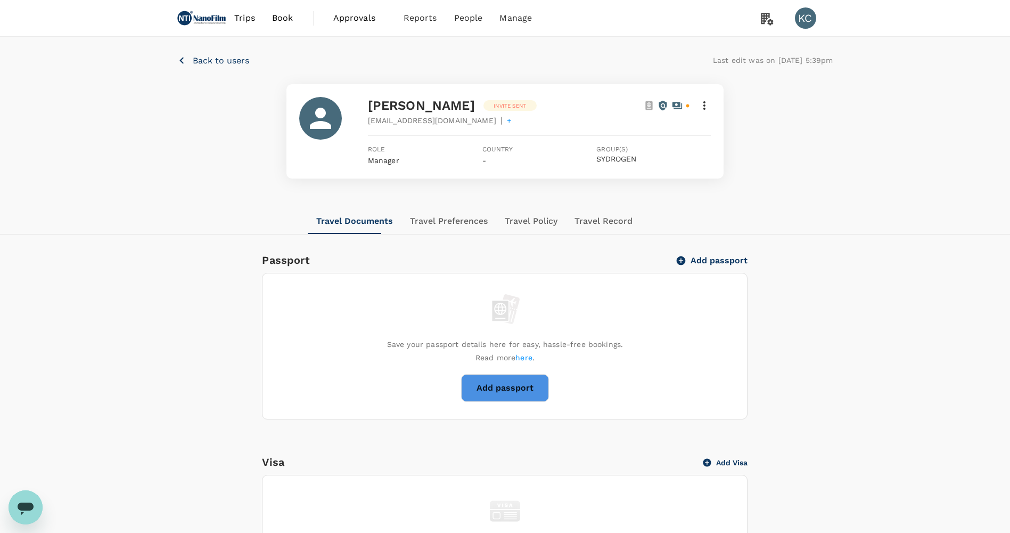
click at [679, 100] on icon at bounding box center [677, 105] width 11 height 11
click at [663, 100] on icon at bounding box center [663, 105] width 11 height 11
click at [650, 101] on icon at bounding box center [648, 105] width 7 height 9
click at [719, 95] on div "Wai Jun Mak Invite sent waijun.mak@sydrogen.com | + Role Manager Country - Grou…" at bounding box center [504, 131] width 437 height 94
click at [507, 116] on span "+" at bounding box center [509, 120] width 4 height 11
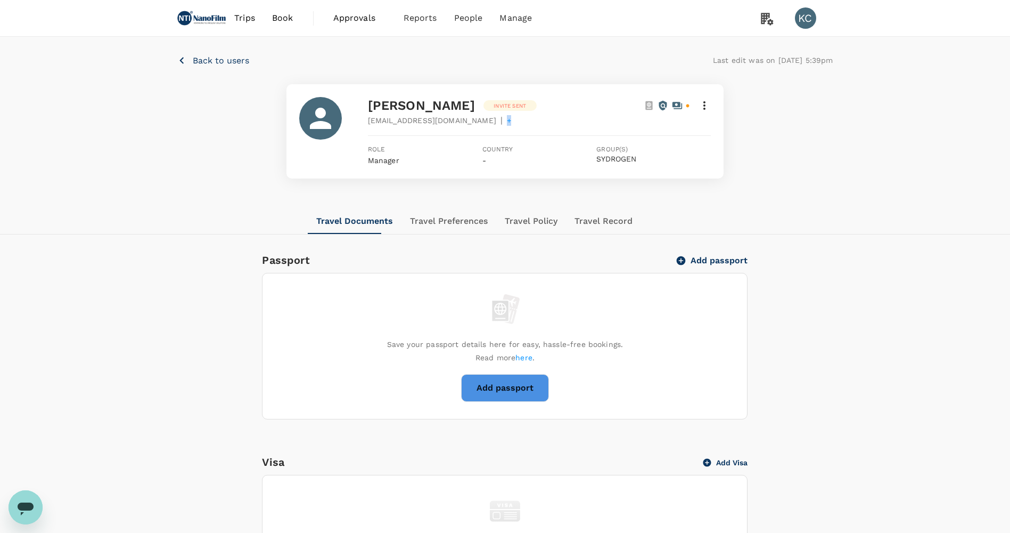
click at [507, 116] on span "+" at bounding box center [509, 120] width 4 height 11
drag, startPoint x: 454, startPoint y: 116, endPoint x: 455, endPoint y: 101, distance: 14.9
click at [494, 102] on p "Invite sent" at bounding box center [510, 106] width 32 height 8
click at [226, 59] on p "Back to users" at bounding box center [221, 60] width 56 height 13
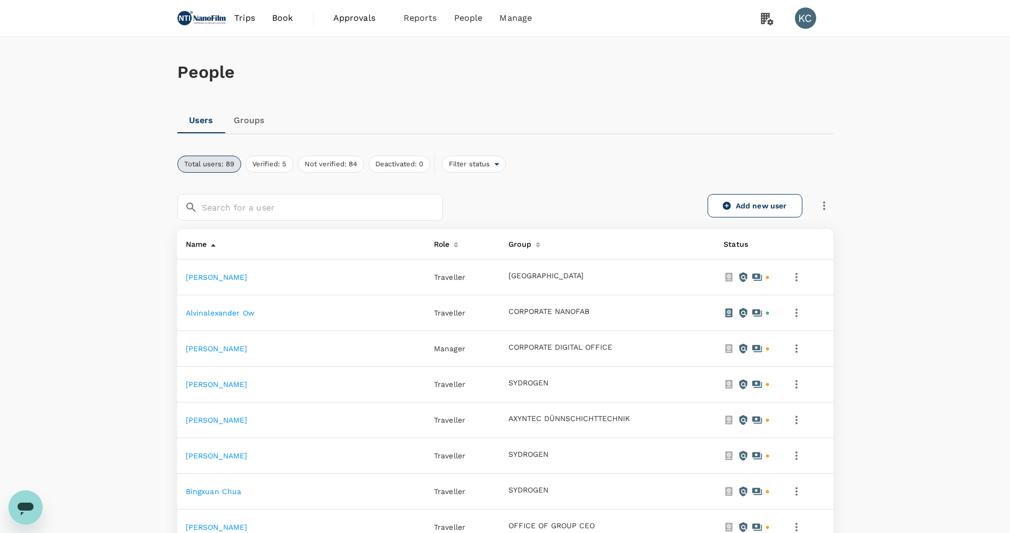
click at [250, 116] on link "Groups" at bounding box center [249, 121] width 48 height 26
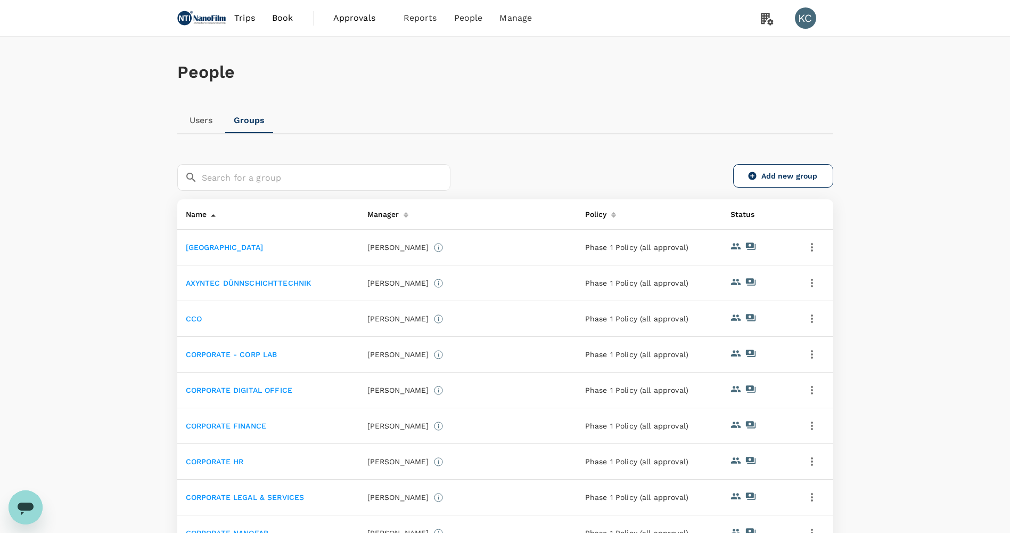
click at [219, 116] on link "Users" at bounding box center [201, 121] width 48 height 26
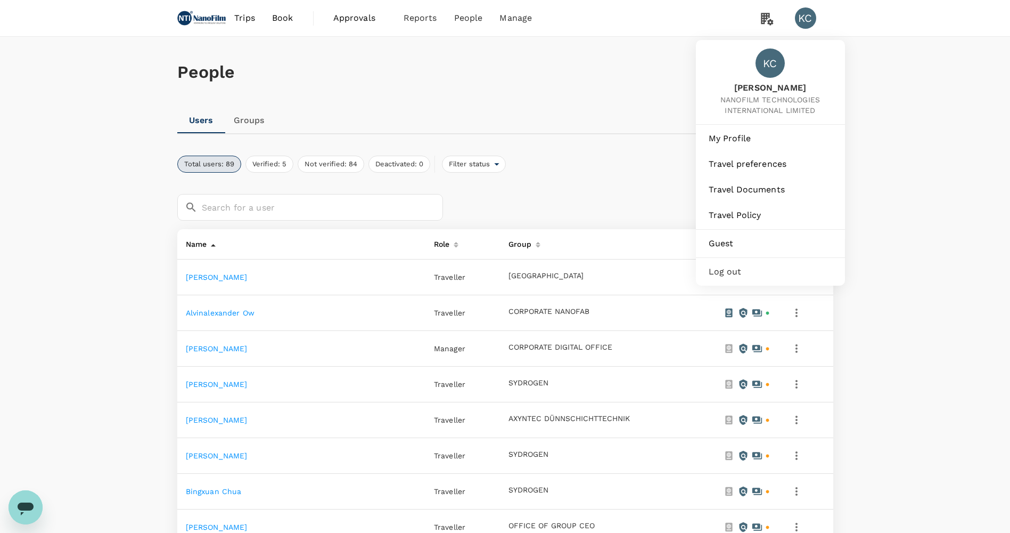
click at [812, 21] on div "KC" at bounding box center [805, 17] width 21 height 21
click at [771, 210] on link "Travel Policy" at bounding box center [770, 214] width 141 height 23
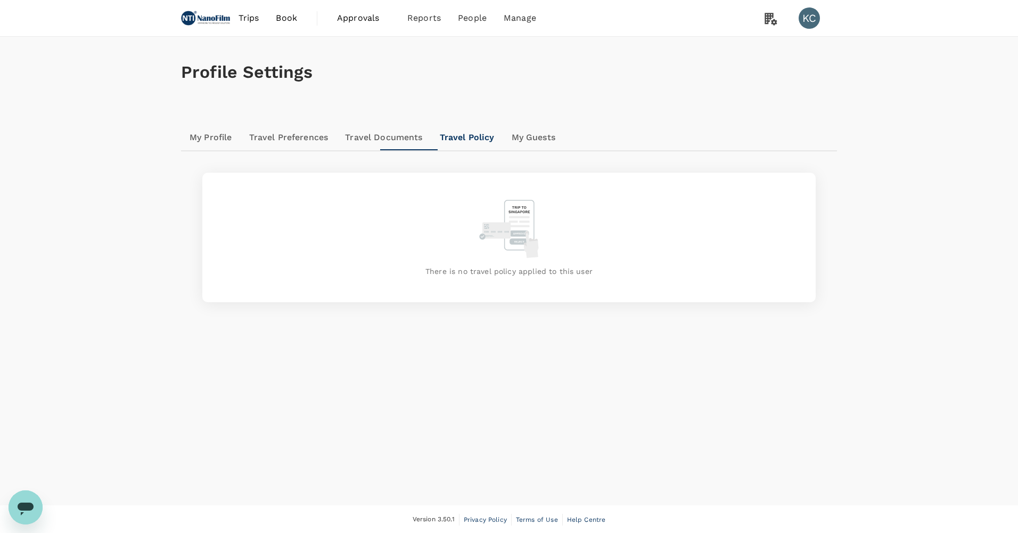
click at [337, 144] on link "Travel Documents" at bounding box center [384, 138] width 94 height 26
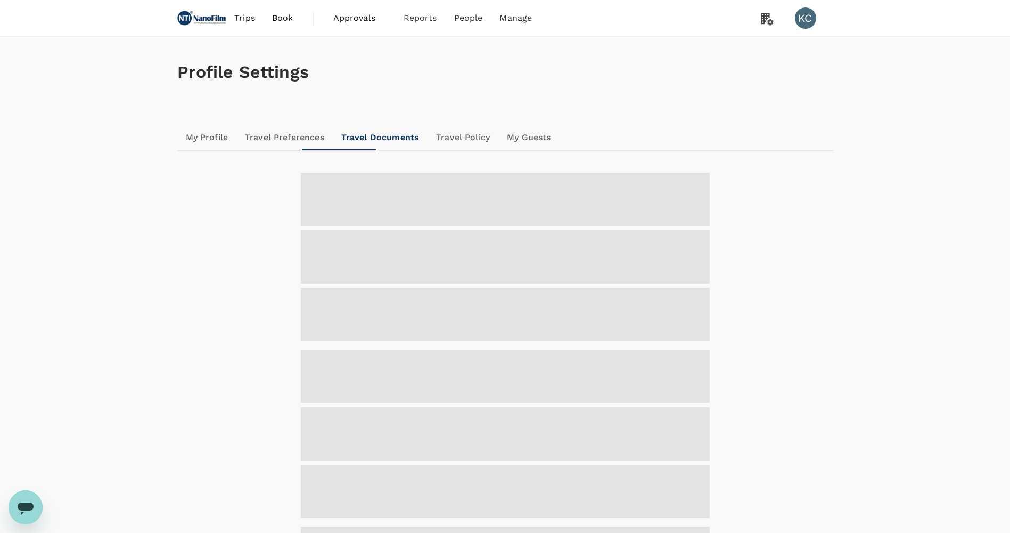
click at [282, 134] on link "Travel Preferences" at bounding box center [284, 138] width 96 height 26
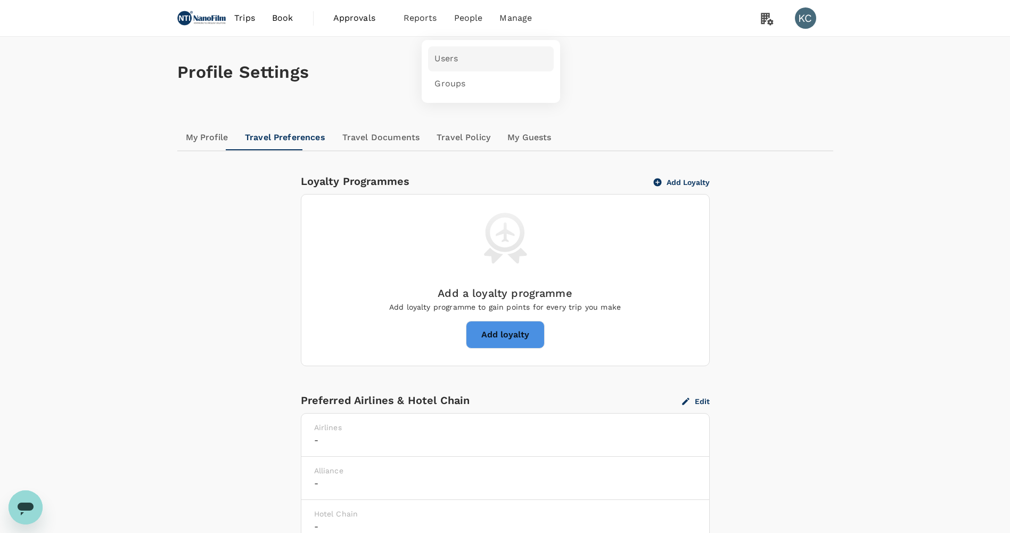
click at [448, 58] on link "Users" at bounding box center [491, 58] width 126 height 25
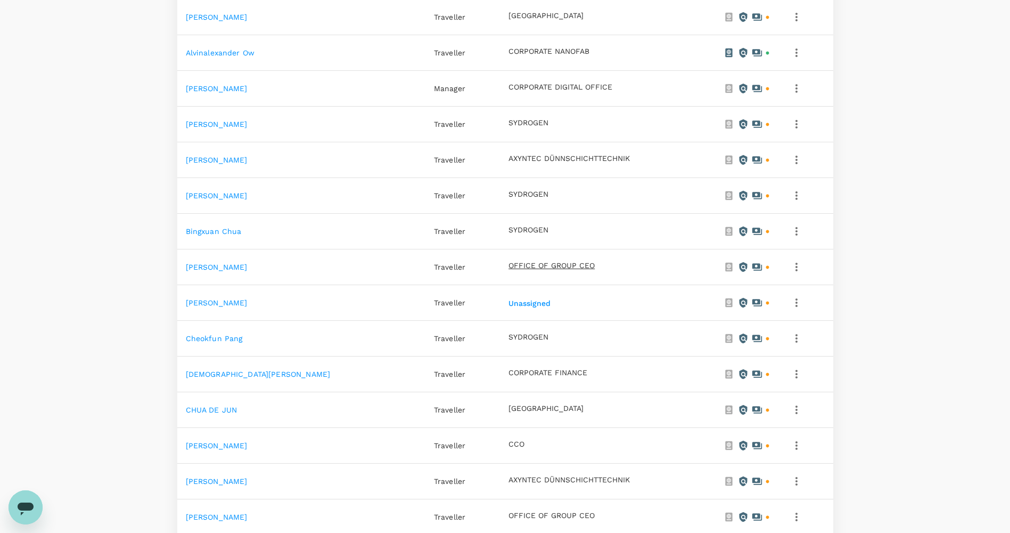
scroll to position [479, 0]
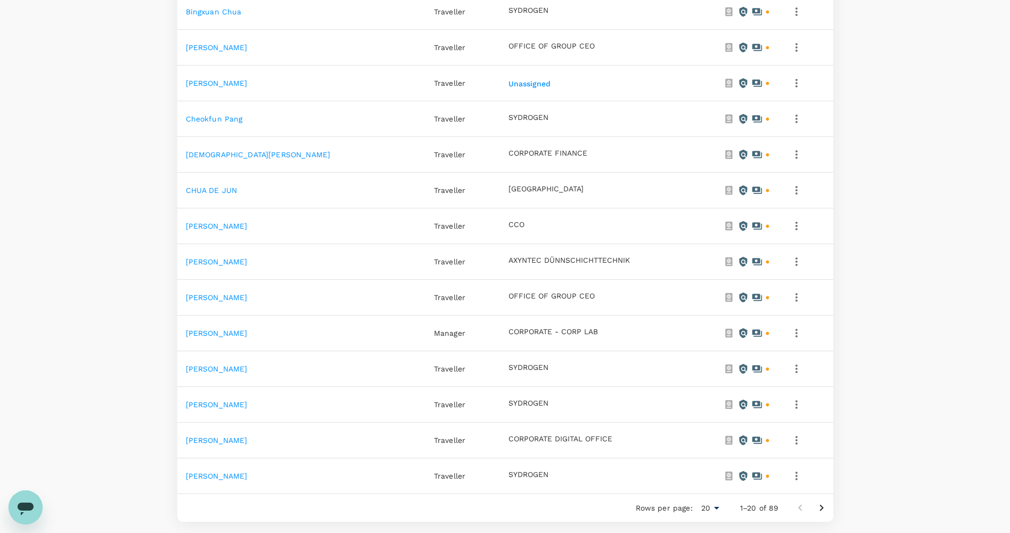
click at [826, 494] on div "Rows per page: 20 20 1–20 of 89" at bounding box center [728, 508] width 210 height 28
click at [824, 501] on icon "Go to next page" at bounding box center [821, 507] width 13 height 13
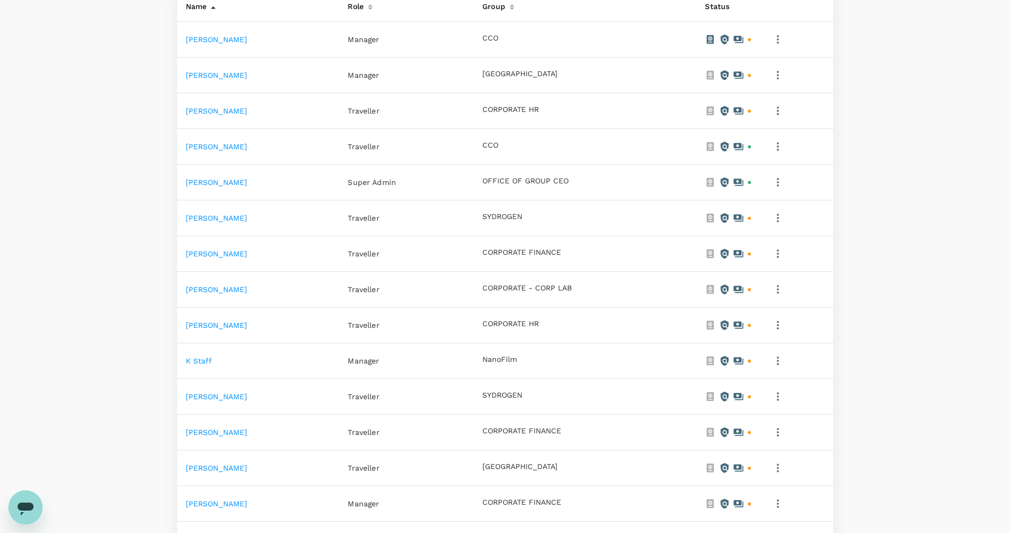
scroll to position [426, 0]
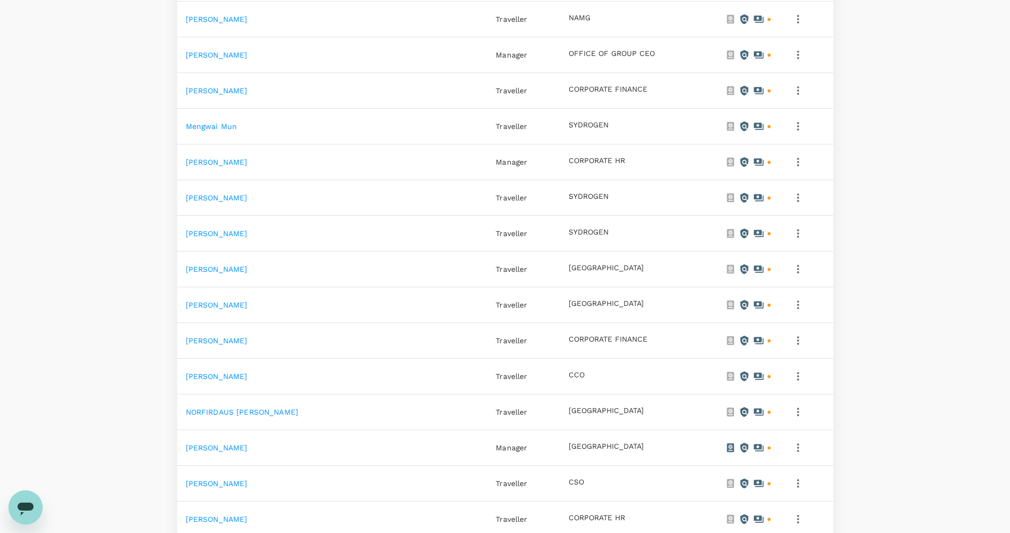
scroll to position [386, 0]
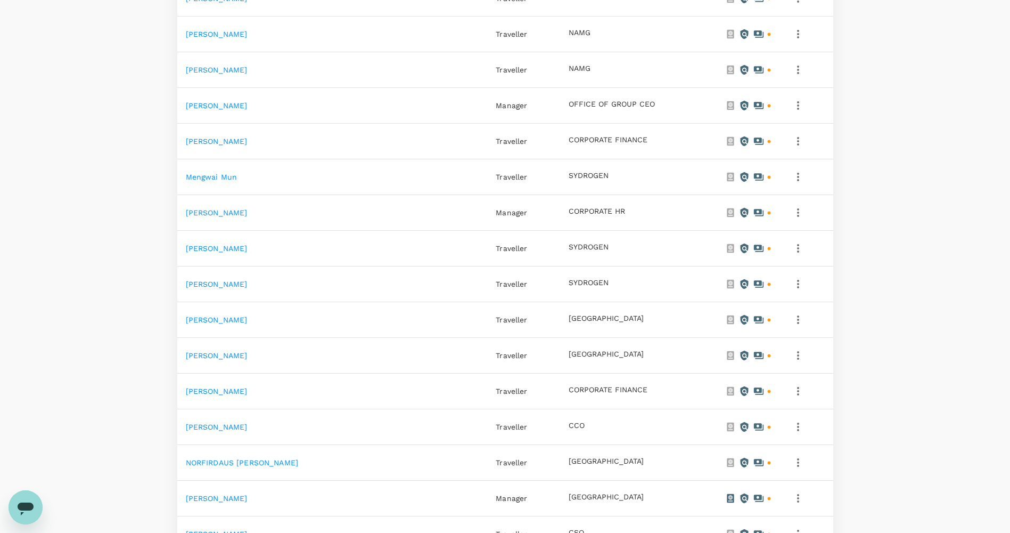
click at [798, 170] on icon "button" at bounding box center [798, 176] width 13 height 13
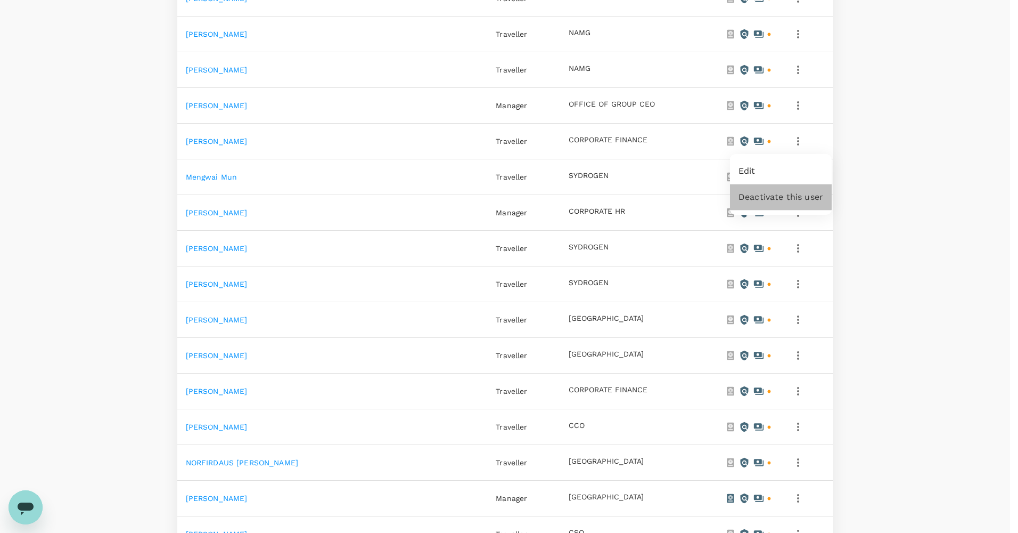
click at [784, 193] on span "Deactivate this user" at bounding box center [781, 197] width 85 height 13
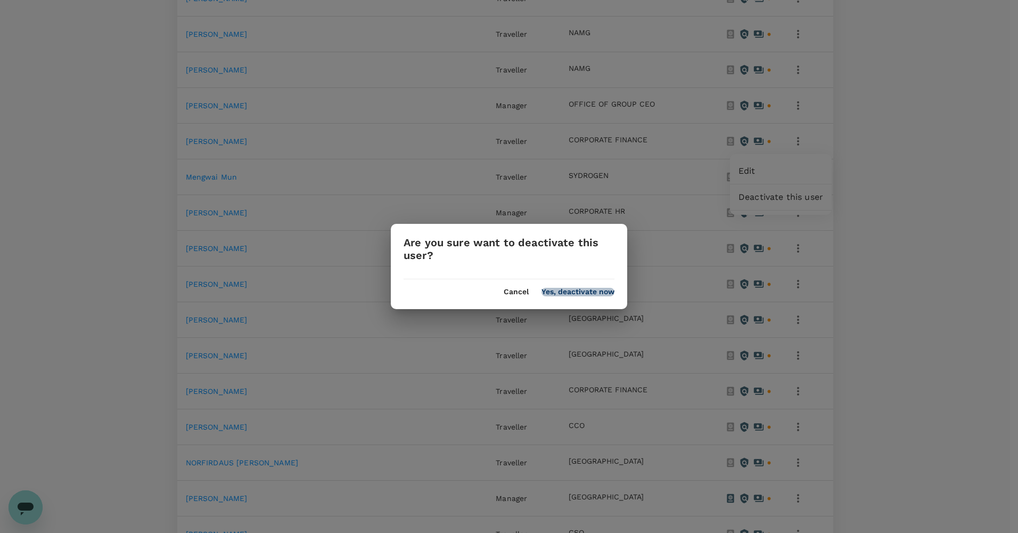
click at [577, 293] on button "Yes, deactivate now" at bounding box center [578, 292] width 73 height 9
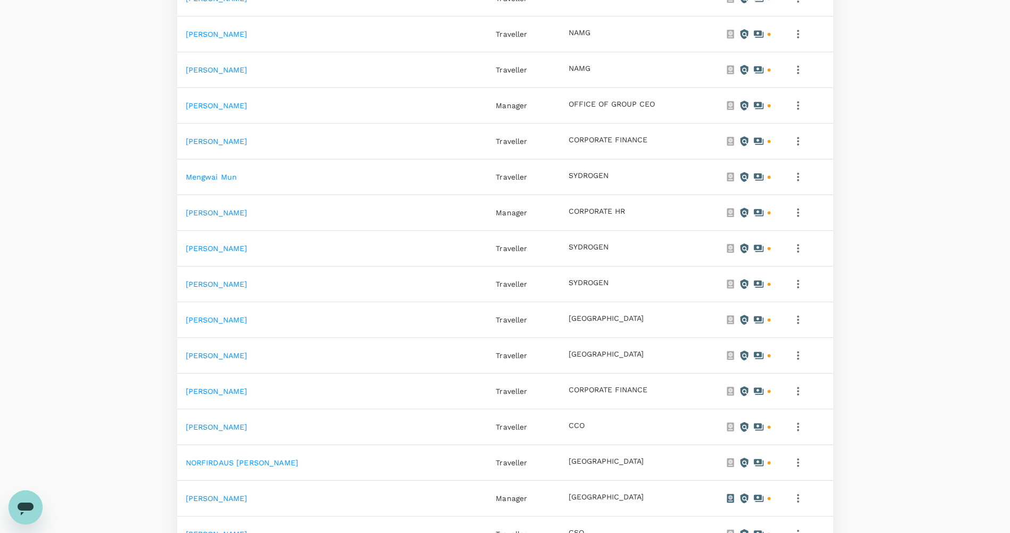
scroll to position [0, 0]
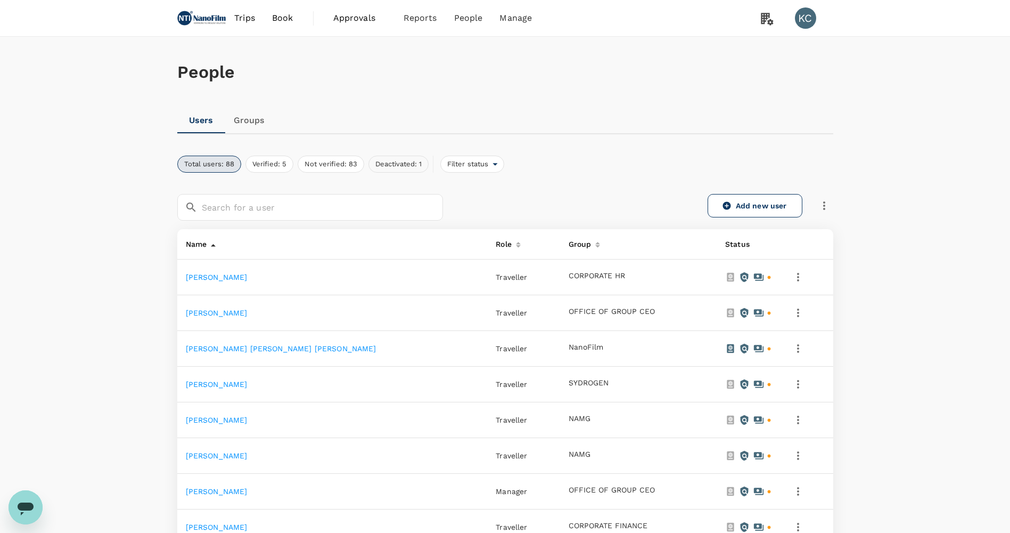
click at [368, 163] on button "Deactivated: 1" at bounding box center [398, 163] width 60 height 17
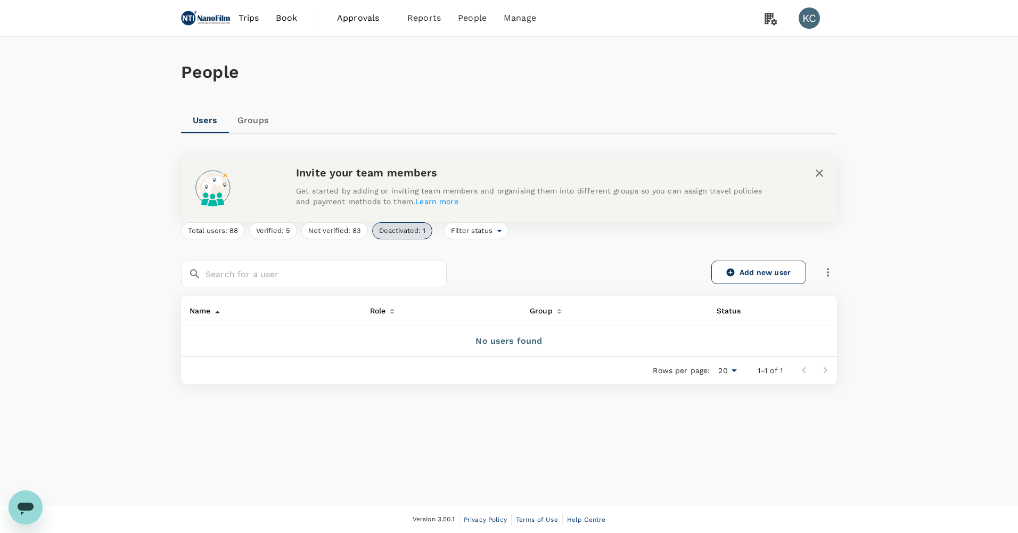
click at [372, 230] on button "Deactivated: 1" at bounding box center [402, 230] width 60 height 17
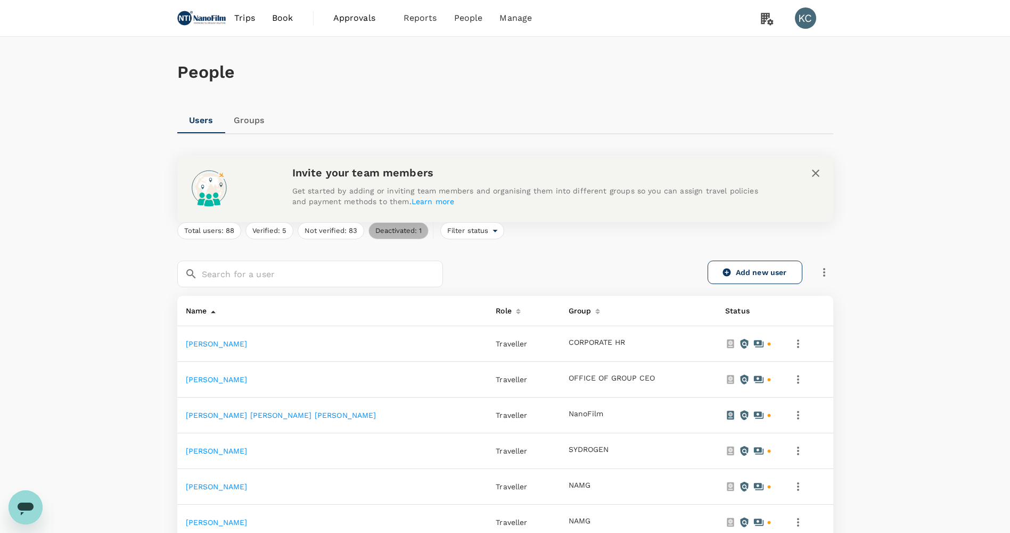
click at [373, 232] on button "Deactivated: 1" at bounding box center [398, 230] width 60 height 17
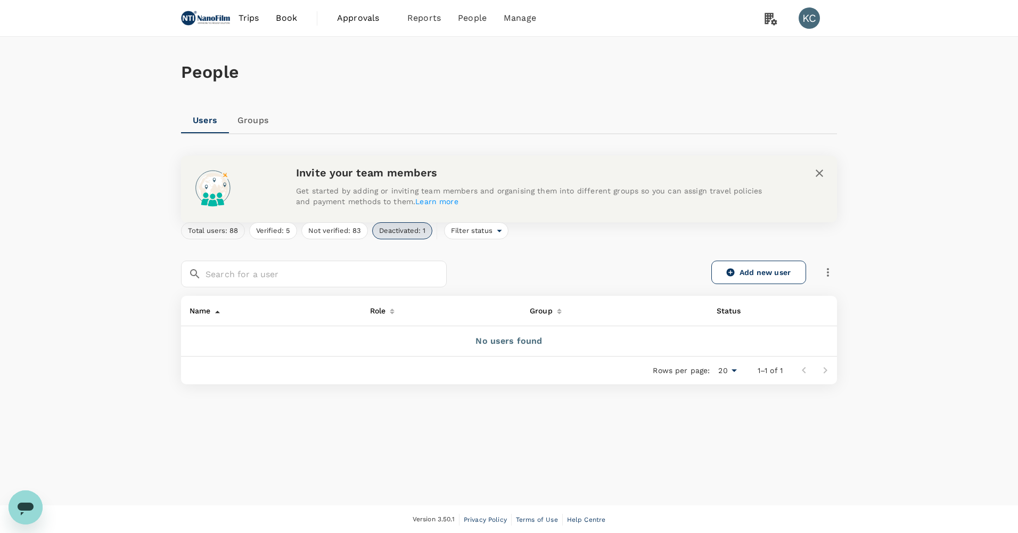
click at [221, 227] on button "Total users: 88" at bounding box center [213, 230] width 64 height 17
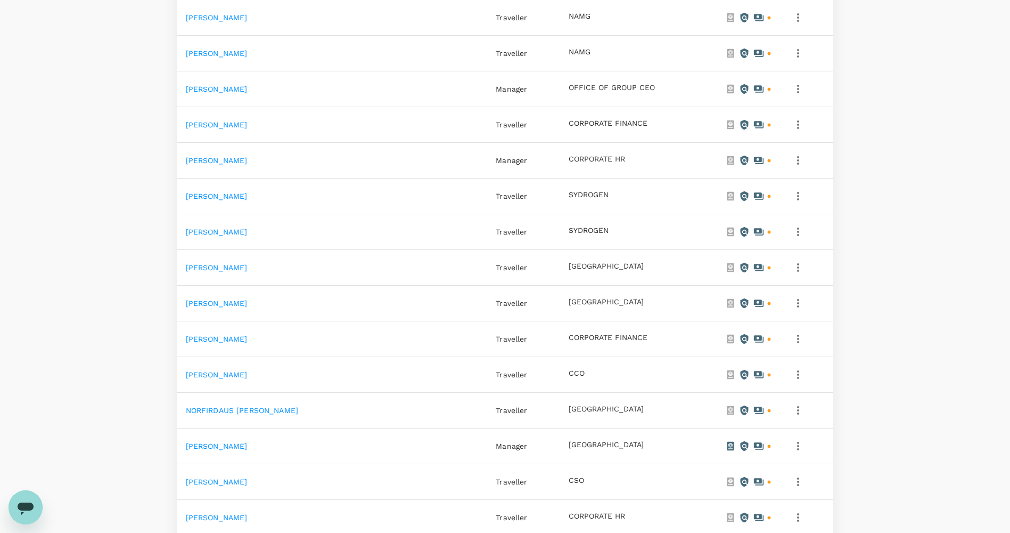
scroll to position [558, 0]
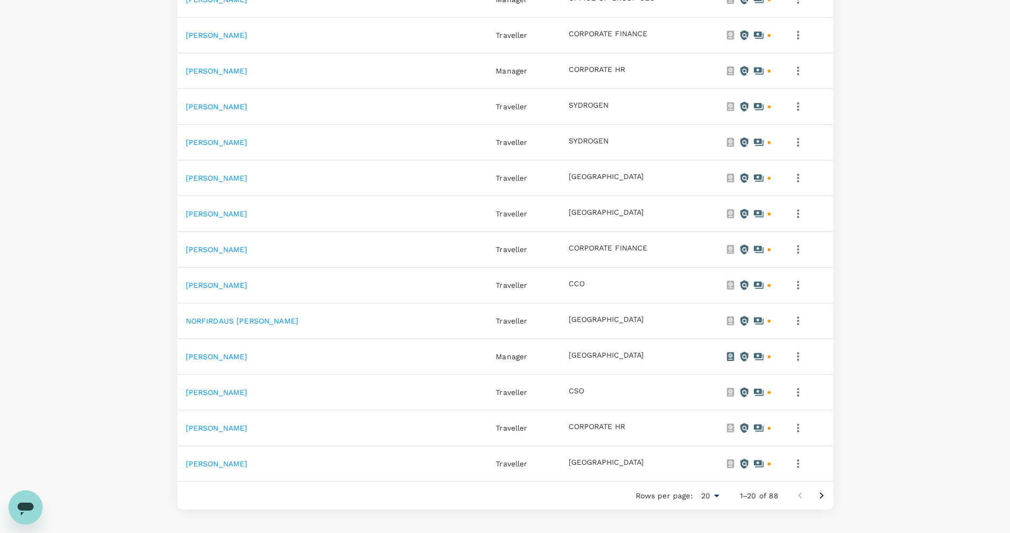
click at [818, 489] on icon "Go to next page" at bounding box center [821, 495] width 13 height 13
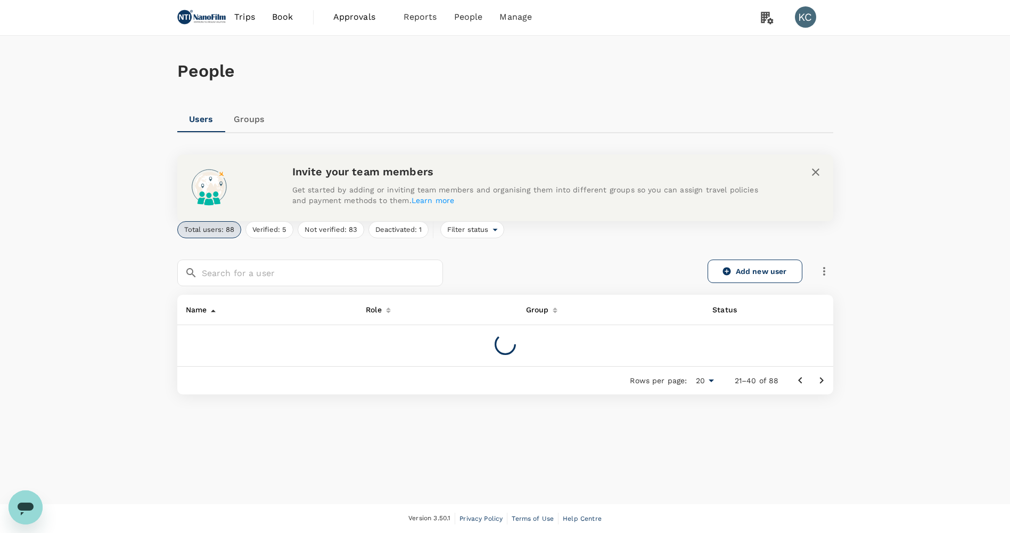
scroll to position [0, 0]
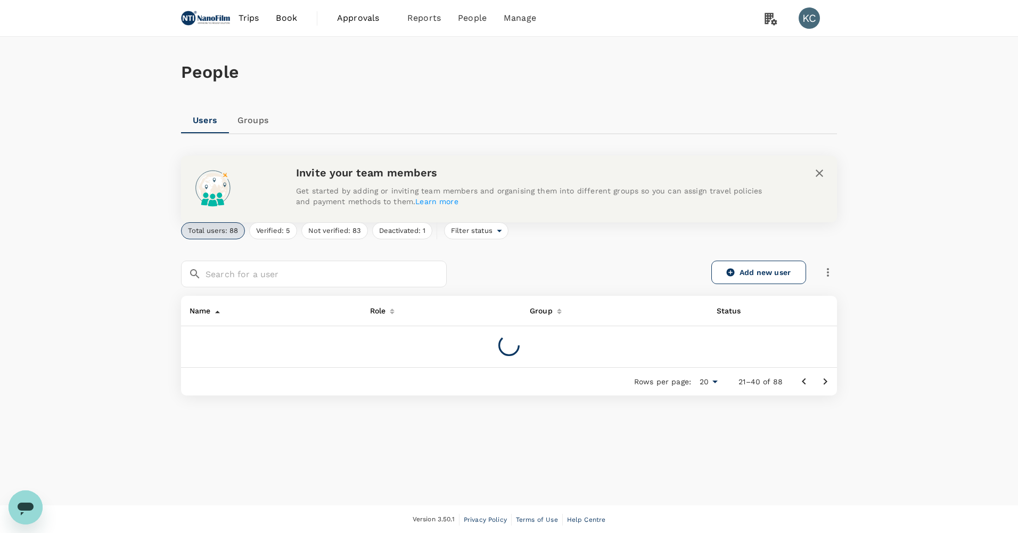
click at [818, 428] on div "People Users Groups Invite your team members Get started by adding or inviting …" at bounding box center [509, 241] width 682 height 409
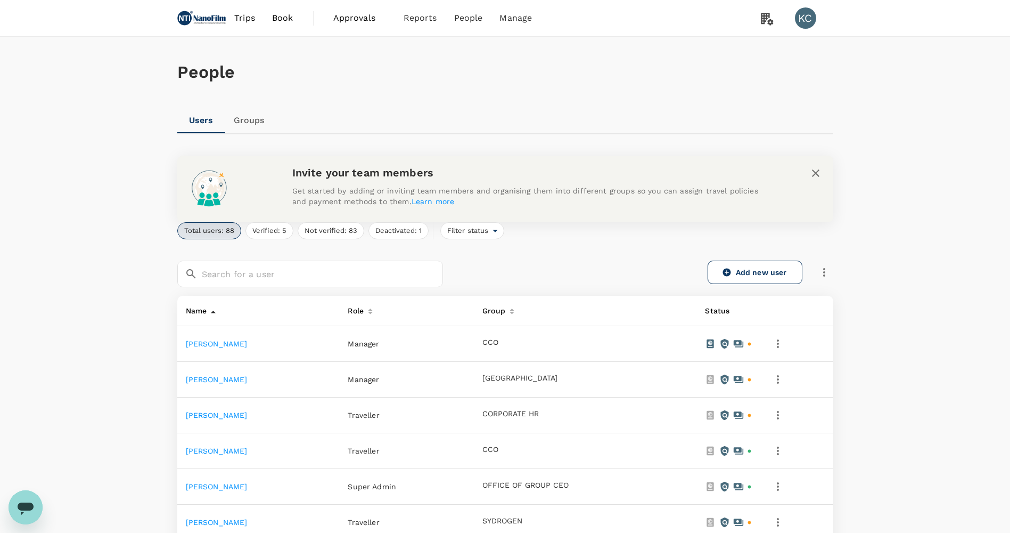
click at [824, 383] on td at bounding box center [796, 380] width 72 height 36
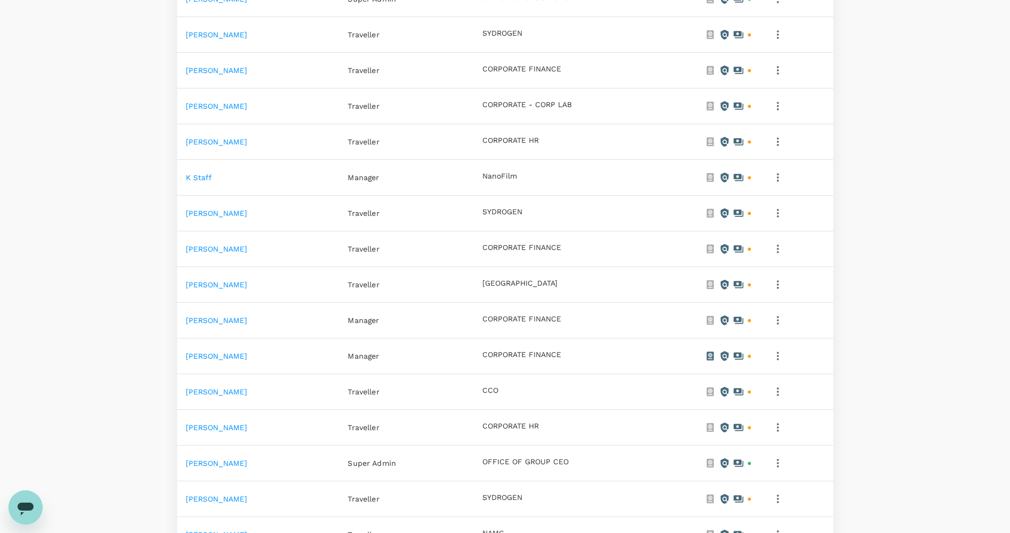
scroll to position [558, 0]
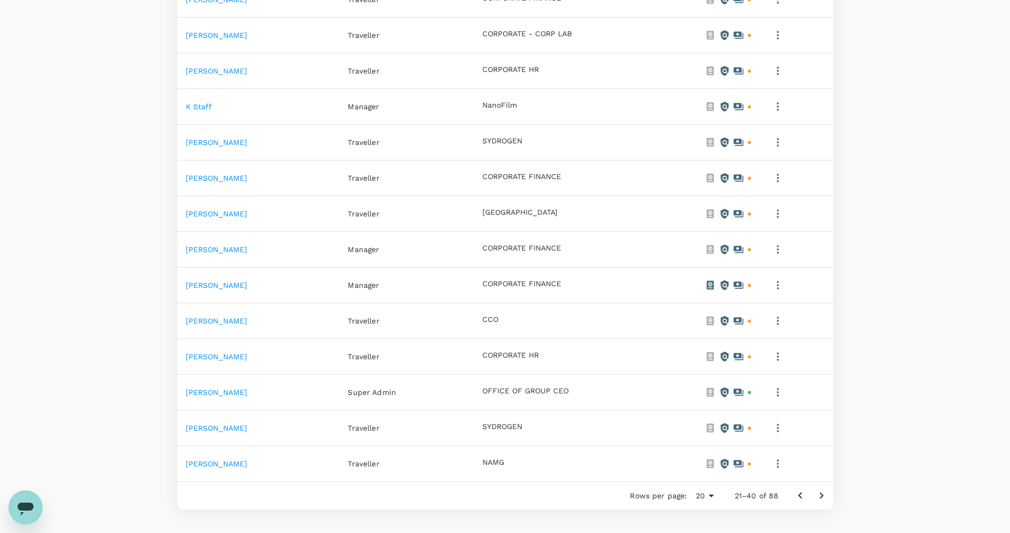
click at [823, 489] on icon "Go to next page" at bounding box center [821, 495] width 13 height 13
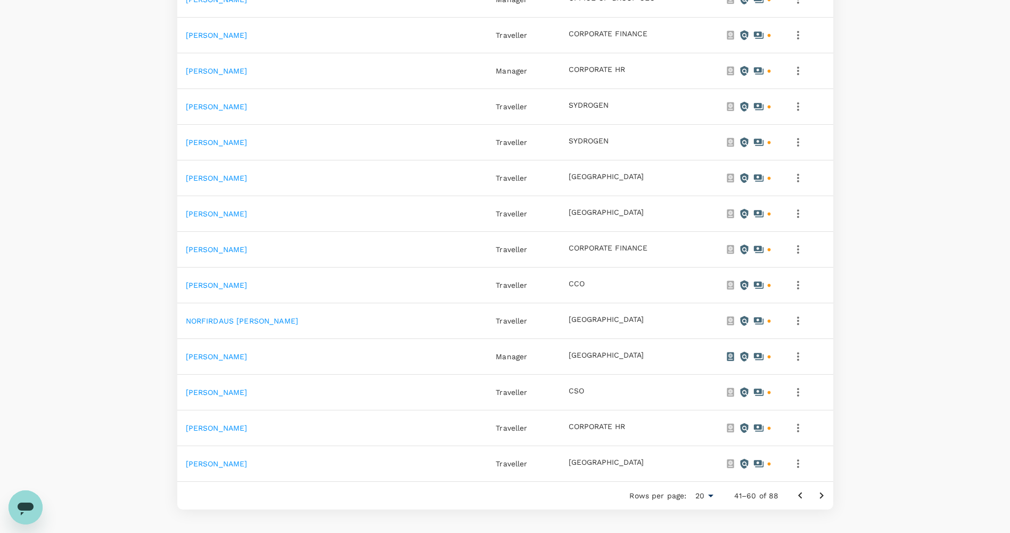
click at [823, 489] on icon "Go to next page" at bounding box center [821, 495] width 13 height 13
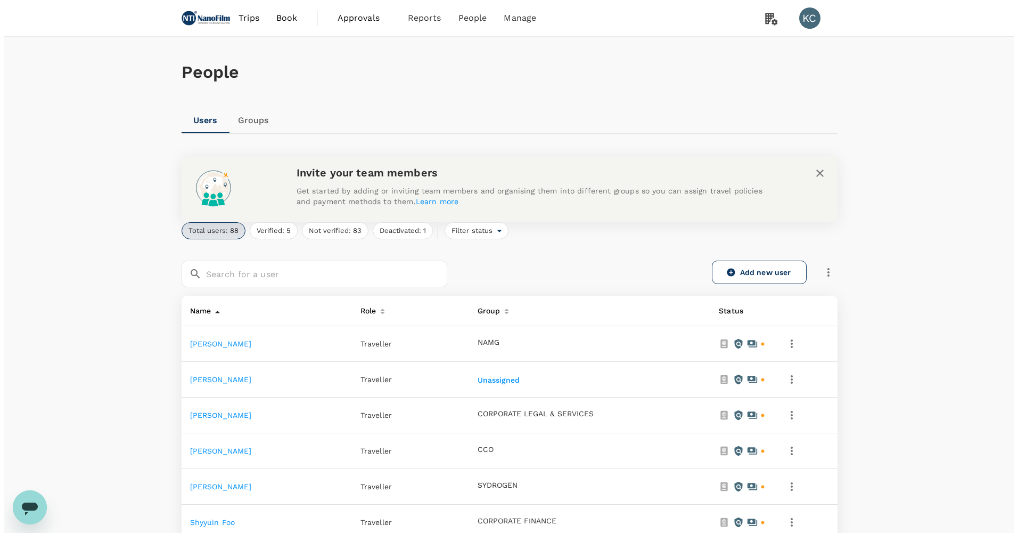
scroll to position [373, 0]
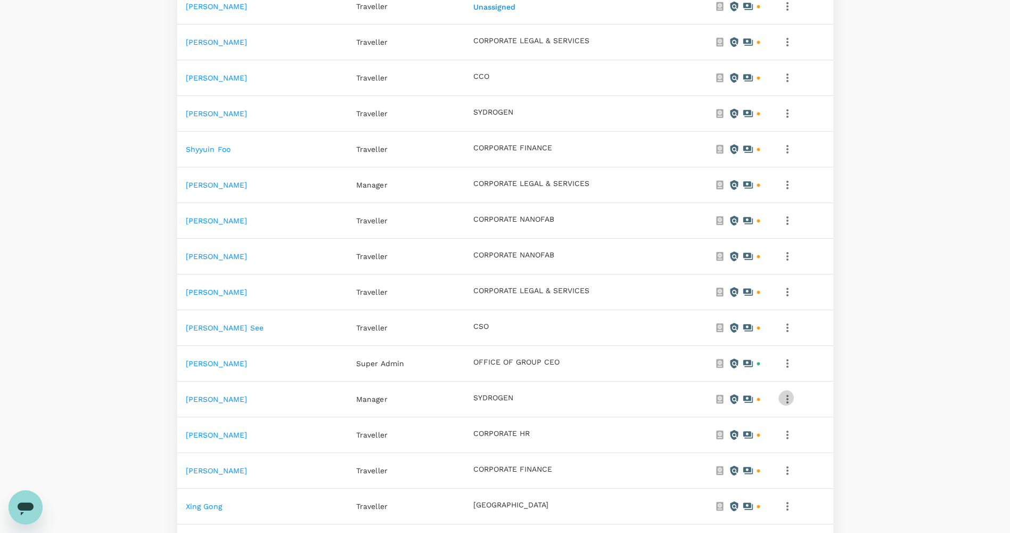
click at [794, 392] on icon "button" at bounding box center [787, 398] width 13 height 13
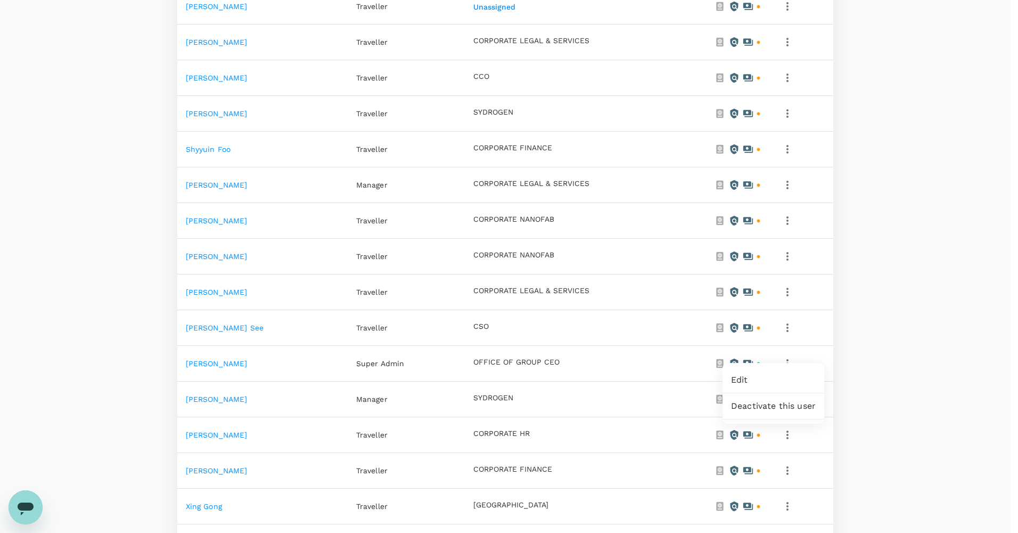
click at [785, 375] on span "Edit" at bounding box center [773, 379] width 85 height 13
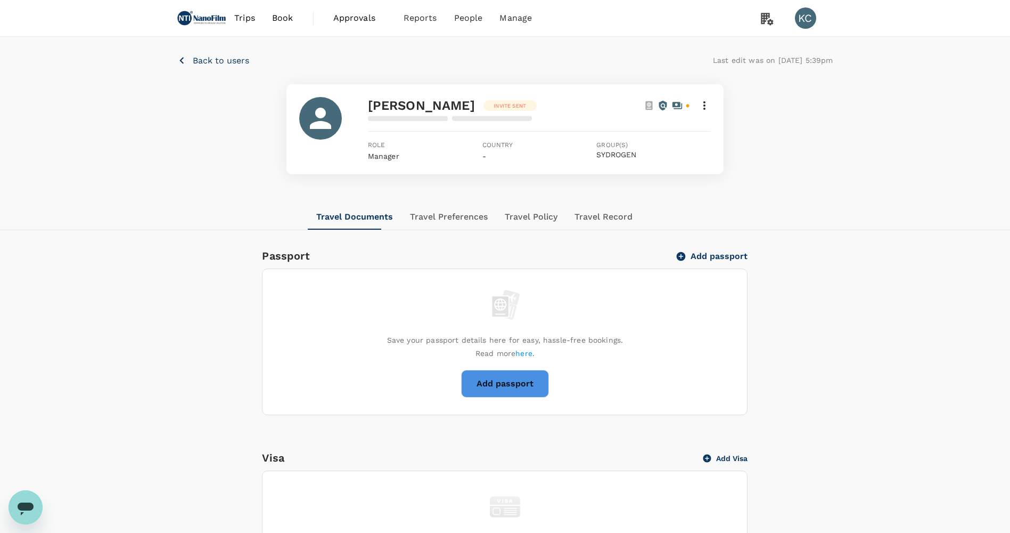
click at [496, 220] on button "Travel Policy" at bounding box center [531, 217] width 70 height 26
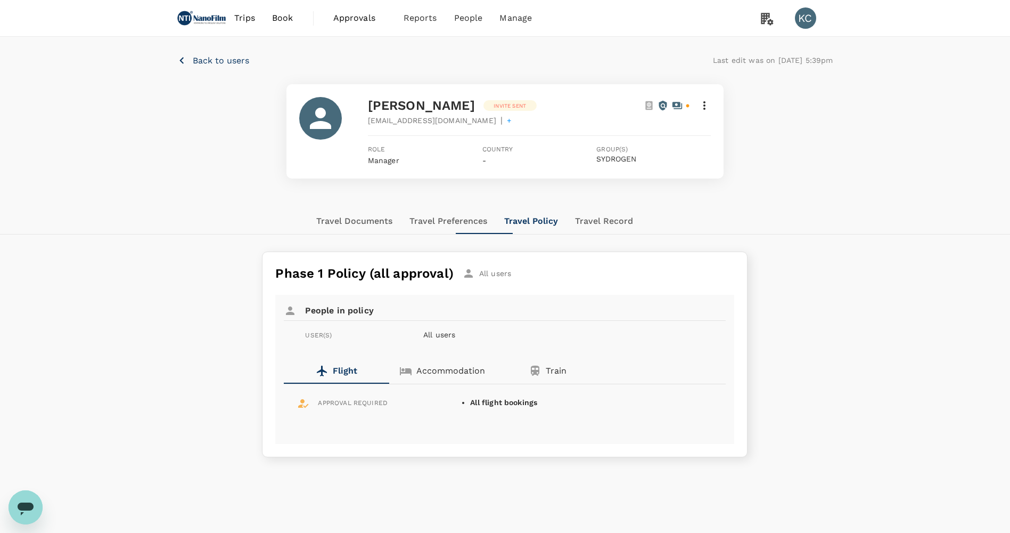
click at [708, 107] on icon at bounding box center [704, 105] width 13 height 13
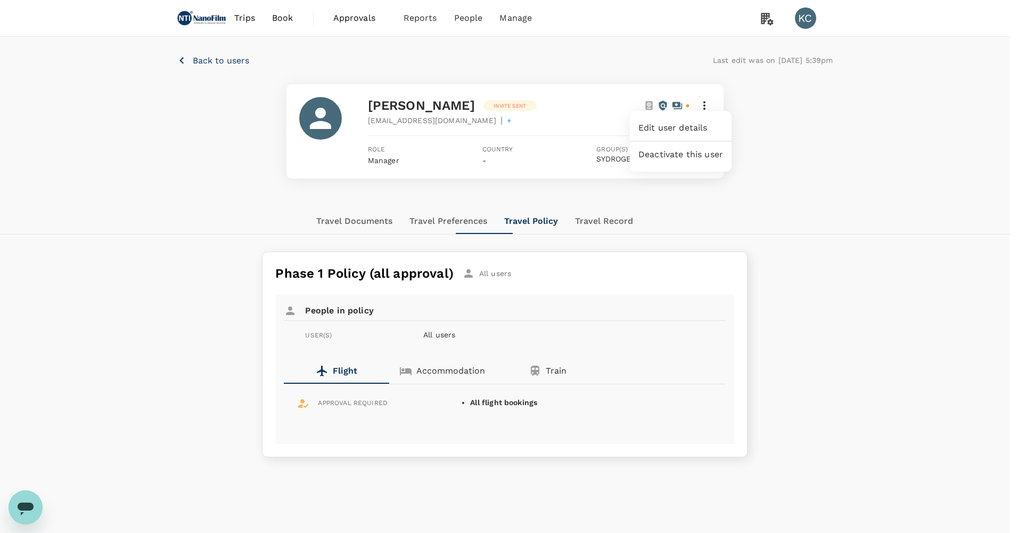
click at [695, 130] on span "Edit user details" at bounding box center [680, 127] width 85 height 13
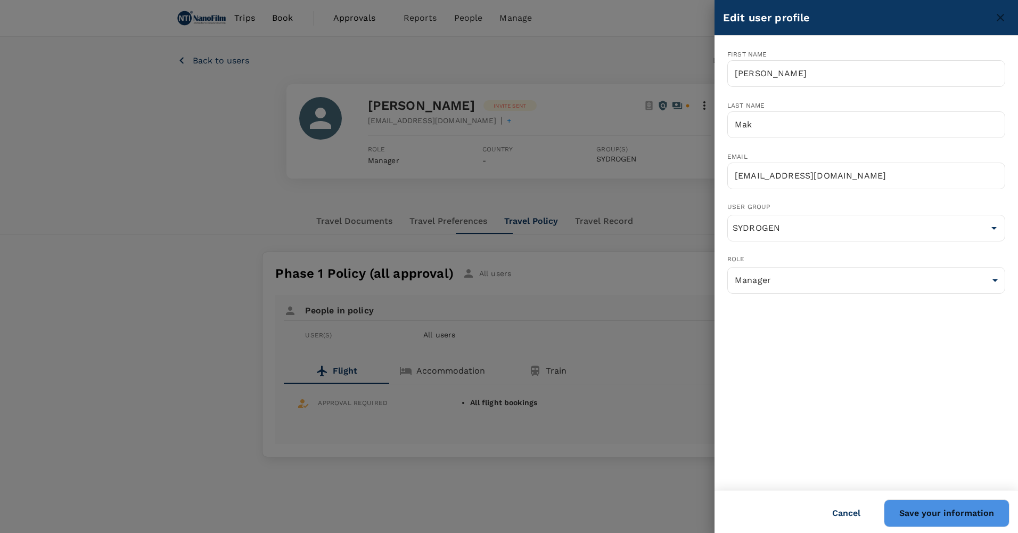
click at [649, 249] on div at bounding box center [509, 266] width 1018 height 533
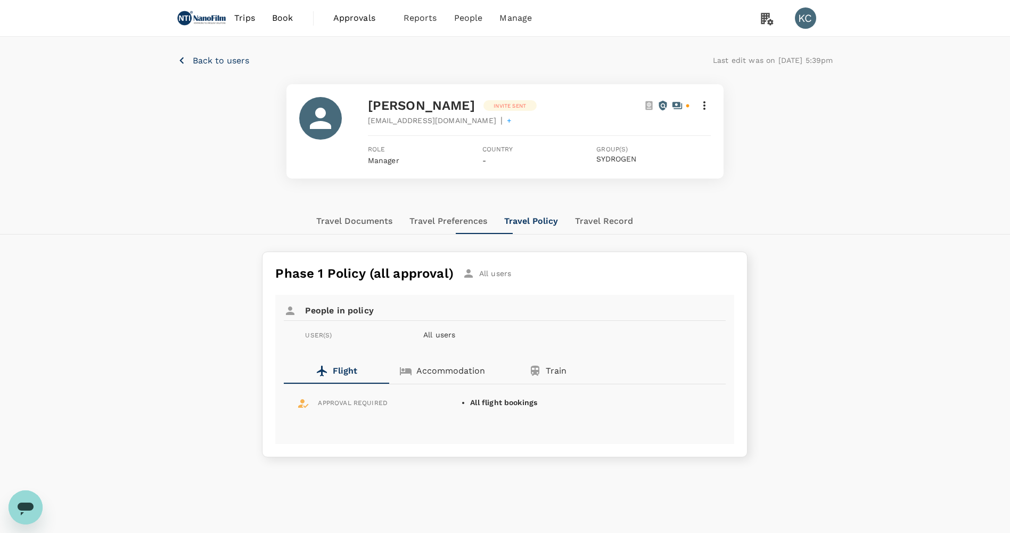
click at [432, 329] on p "All users" at bounding box center [551, 334] width 256 height 11
drag, startPoint x: 432, startPoint y: 316, endPoint x: 432, endPoint y: 347, distance: 30.9
click at [432, 364] on p "Accommodation" at bounding box center [450, 370] width 69 height 13
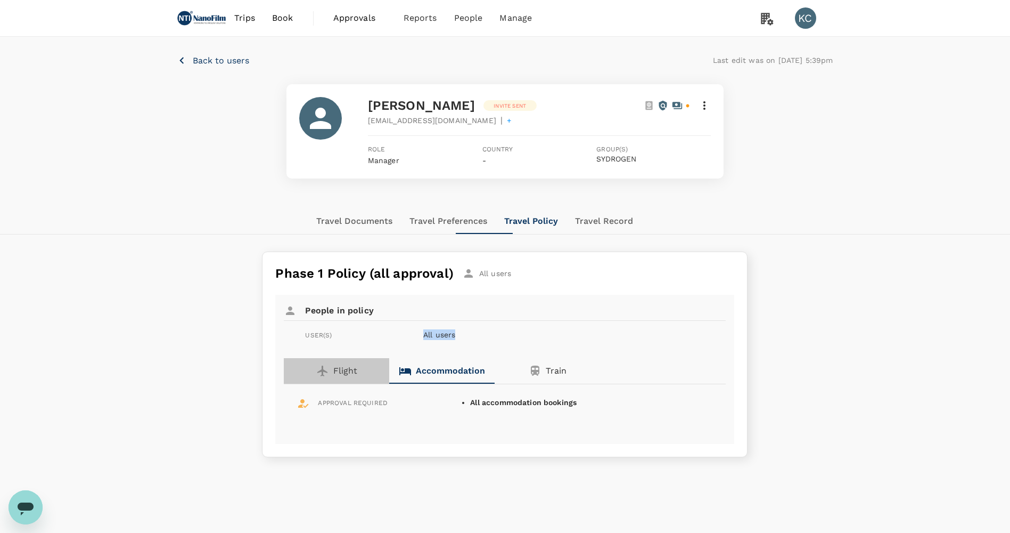
click at [356, 358] on button "Flight" at bounding box center [336, 371] width 105 height 26
click at [498, 398] on b "All flight bookings" at bounding box center [503, 402] width 67 height 9
drag, startPoint x: 498, startPoint y: 381, endPoint x: 501, endPoint y: 391, distance: 10.3
click at [501, 391] on div "APPROVAL REQUIRED All flight bookings" at bounding box center [505, 409] width 442 height 51
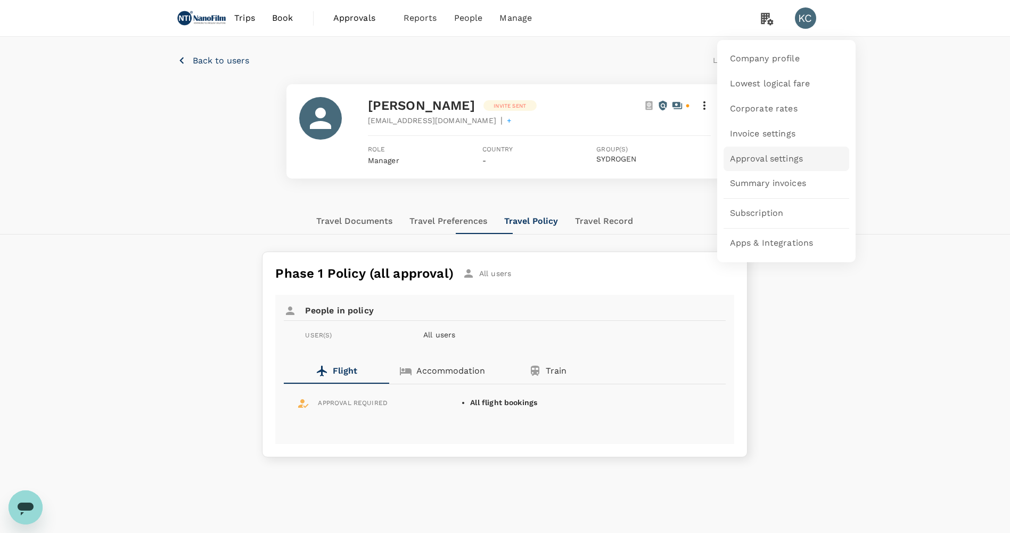
click at [808, 163] on link "Approval settings" at bounding box center [787, 158] width 126 height 25
